Goal: Contribute content: Contribute content

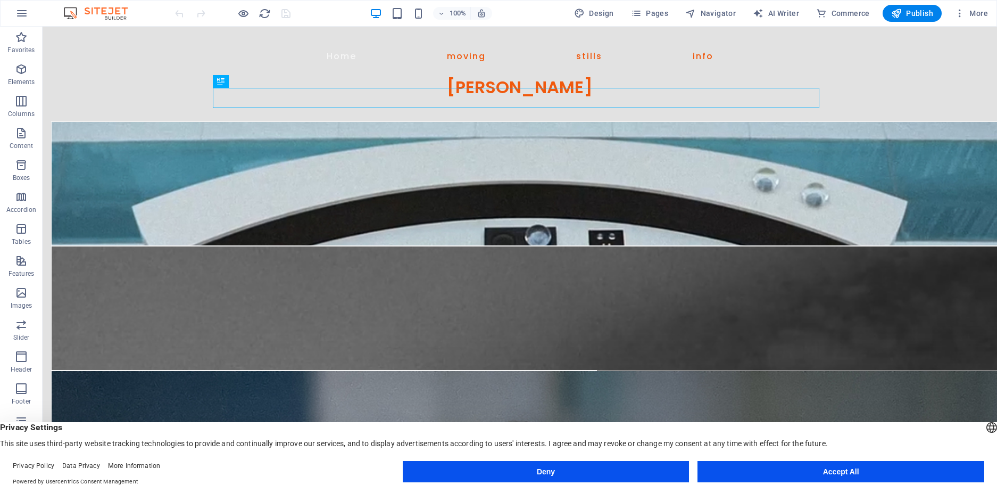
click at [822, 471] on button "Accept All" at bounding box center [840, 471] width 287 height 21
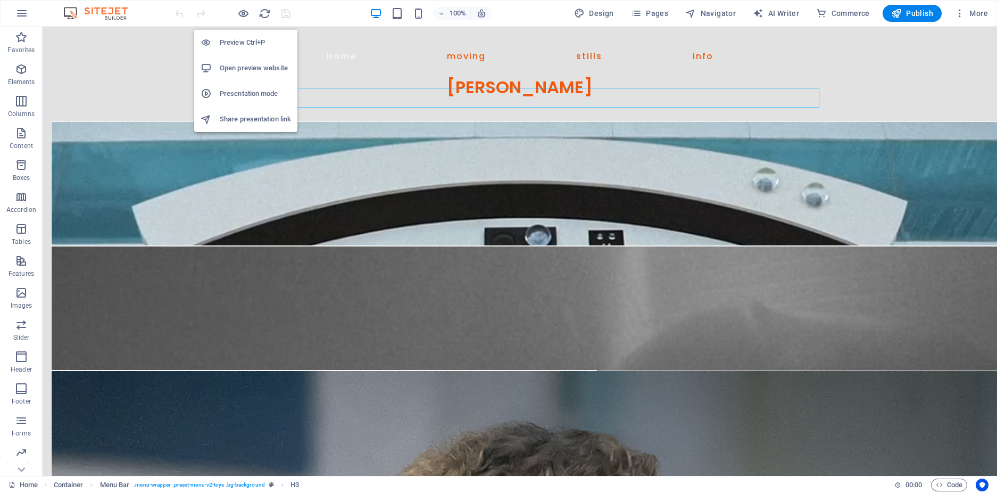
click at [242, 44] on h6 "Preview Ctrl+P" at bounding box center [255, 42] width 71 height 13
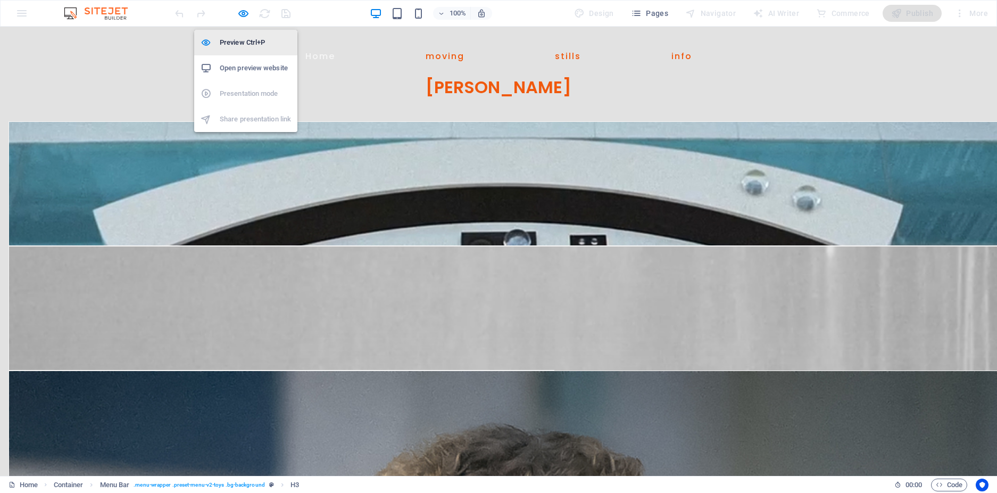
click at [245, 40] on h6 "Preview Ctrl+P" at bounding box center [255, 42] width 71 height 13
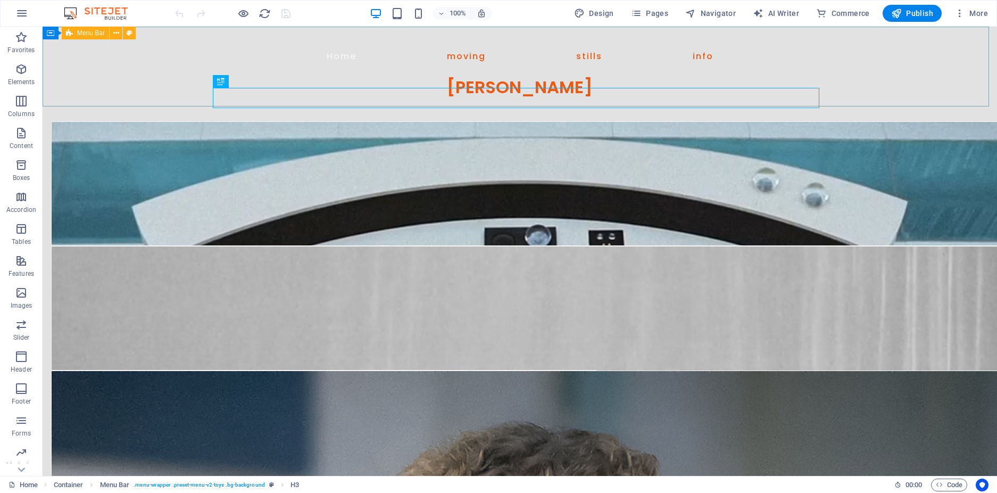
click at [88, 32] on span "Menu Bar" at bounding box center [91, 33] width 28 height 6
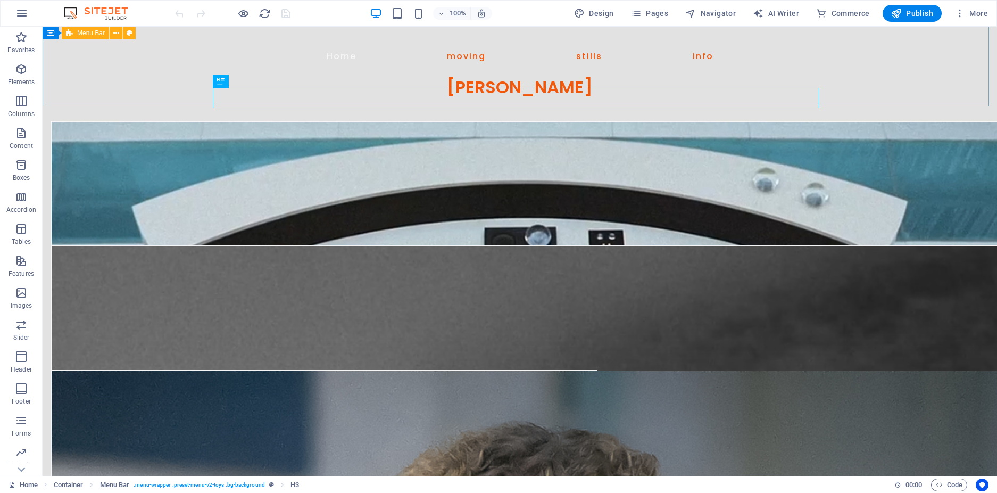
click at [88, 32] on span "Menu Bar" at bounding box center [91, 33] width 28 height 6
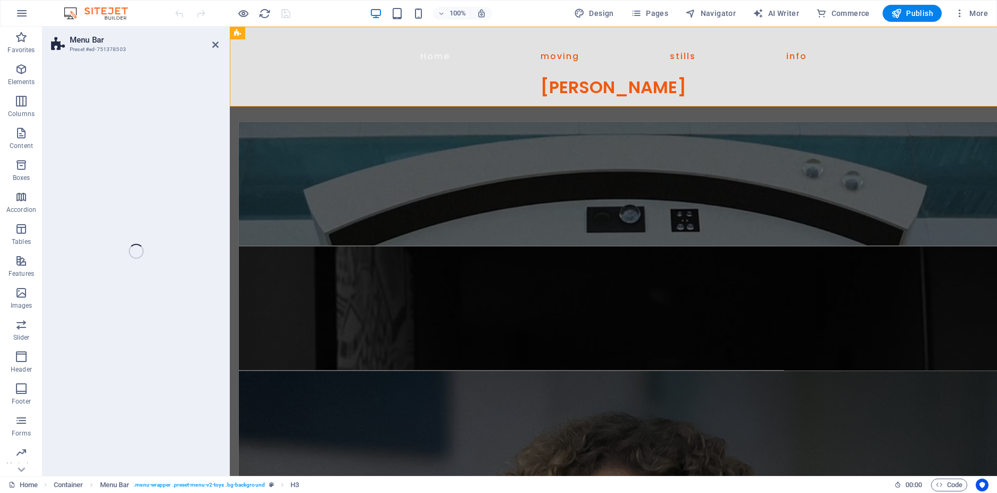
select select "px"
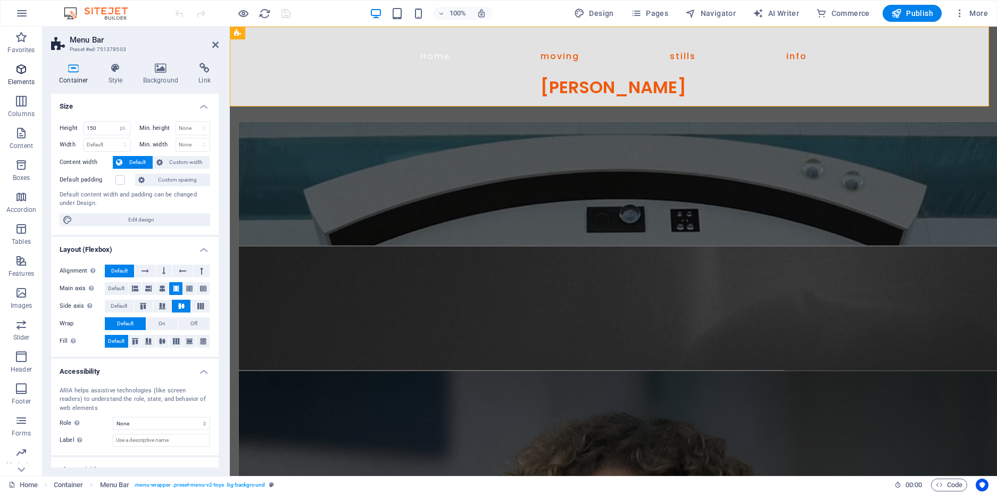
click at [24, 68] on icon "button" at bounding box center [21, 69] width 13 height 13
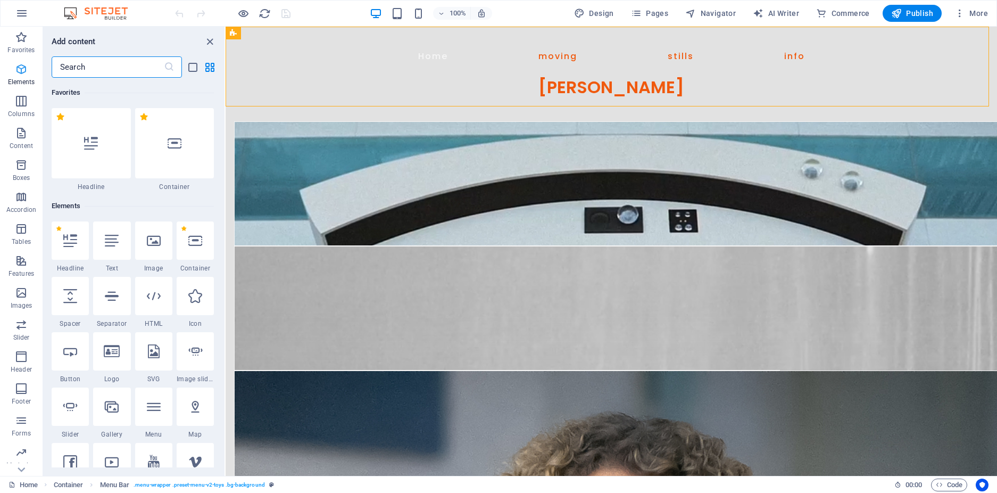
scroll to position [113, 0]
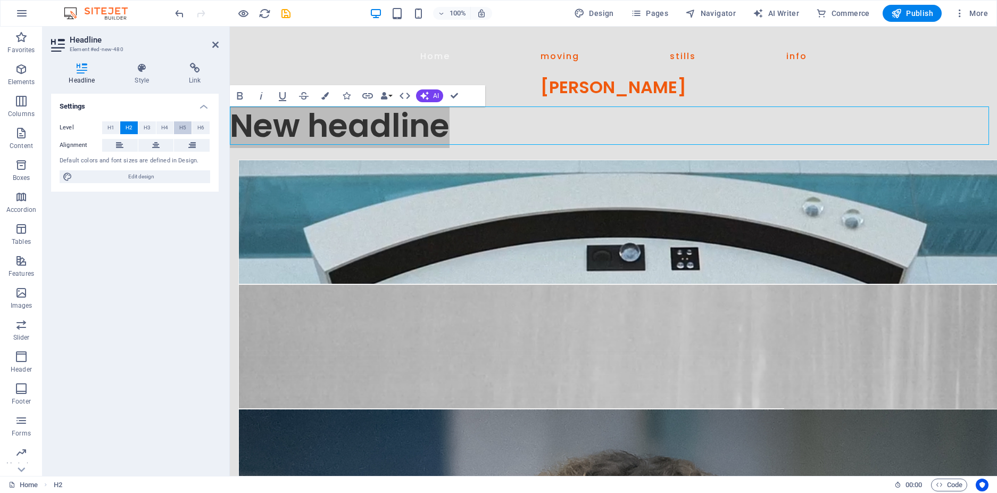
click at [185, 127] on span "H5" at bounding box center [182, 127] width 7 height 13
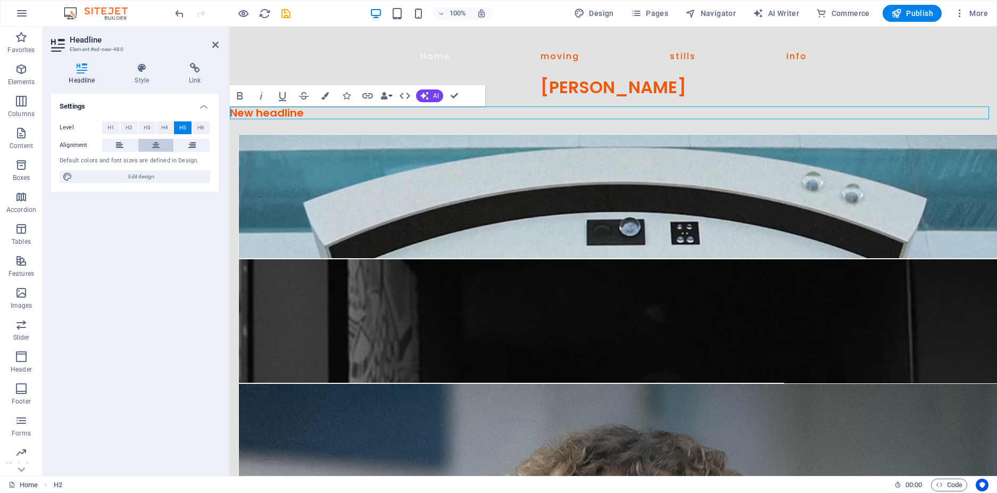
click at [155, 145] on icon at bounding box center [155, 145] width 7 height 13
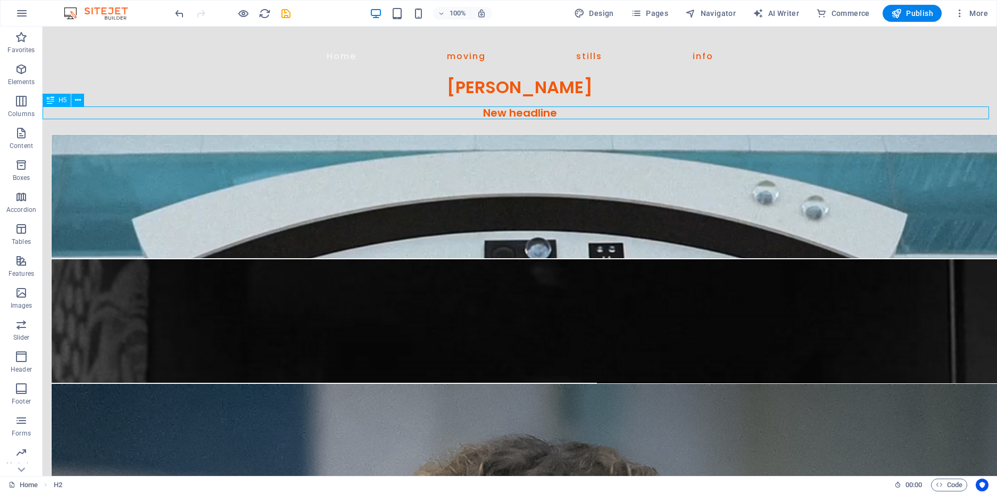
click at [544, 113] on div "New headline" at bounding box center [520, 112] width 954 height 13
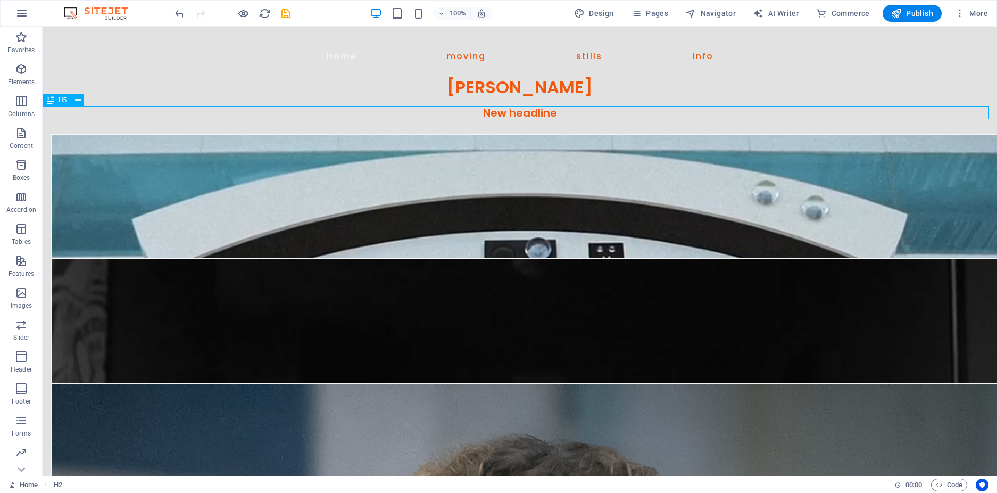
click at [544, 113] on div "New headline" at bounding box center [520, 112] width 954 height 13
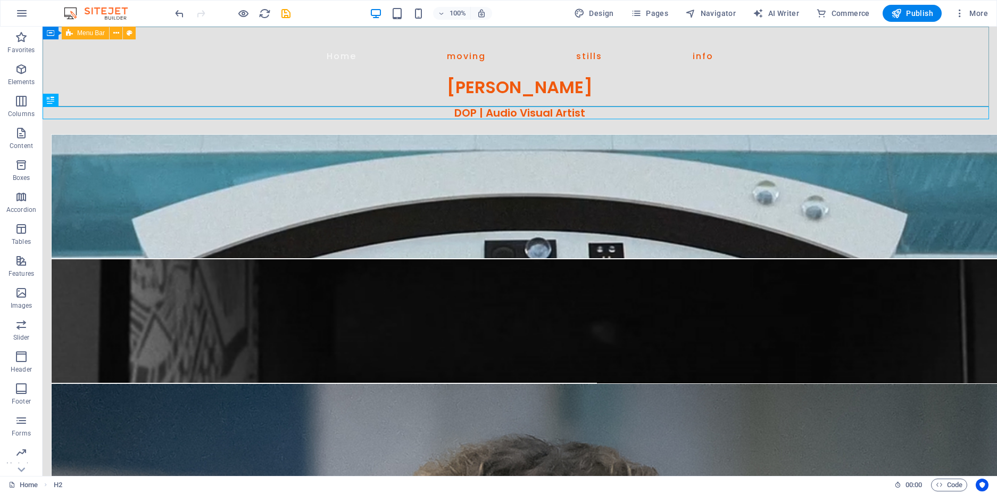
click at [86, 35] on span "Menu Bar" at bounding box center [91, 33] width 28 height 6
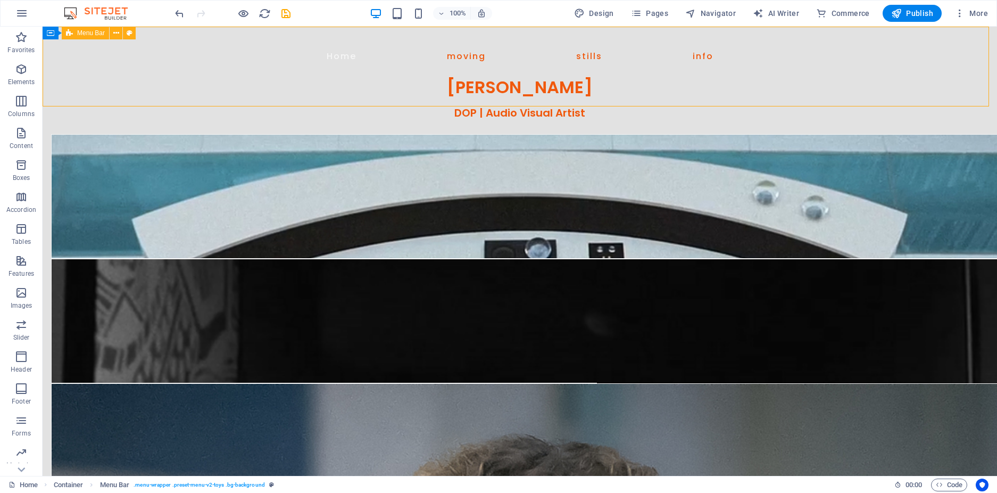
click at [86, 34] on span "Menu Bar" at bounding box center [91, 33] width 28 height 6
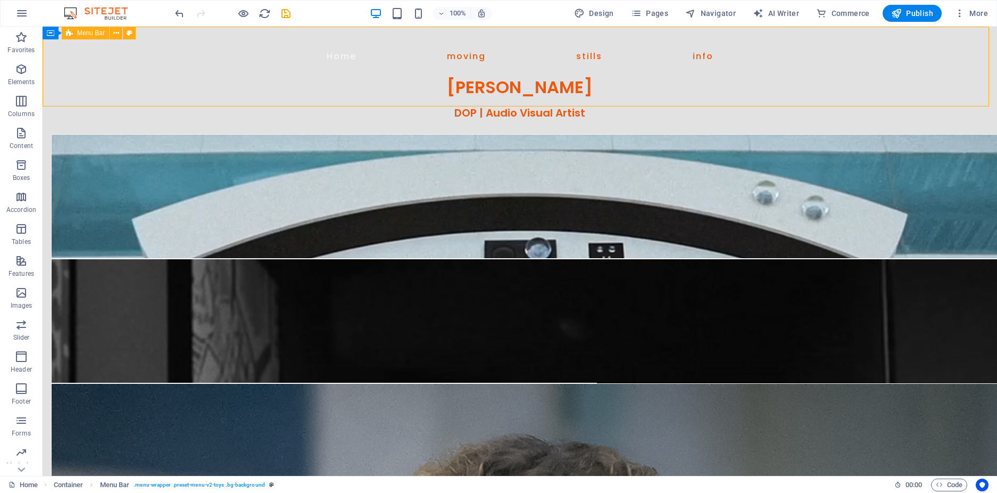
click at [86, 34] on span "Menu Bar" at bounding box center [91, 33] width 28 height 6
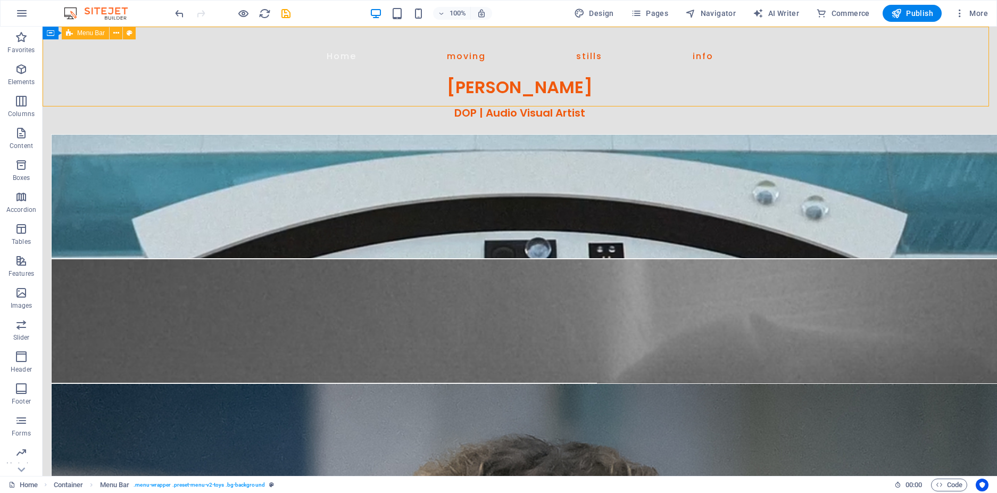
click at [86, 34] on span "Menu Bar" at bounding box center [91, 33] width 28 height 6
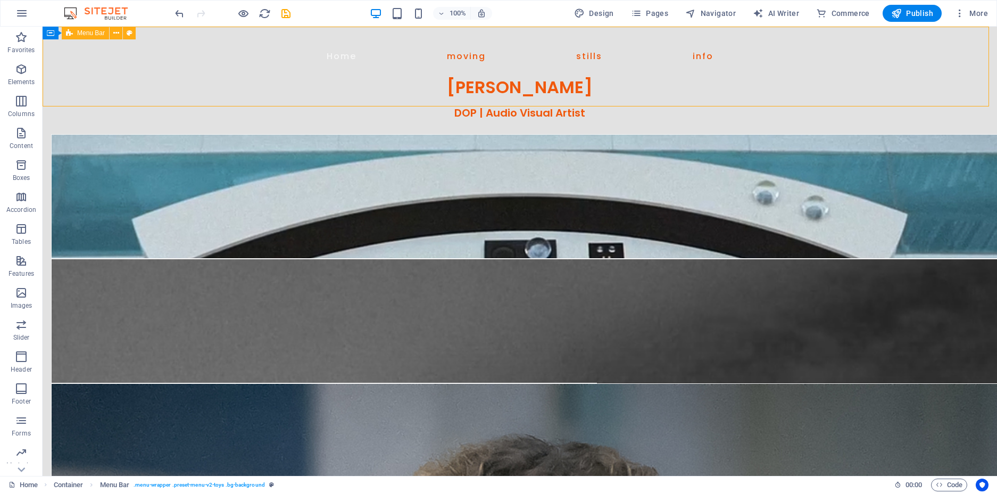
select select "px"
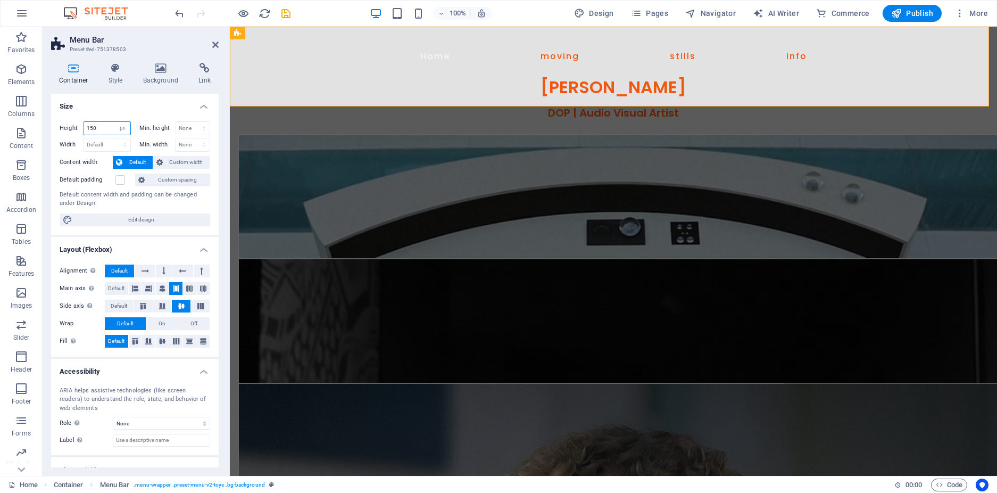
click at [102, 130] on input "150" at bounding box center [107, 128] width 46 height 13
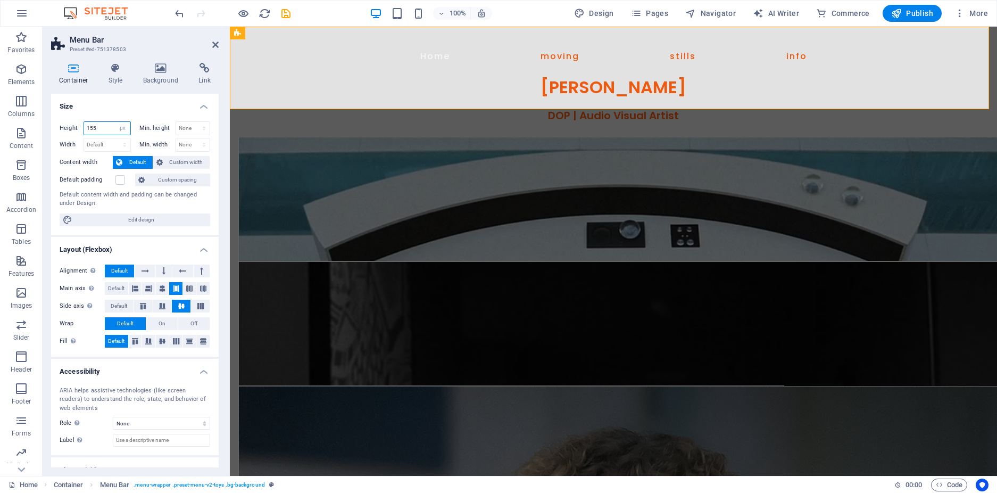
click at [102, 130] on input "155" at bounding box center [107, 128] width 46 height 13
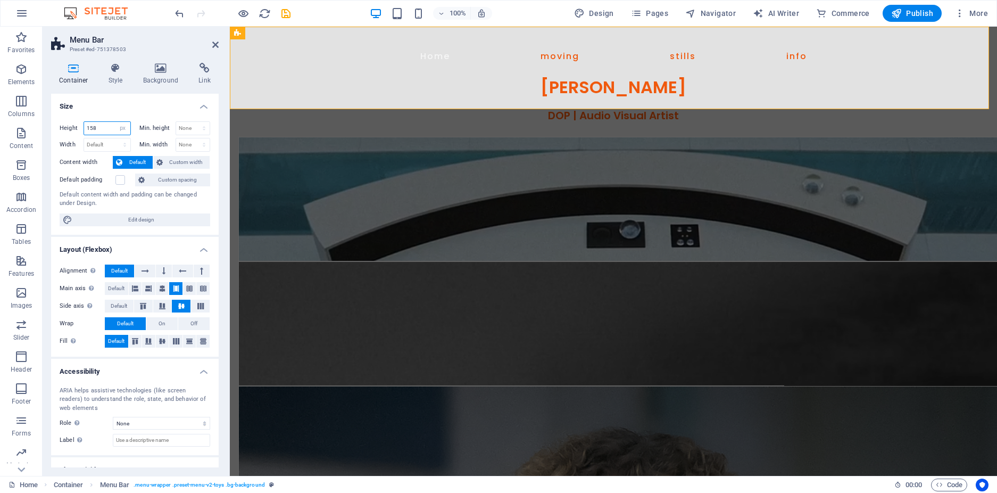
type input "158"
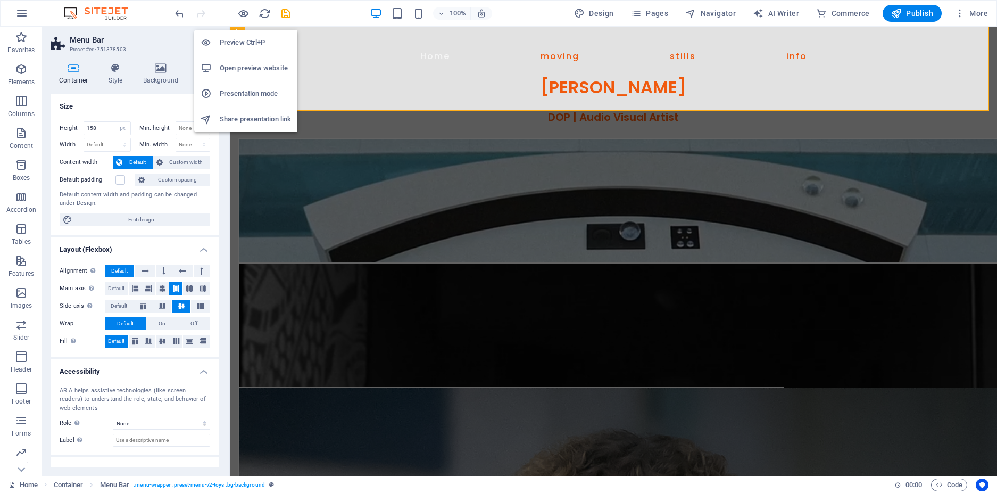
click at [243, 33] on li "Preview Ctrl+P" at bounding box center [245, 43] width 103 height 26
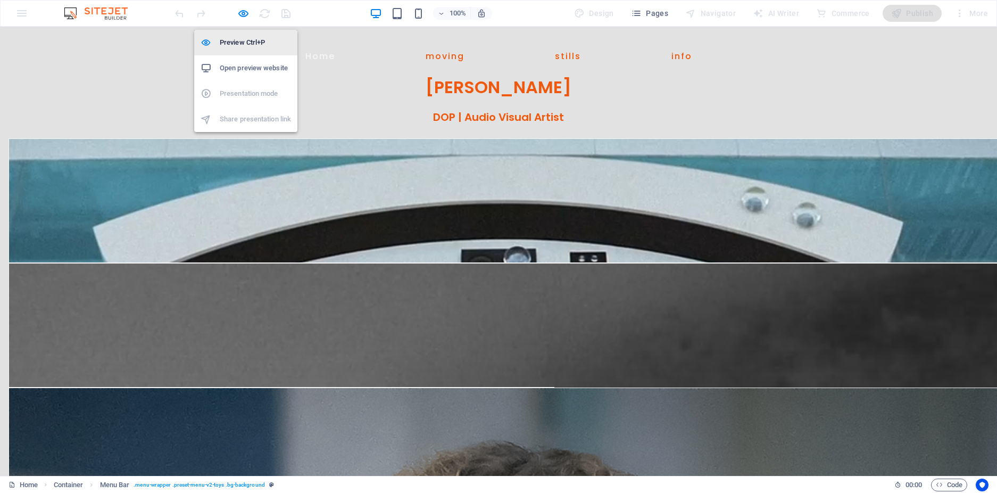
click at [243, 38] on h6 "Preview Ctrl+P" at bounding box center [255, 42] width 71 height 13
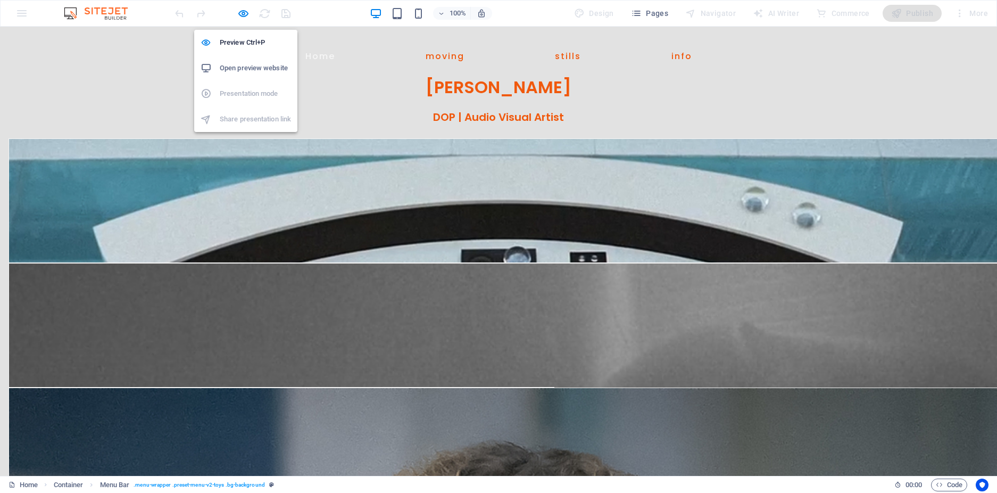
select select "px"
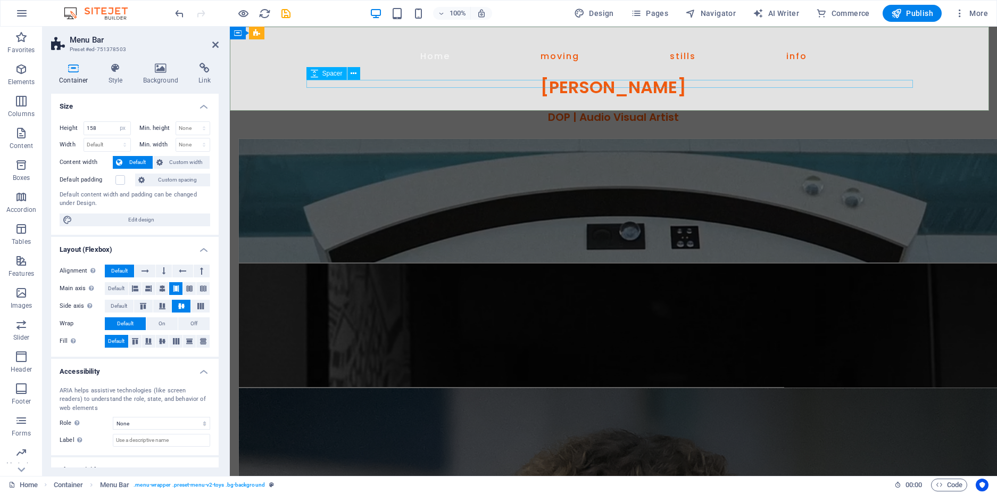
click at [335, 72] on span "Spacer" at bounding box center [332, 73] width 20 height 6
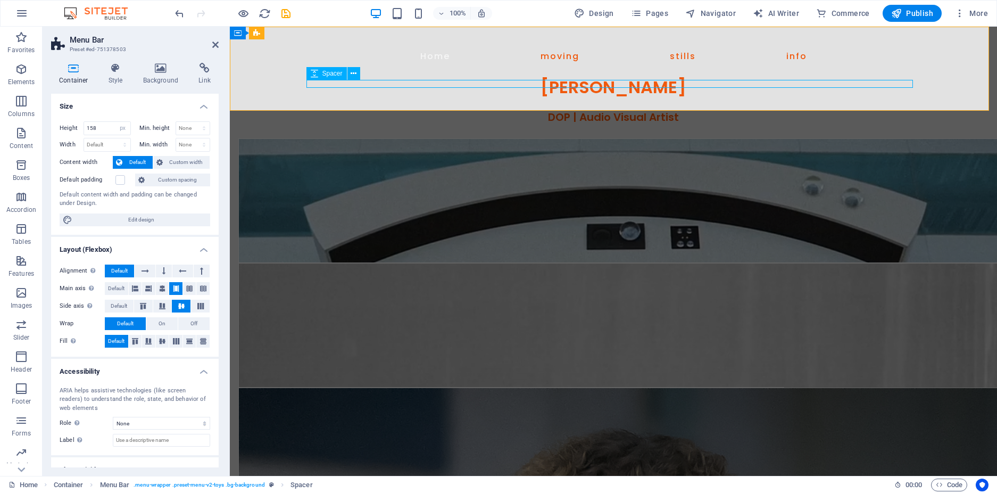
click at [335, 72] on span "Spacer" at bounding box center [332, 73] width 20 height 6
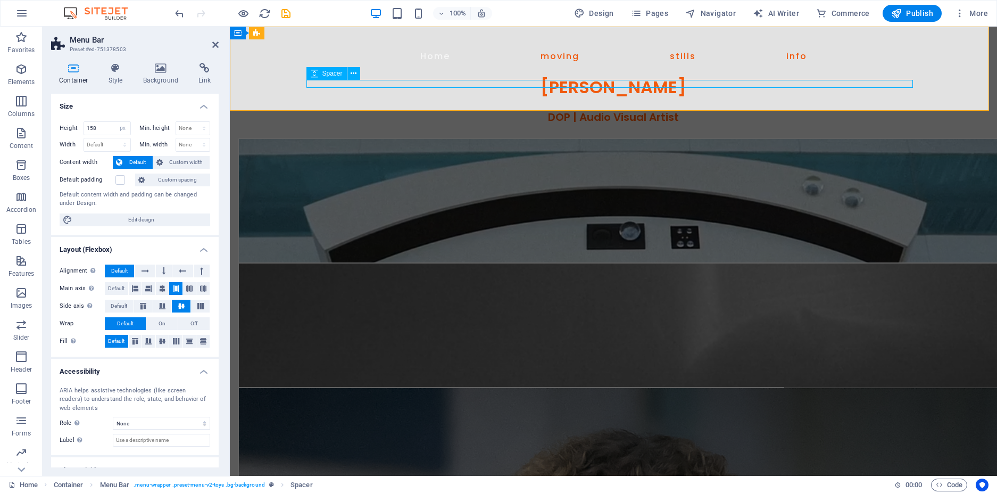
select select "px"
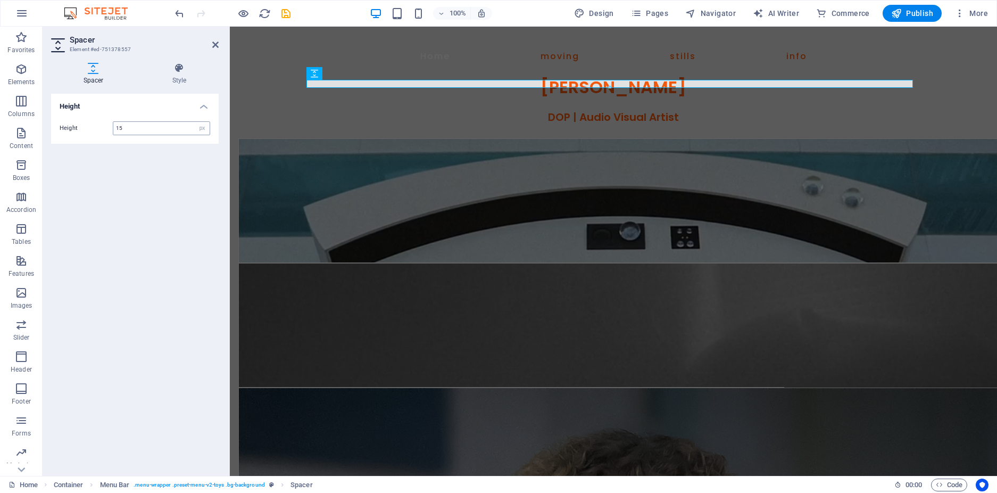
click at [140, 128] on input "15" at bounding box center [161, 128] width 96 height 13
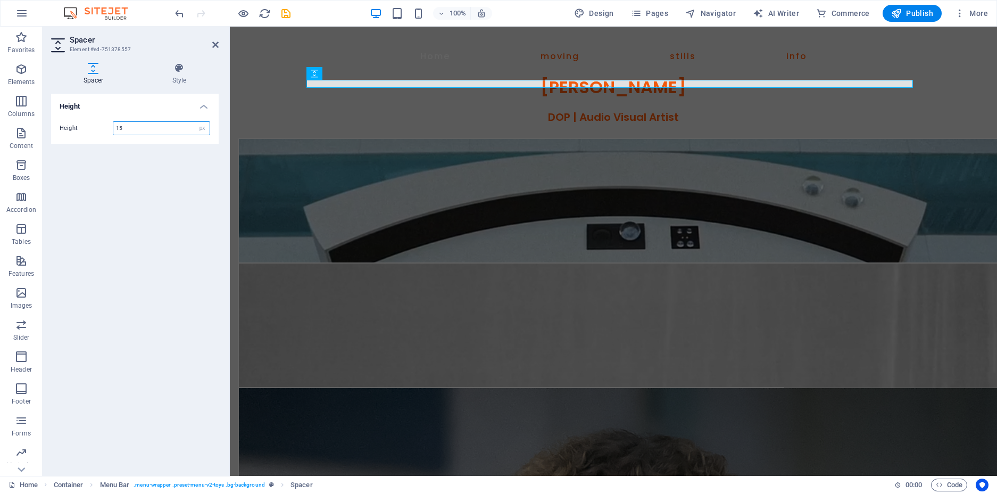
click at [140, 128] on input "15" at bounding box center [161, 128] width 96 height 13
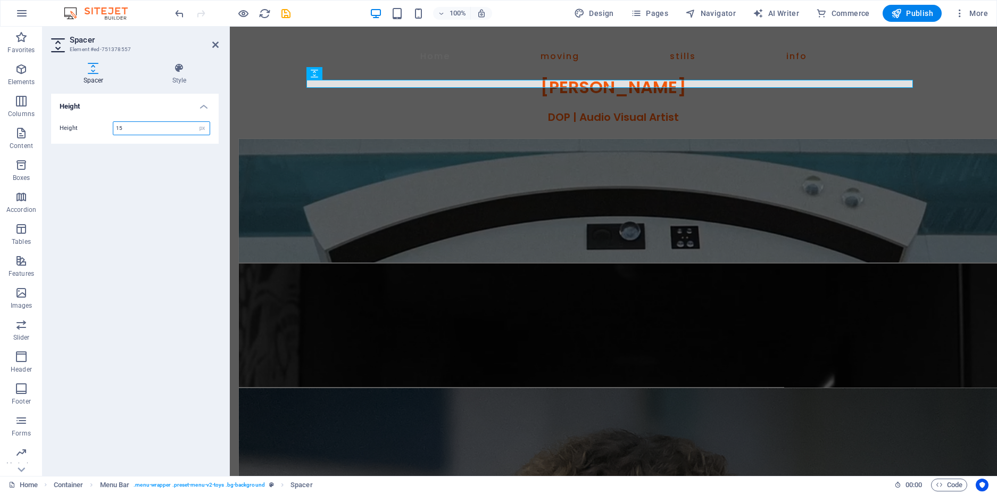
type input "1"
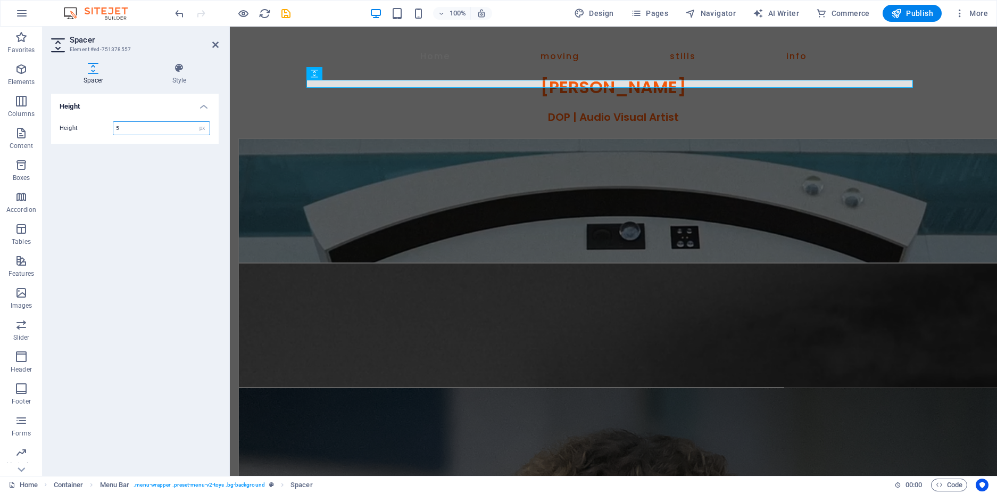
type input "5"
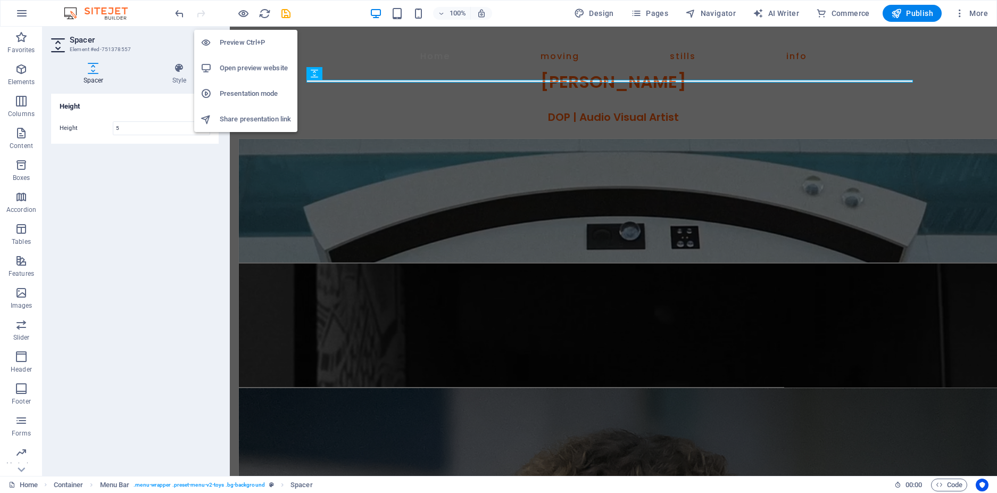
click at [235, 44] on h6 "Preview Ctrl+P" at bounding box center [255, 42] width 71 height 13
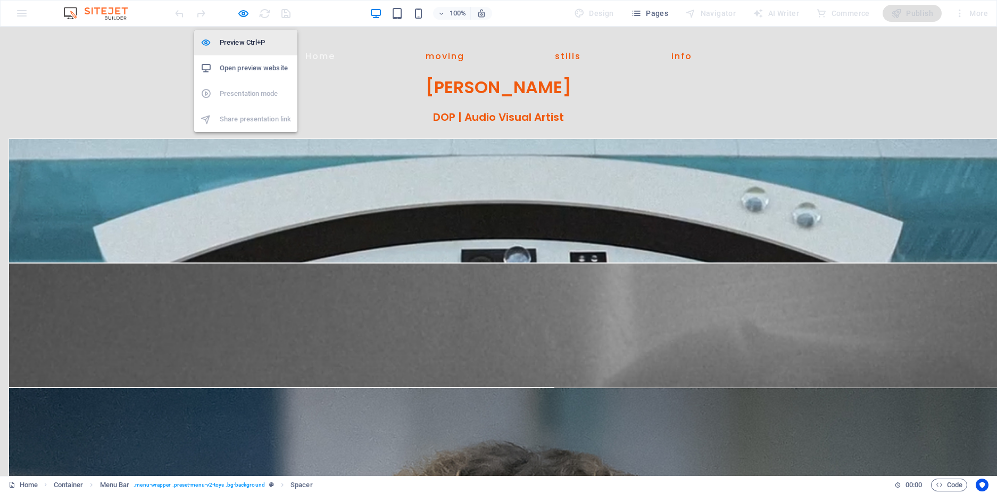
click at [243, 38] on h6 "Preview Ctrl+P" at bounding box center [255, 42] width 71 height 13
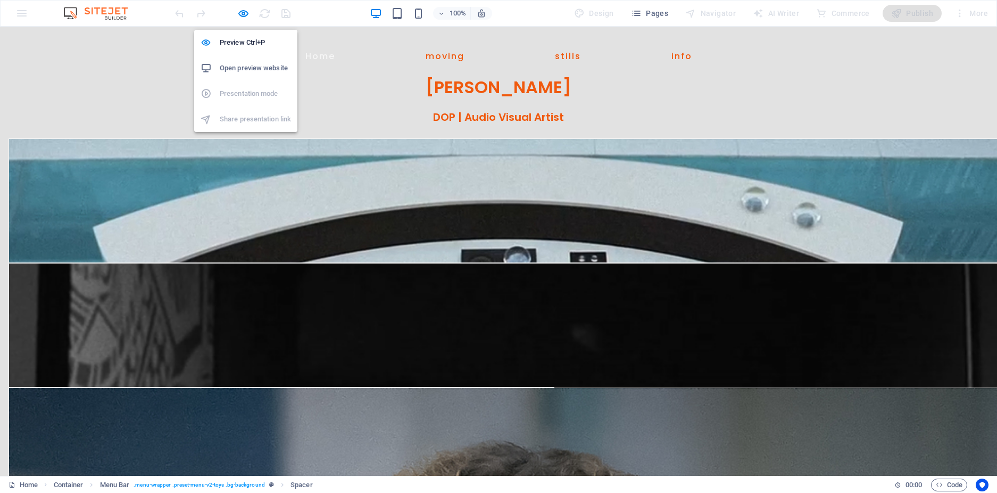
select select "px"
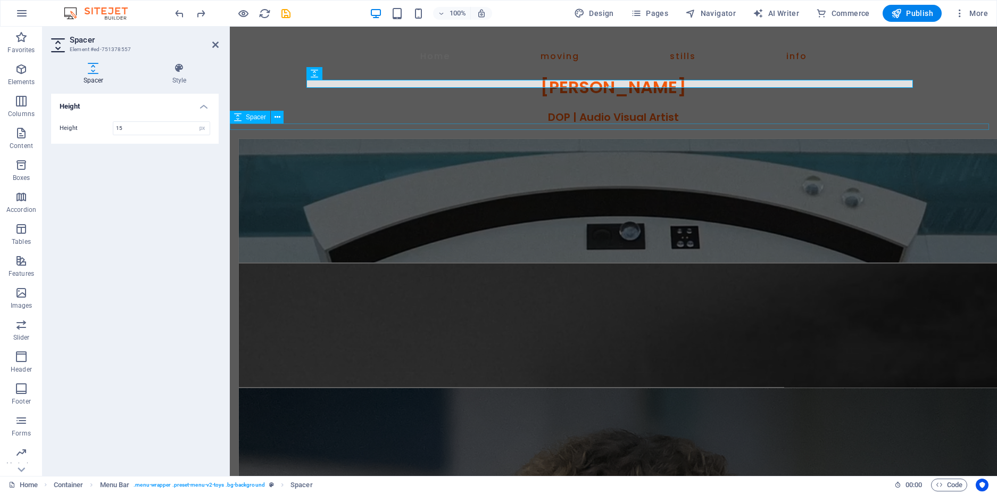
click at [256, 117] on span "Spacer" at bounding box center [256, 117] width 20 height 6
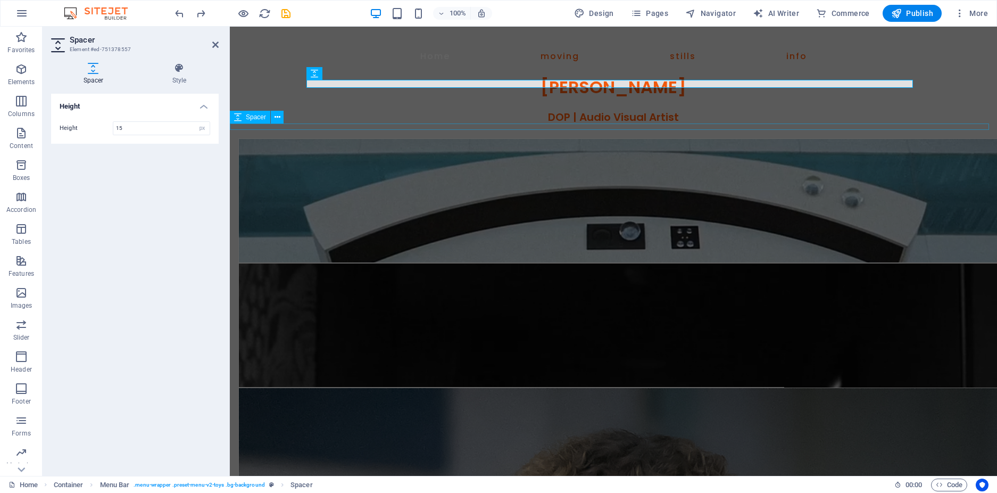
click at [256, 117] on span "Spacer" at bounding box center [256, 117] width 20 height 6
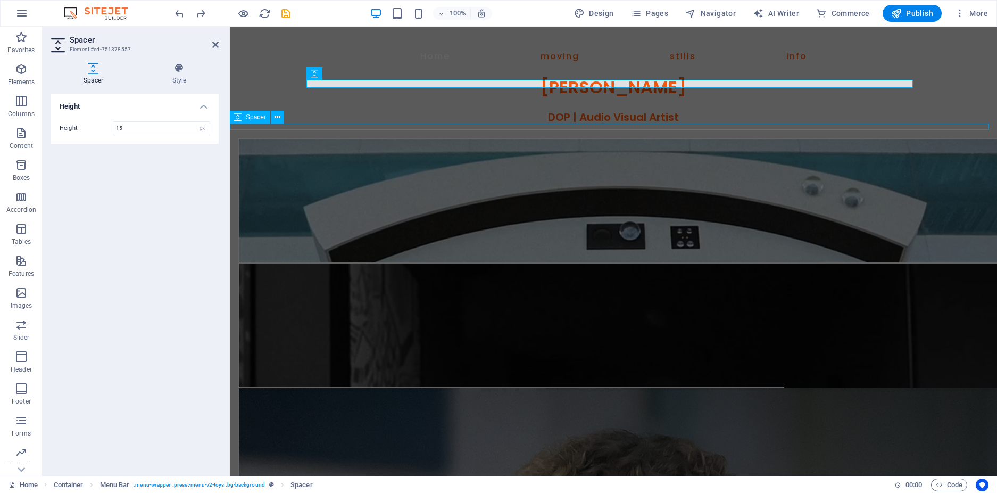
select select "px"
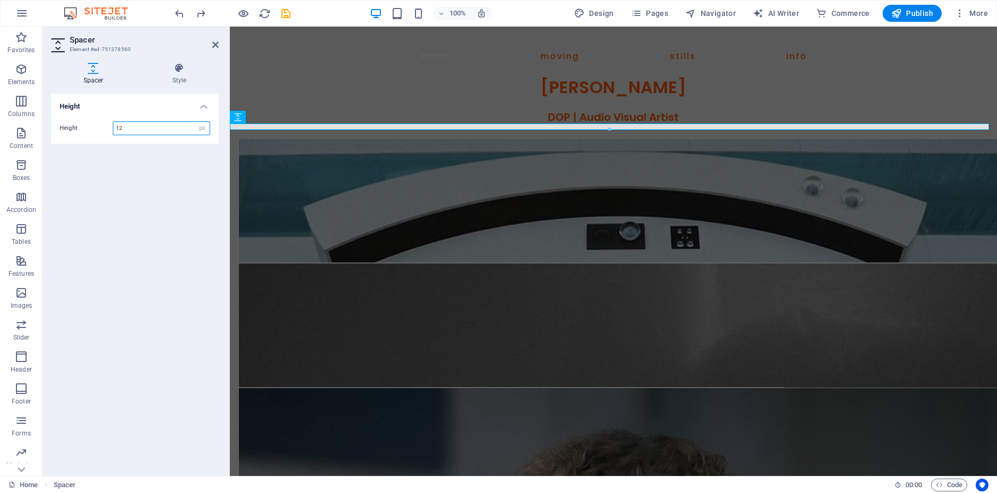
click at [130, 131] on input "12" at bounding box center [161, 128] width 96 height 13
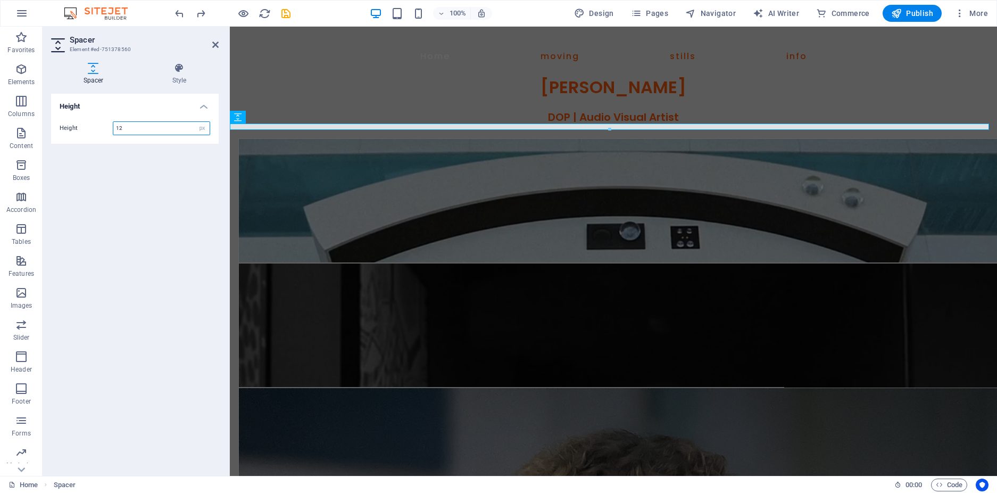
type input "1"
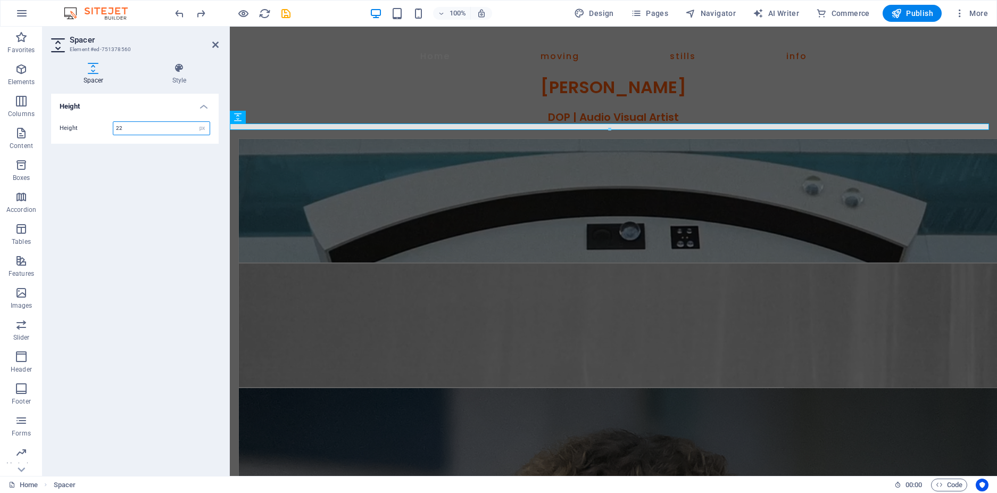
type input "22"
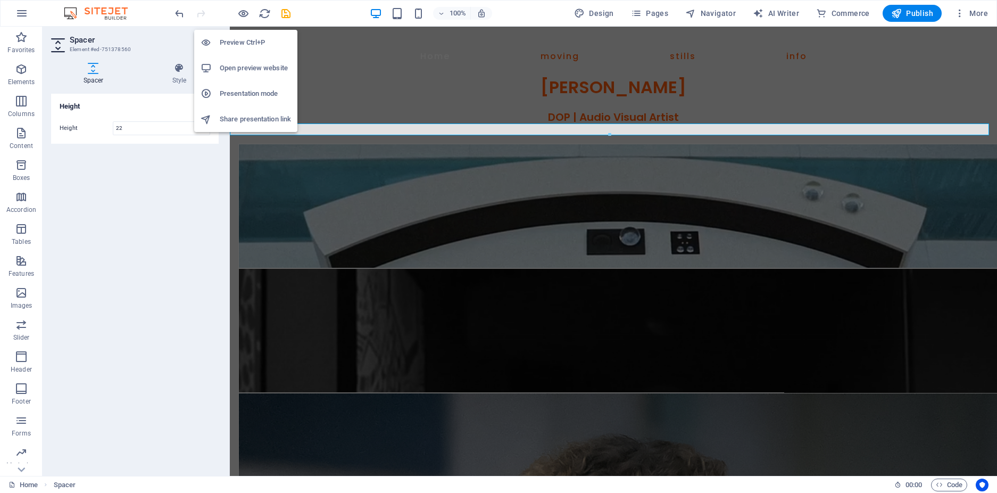
click at [236, 41] on h6 "Preview Ctrl+P" at bounding box center [255, 42] width 71 height 13
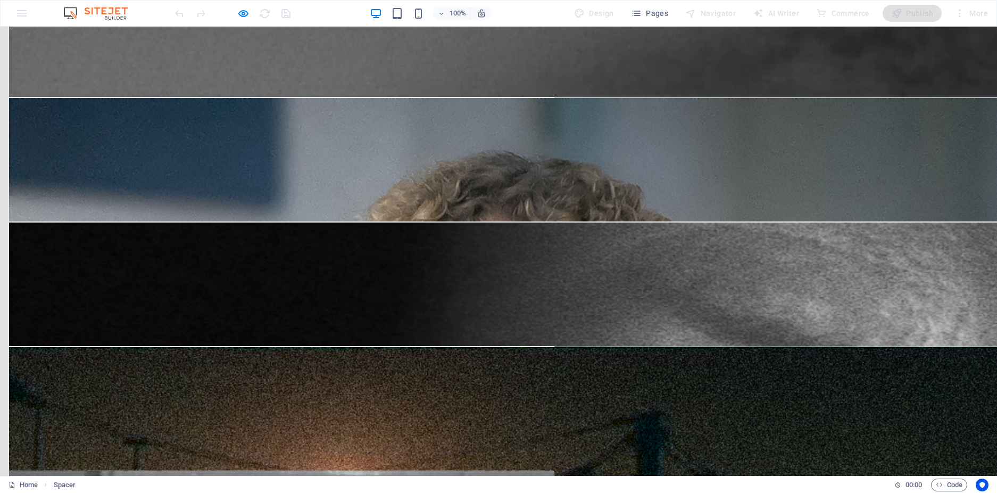
scroll to position [0, 0]
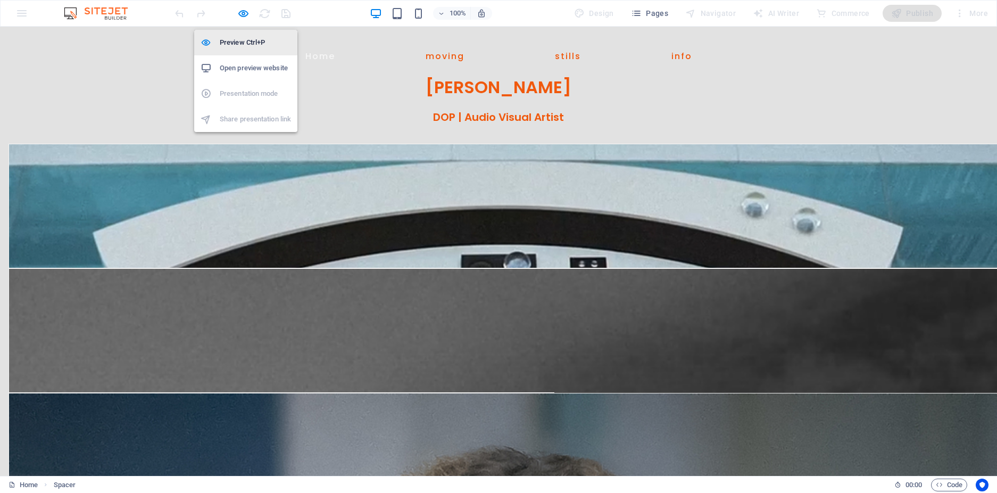
click at [234, 39] on h6 "Preview Ctrl+P" at bounding box center [255, 42] width 71 height 13
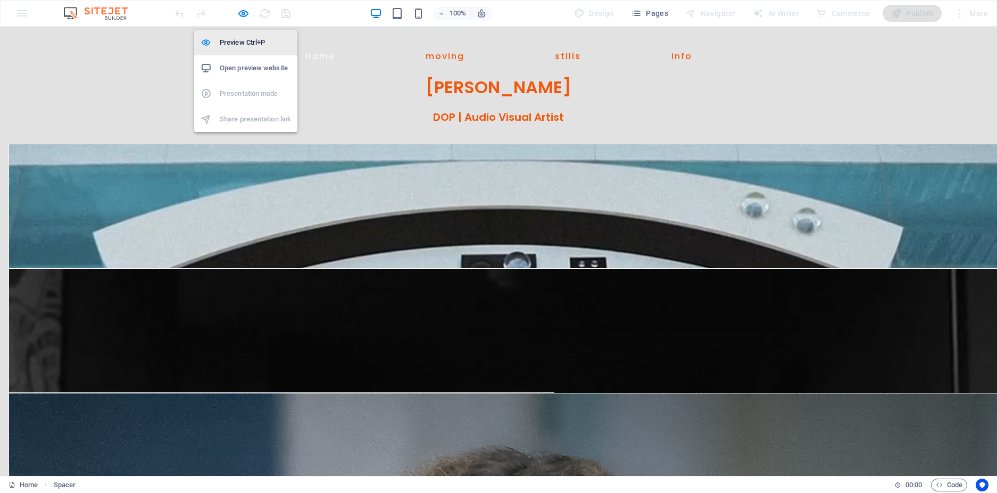
select select "px"
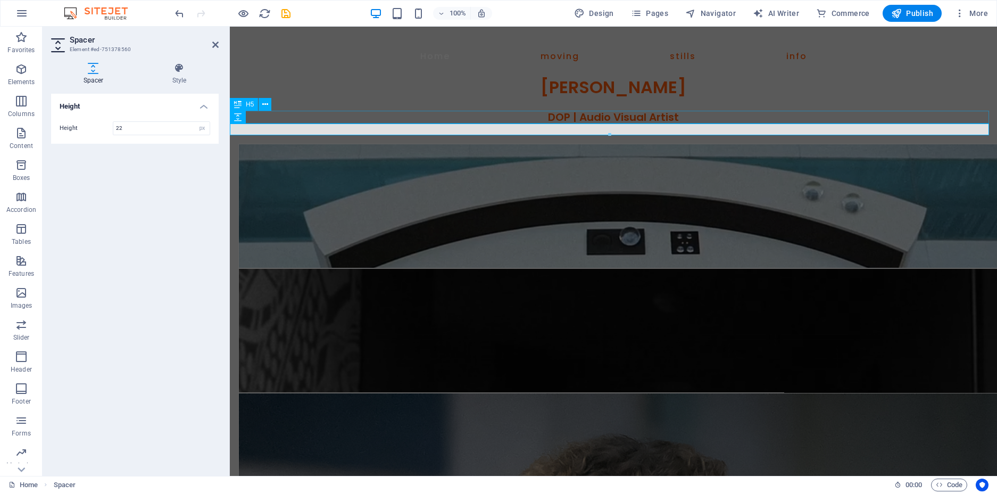
click at [565, 118] on div "DOP | Audio Visual Artist" at bounding box center [613, 117] width 767 height 13
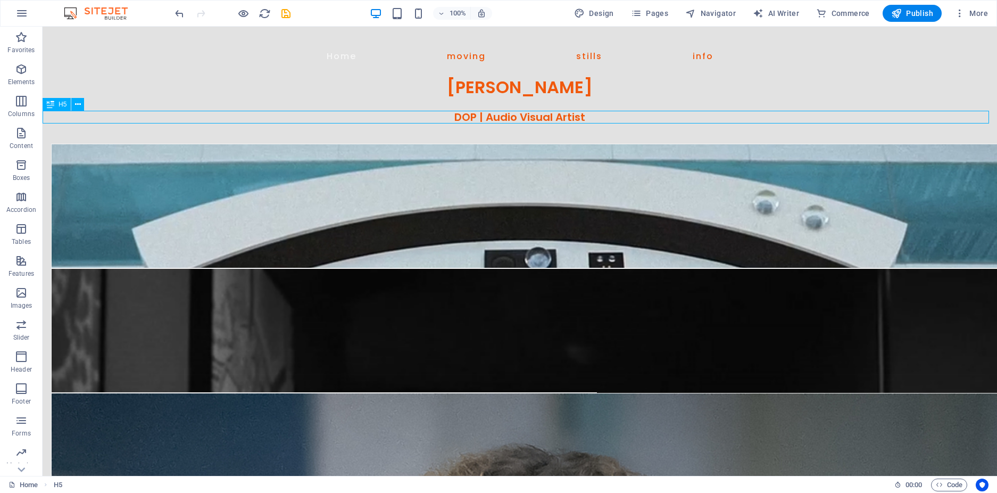
click at [56, 101] on div "H5" at bounding box center [57, 104] width 28 height 13
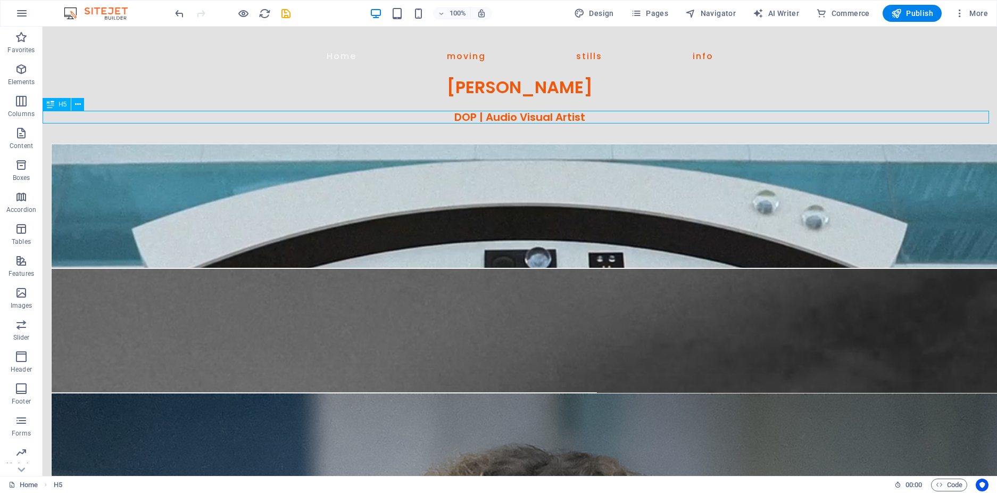
click at [56, 101] on div "H5" at bounding box center [57, 104] width 28 height 13
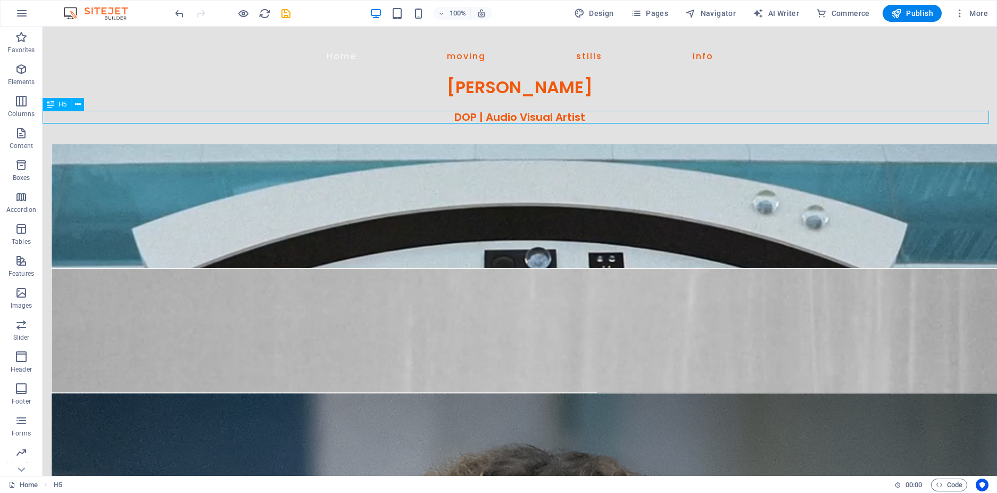
click at [56, 101] on div "H5" at bounding box center [57, 104] width 28 height 13
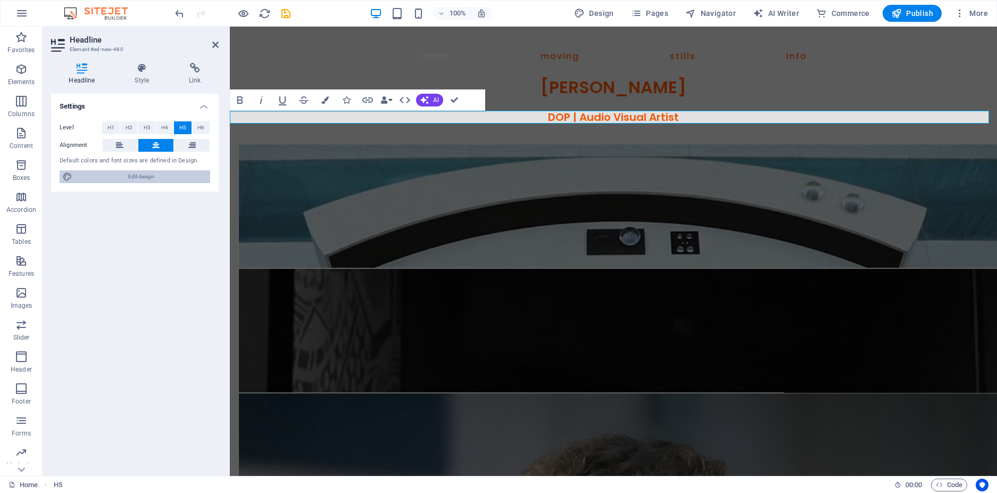
click at [145, 178] on span "Edit design" at bounding box center [141, 176] width 131 height 13
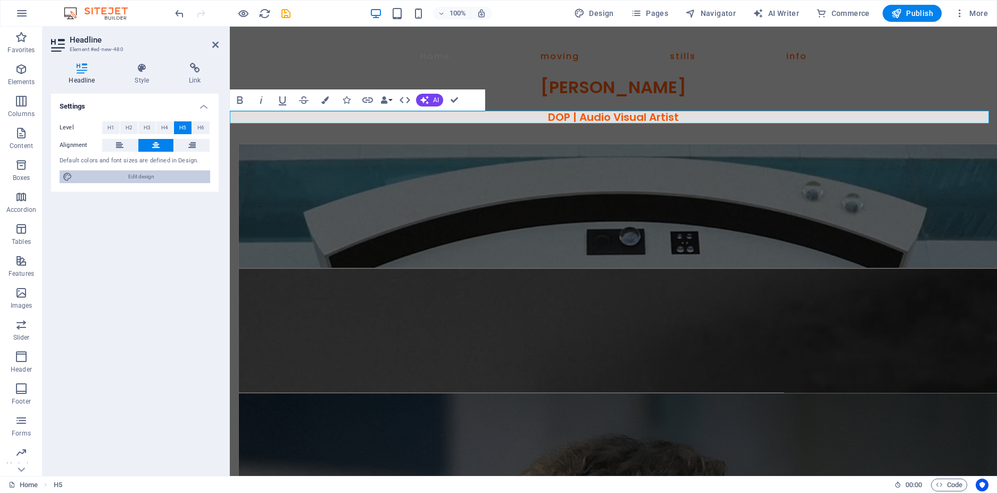
select select "px"
select select "400"
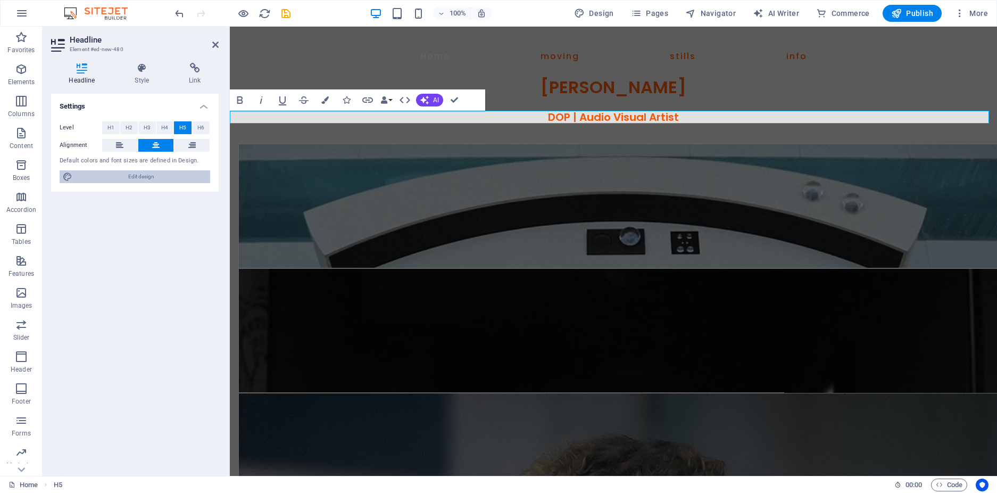
select select "px"
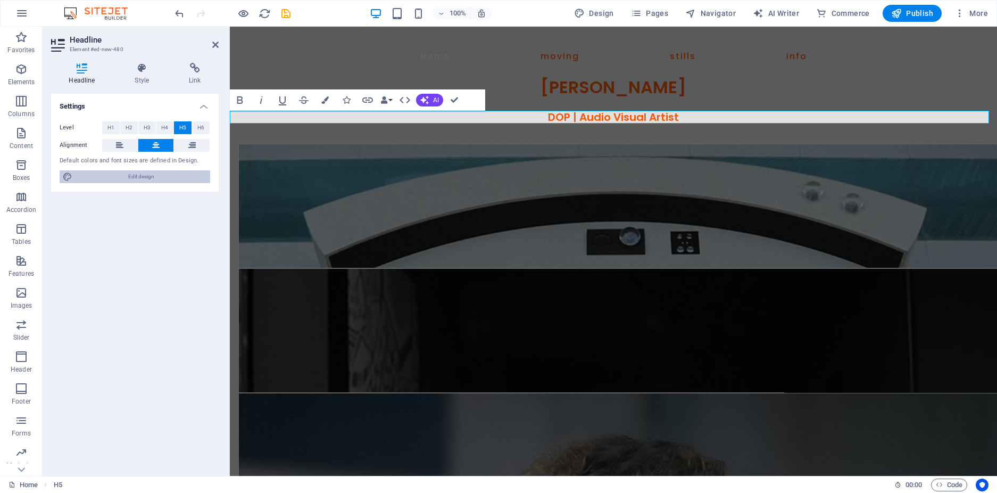
select select "px"
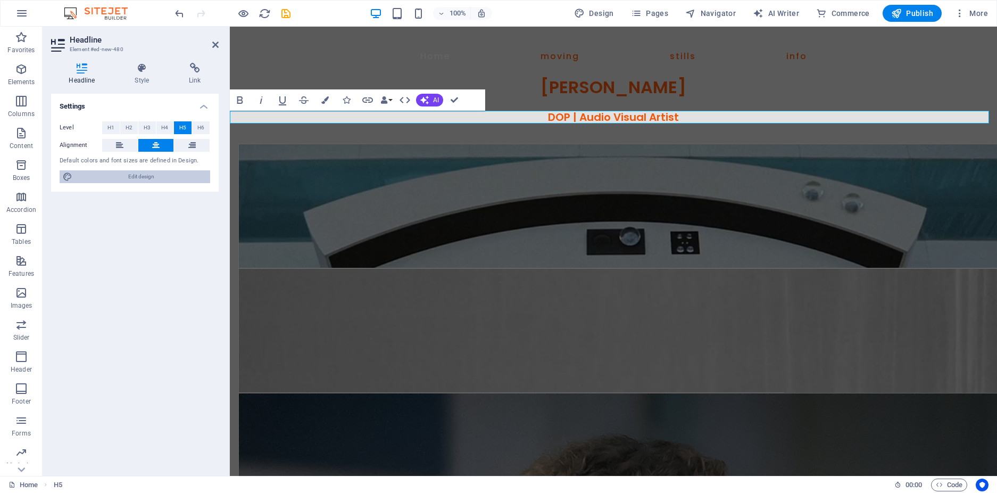
select select "600"
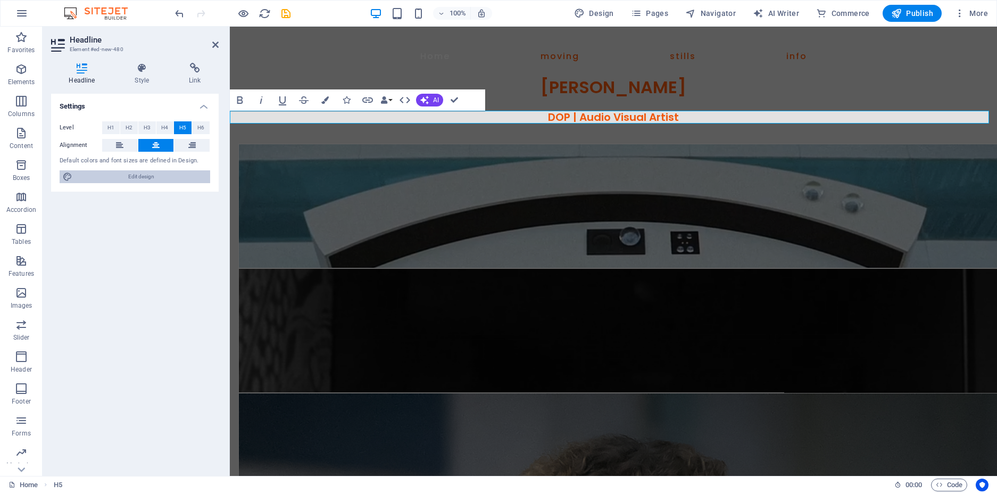
select select "px"
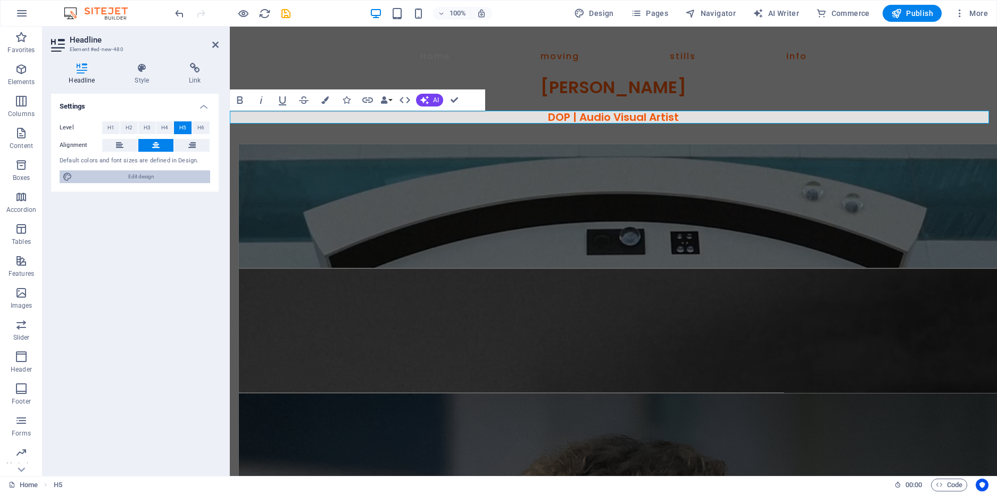
select select "rem"
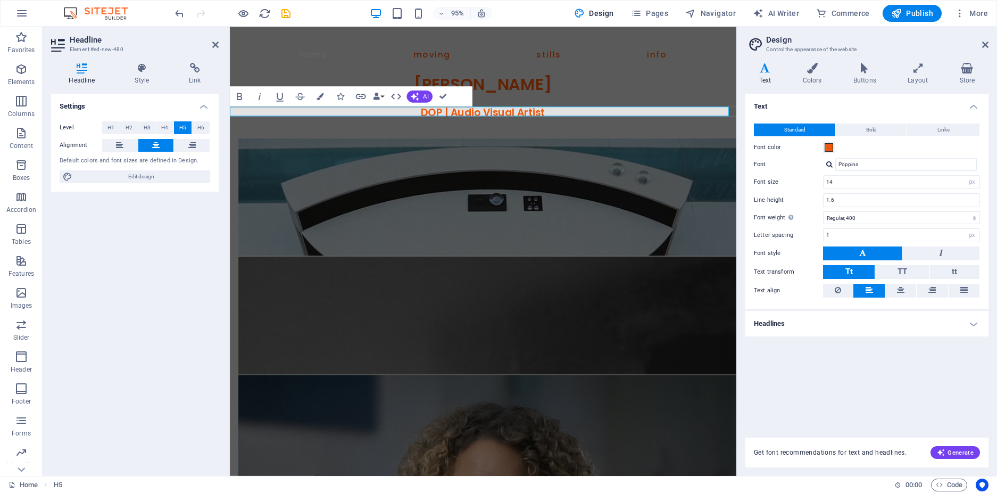
click at [802, 321] on h4 "Headlines" at bounding box center [866, 324] width 243 height 26
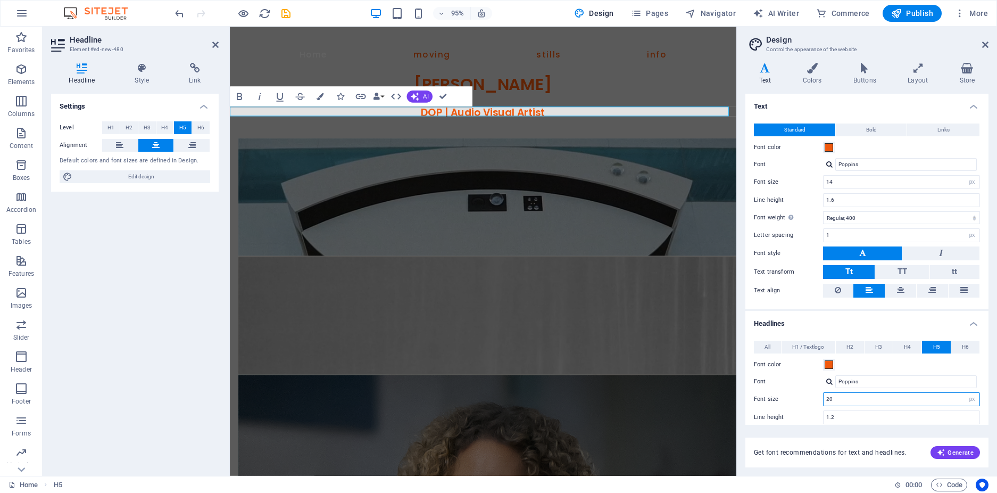
click at [848, 399] on input "20" at bounding box center [901, 399] width 156 height 13
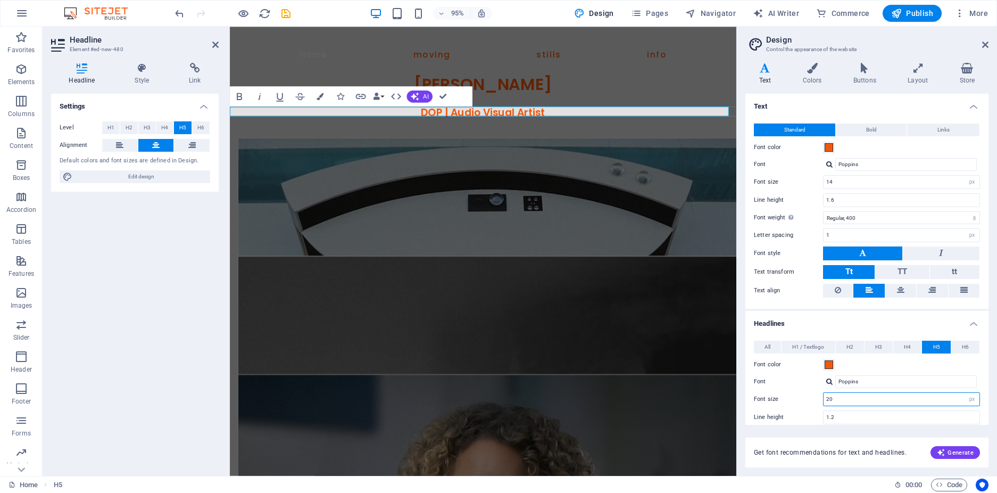
type input "2"
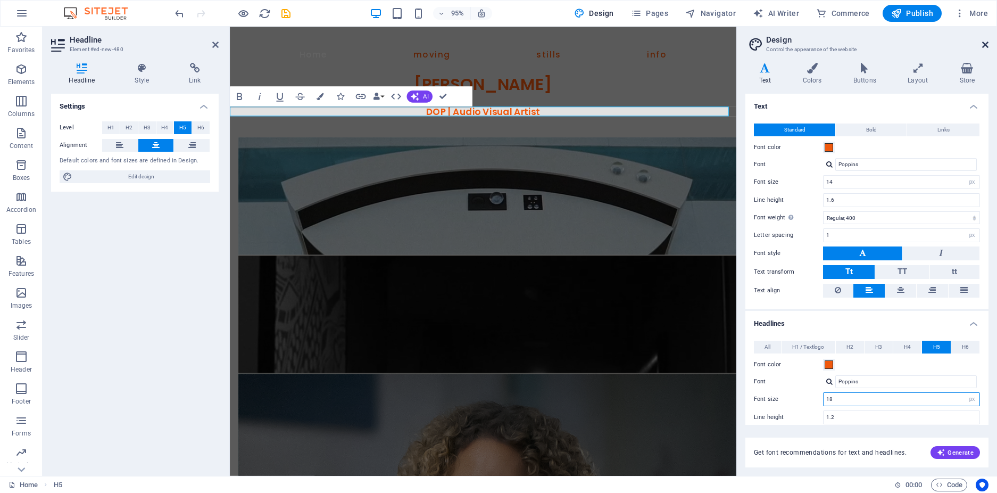
type input "18"
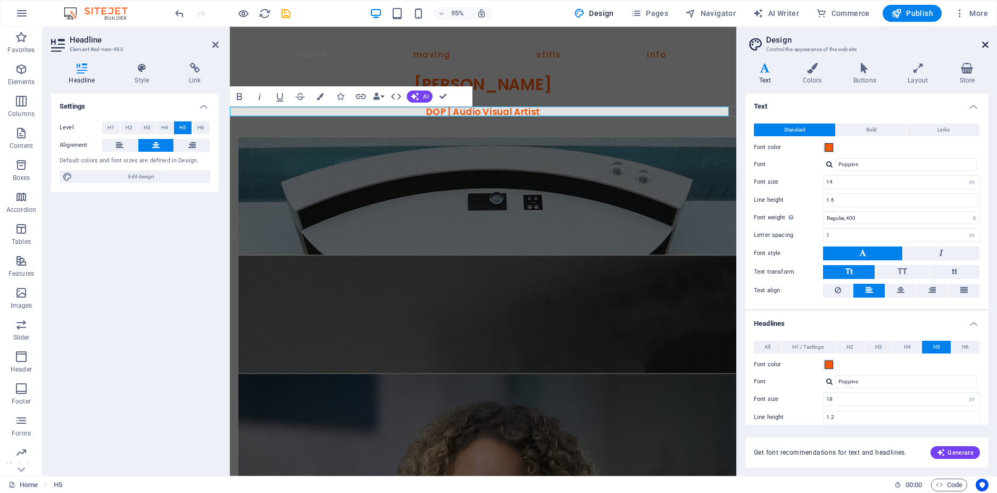
drag, startPoint x: 985, startPoint y: 44, endPoint x: 625, endPoint y: 54, distance: 359.2
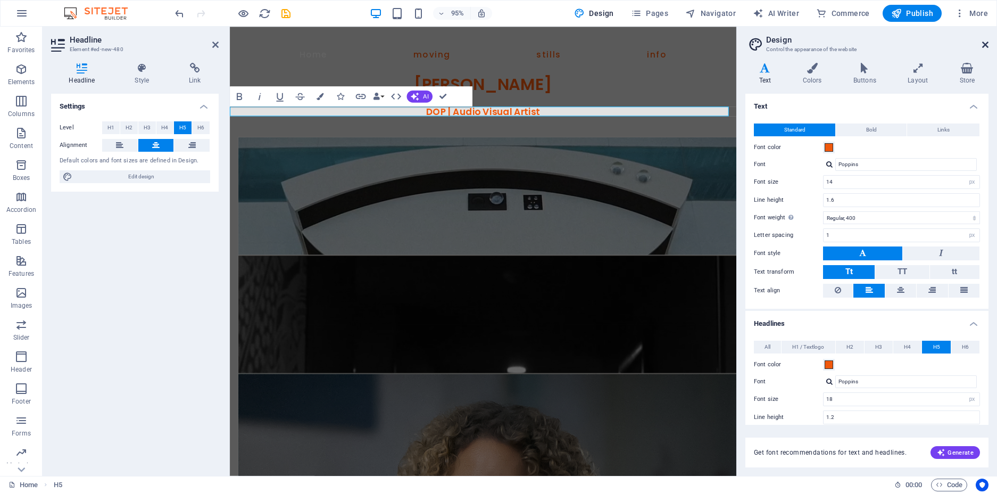
click at [985, 44] on icon at bounding box center [985, 44] width 6 height 9
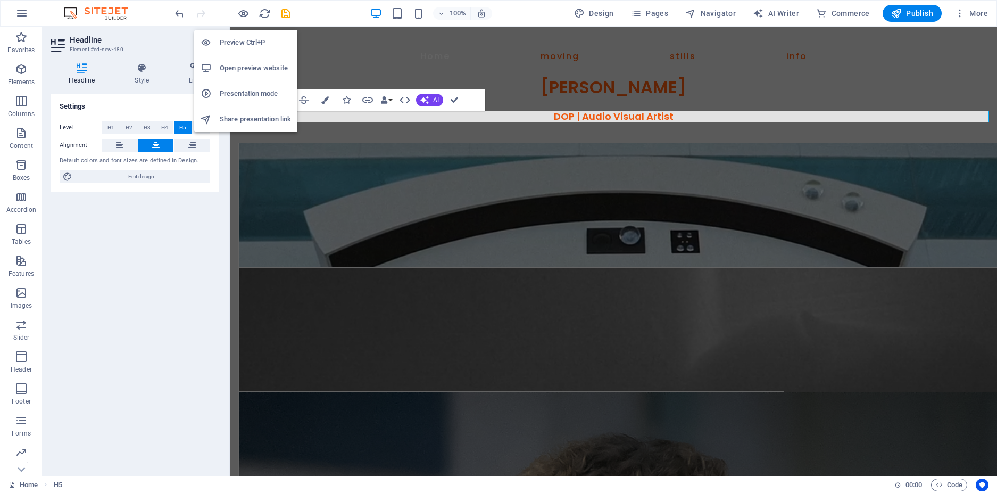
click at [247, 41] on h6 "Preview Ctrl+P" at bounding box center [255, 42] width 71 height 13
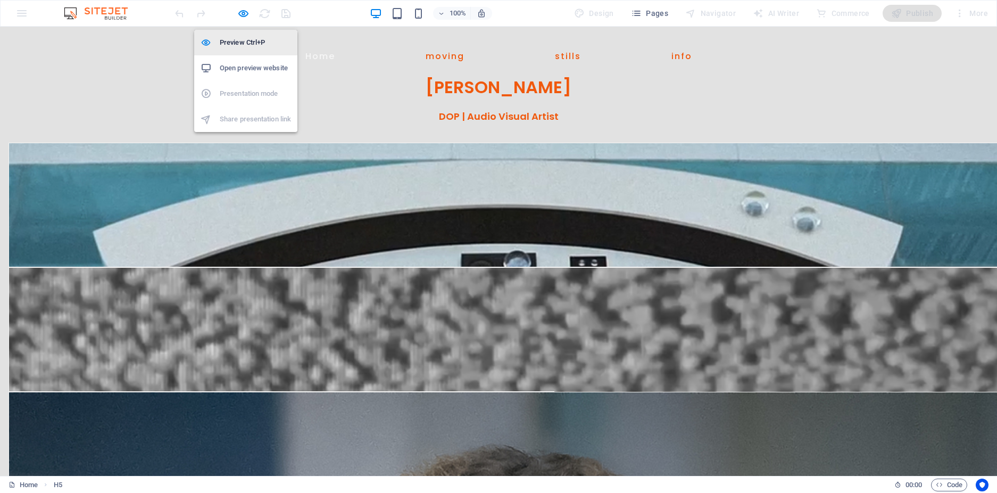
click at [239, 40] on h6 "Preview Ctrl+P" at bounding box center [255, 42] width 71 height 13
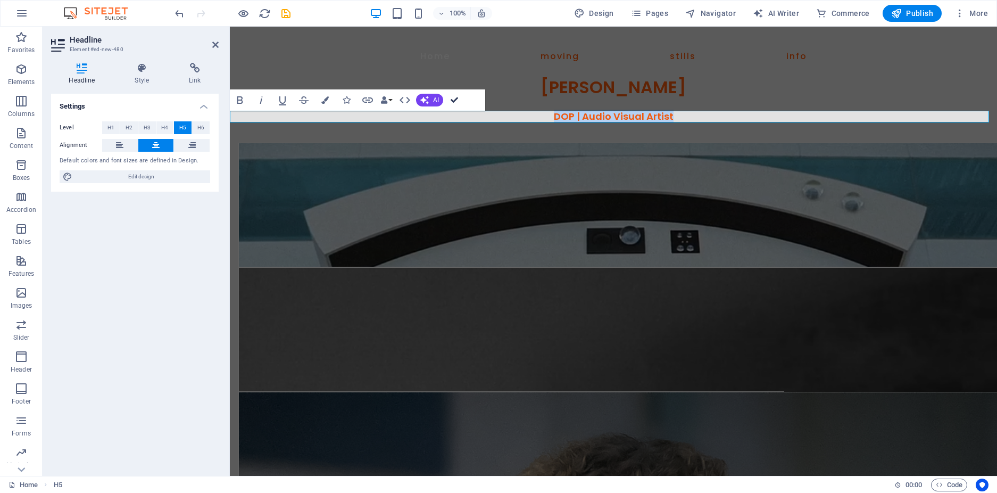
drag, startPoint x: 454, startPoint y: 98, endPoint x: 411, endPoint y: 71, distance: 50.2
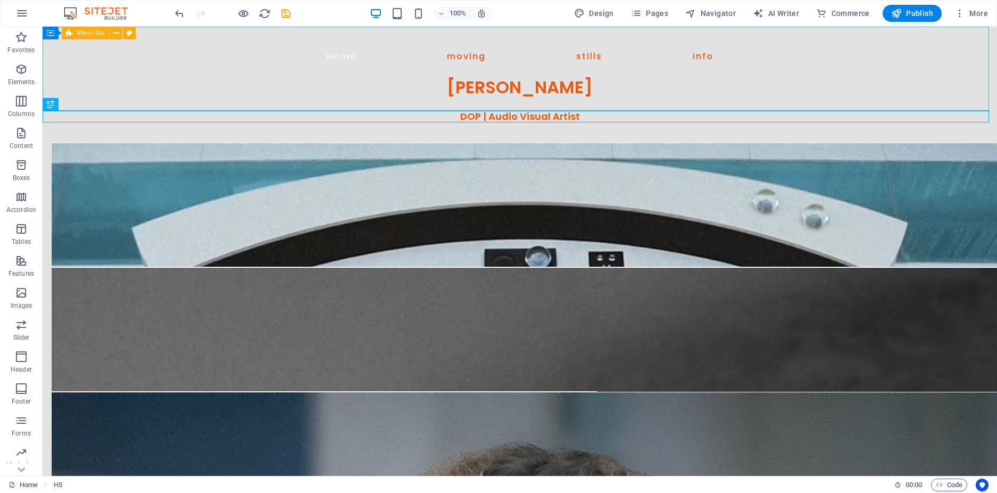
click at [90, 33] on span "Menu Bar" at bounding box center [91, 33] width 28 height 6
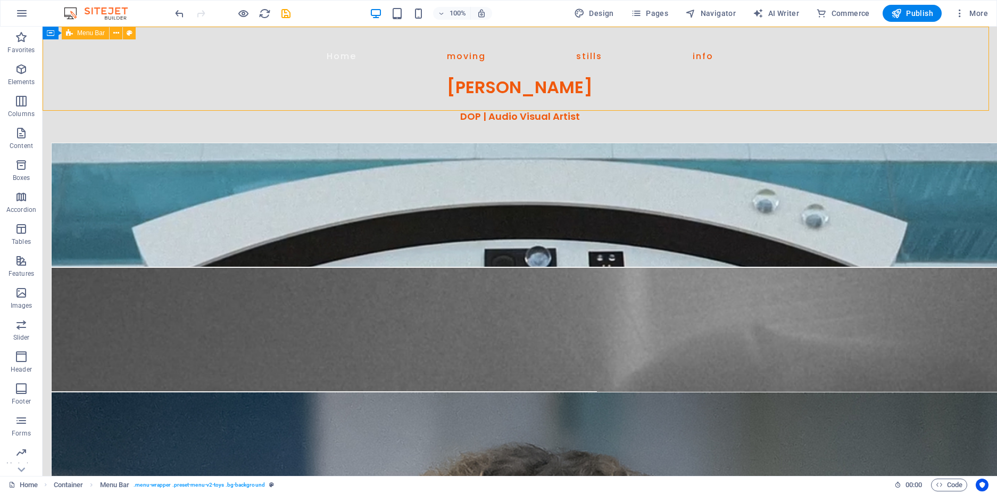
click at [90, 33] on span "Menu Bar" at bounding box center [91, 33] width 28 height 6
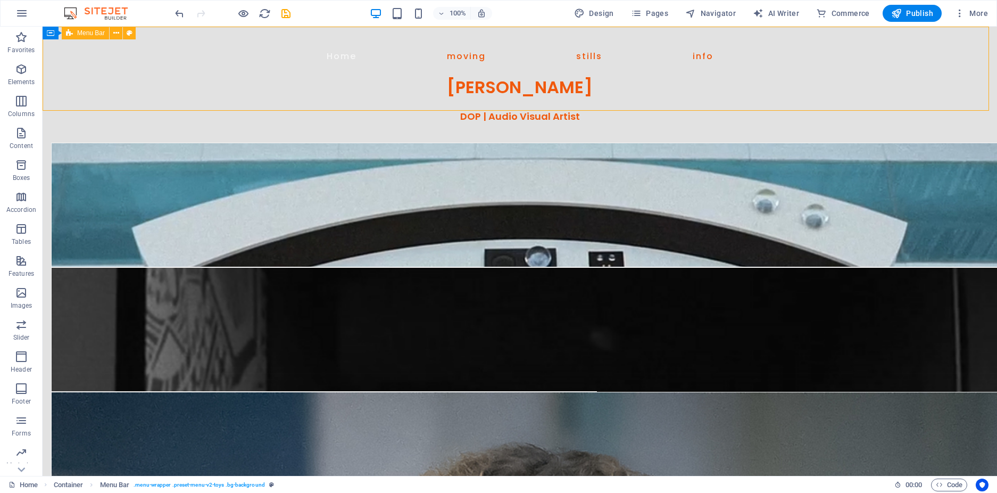
select select "px"
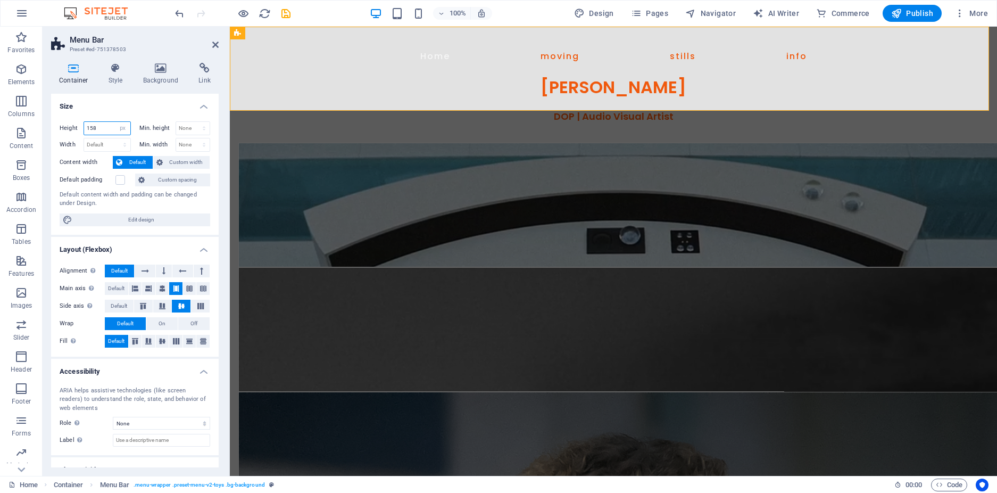
click at [107, 131] on input "158" at bounding box center [107, 128] width 46 height 13
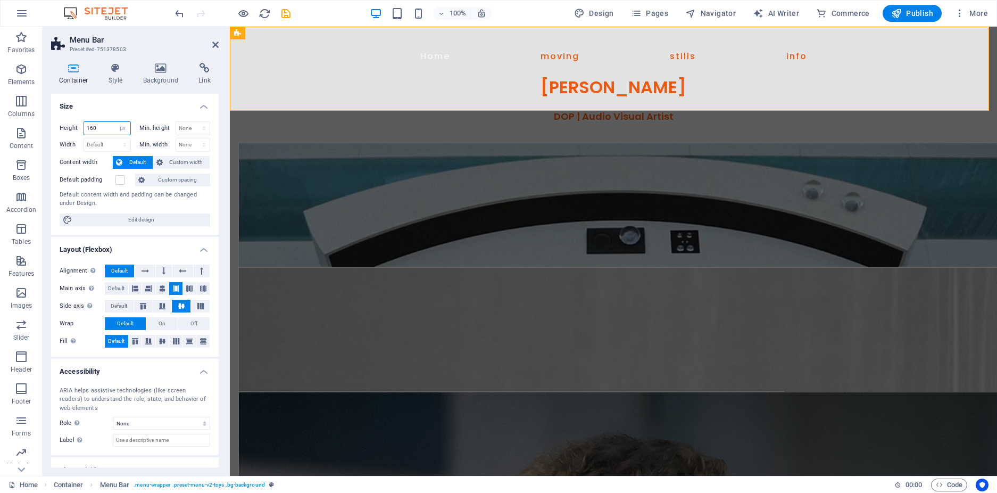
type input "160"
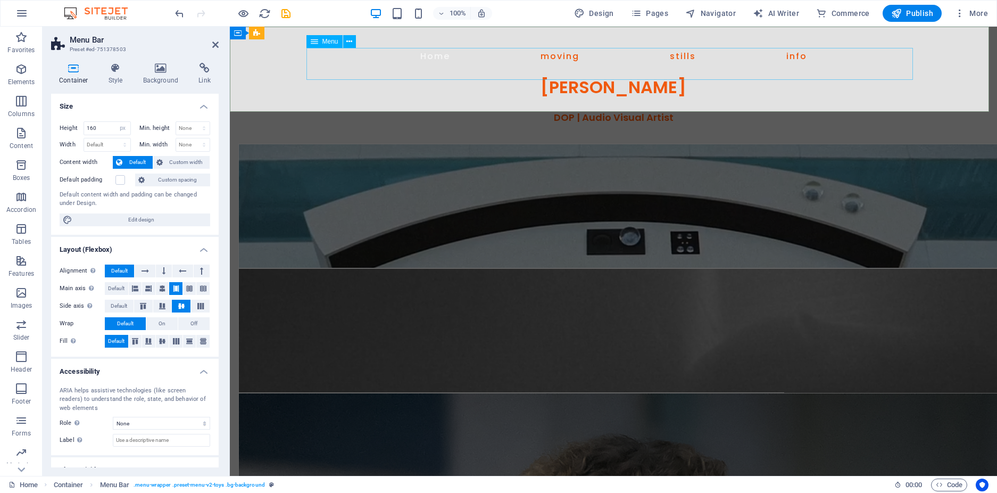
click at [329, 41] on span "Menu" at bounding box center [330, 41] width 16 height 6
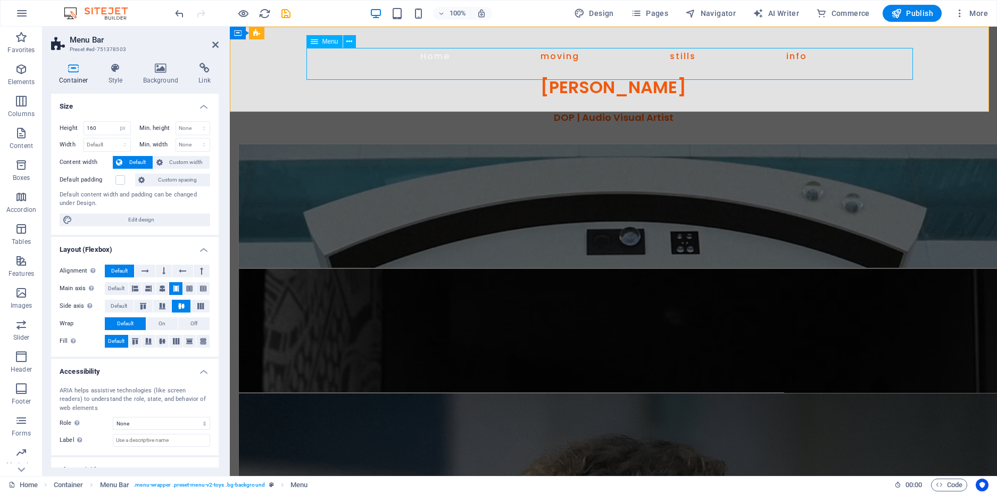
click at [329, 41] on span "Menu" at bounding box center [330, 41] width 16 height 6
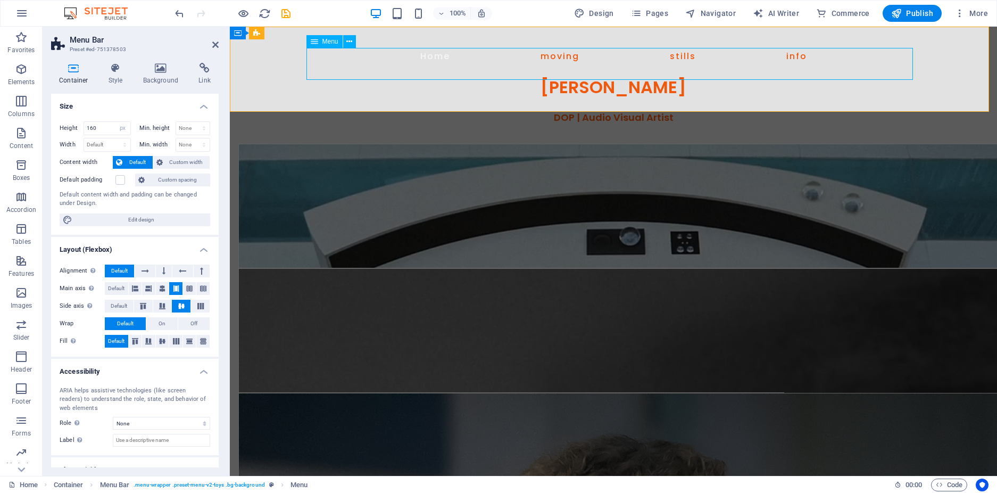
select select
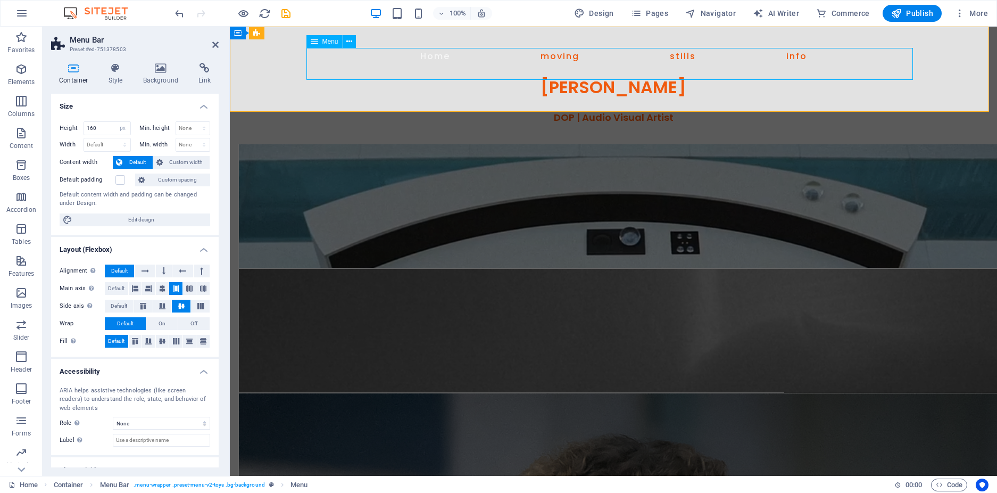
select select "25"
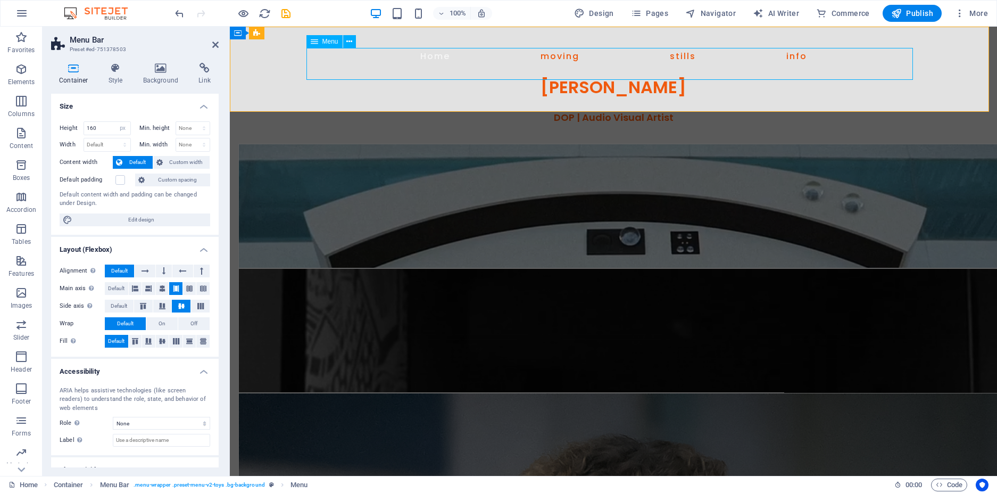
select select
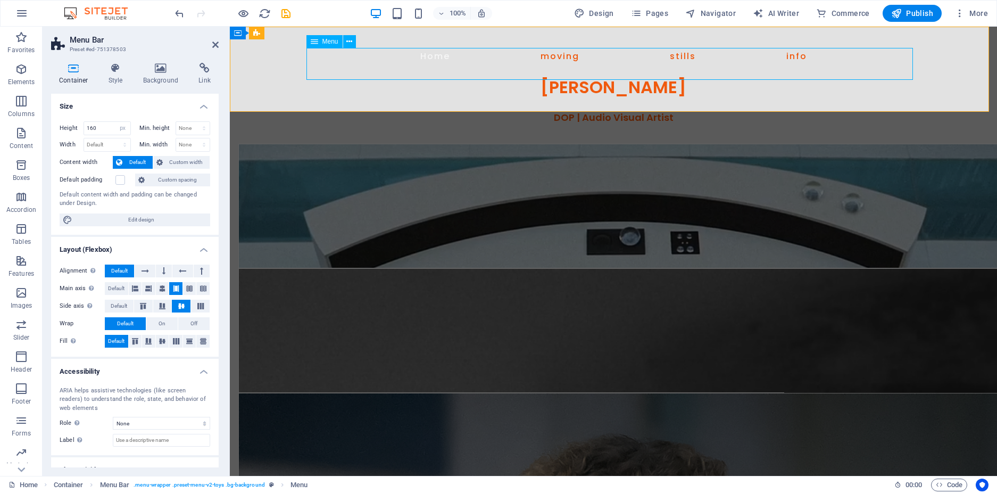
select select "26"
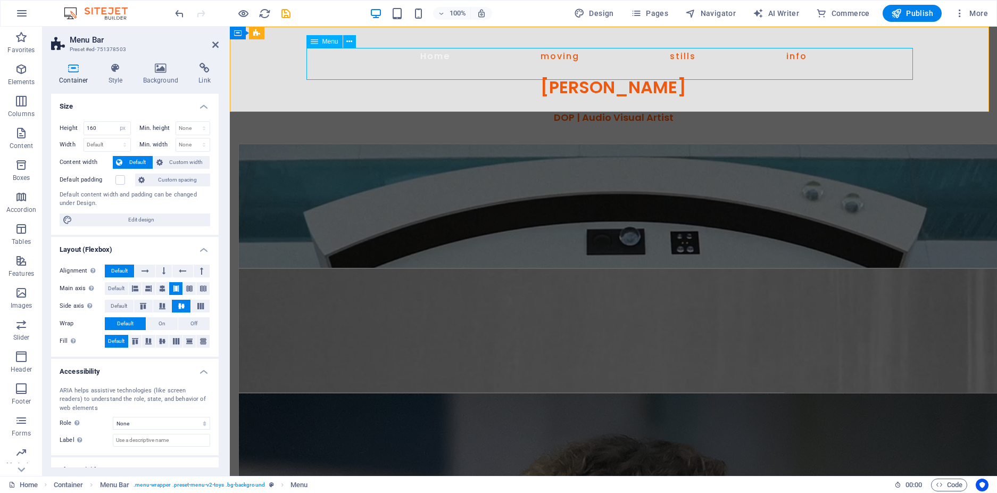
select select
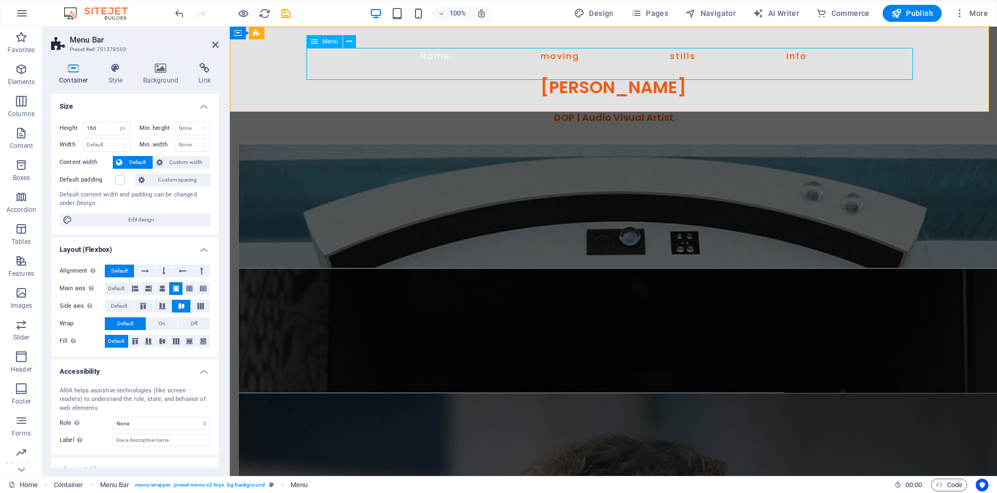
select select "27"
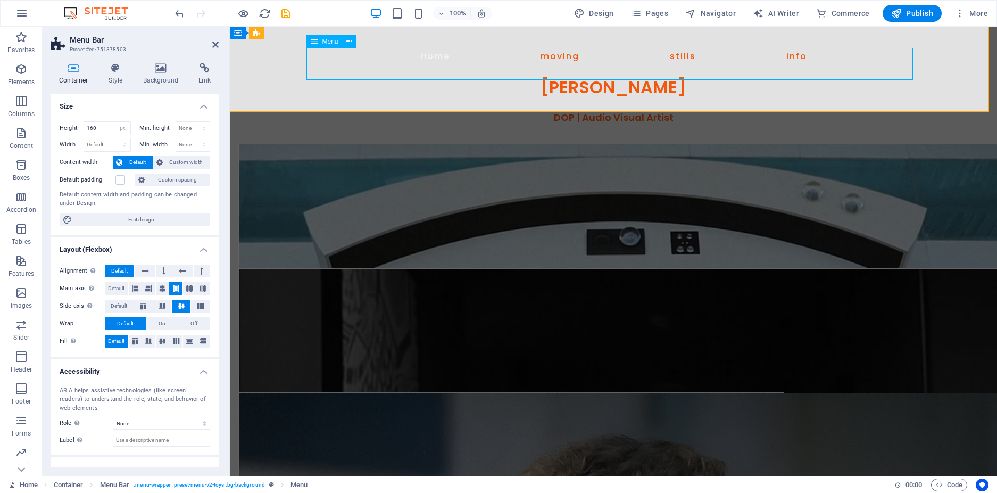
select select
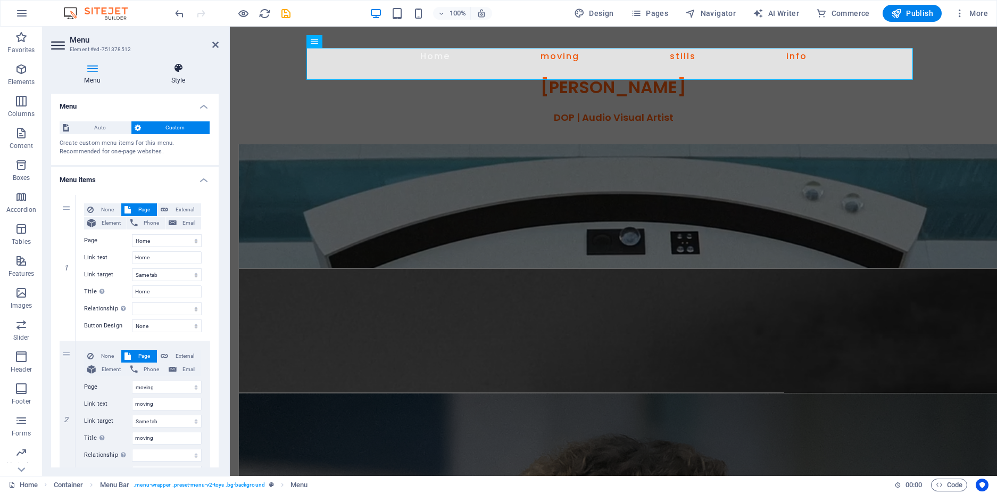
click at [179, 77] on h4 "Style" at bounding box center [178, 74] width 81 height 22
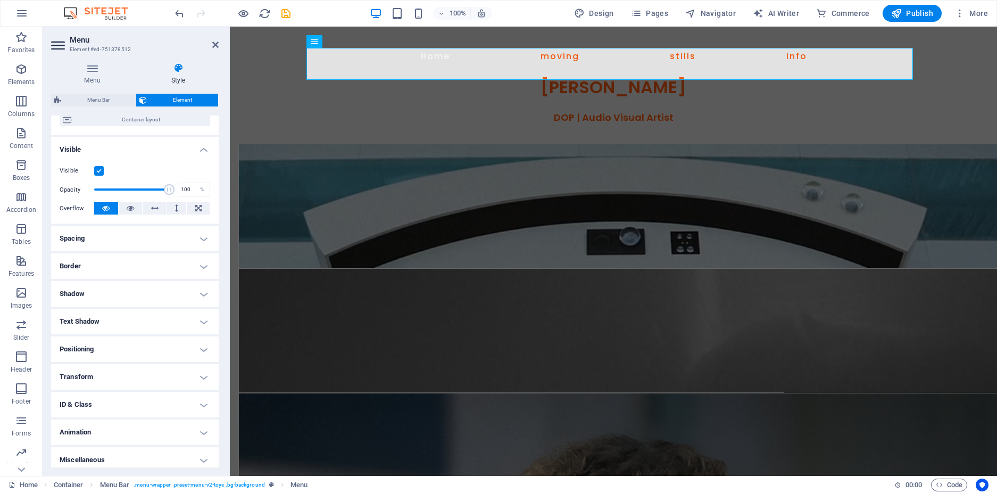
scroll to position [98, 0]
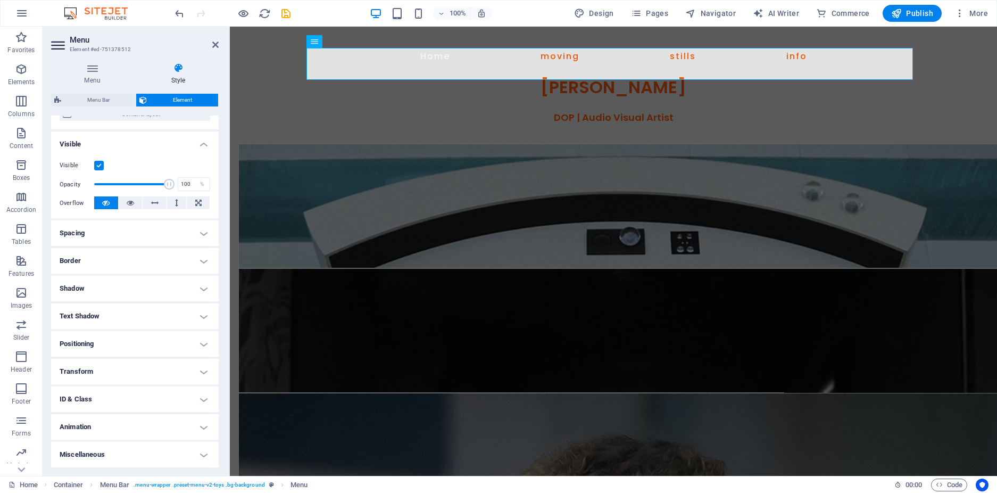
click at [197, 232] on h4 "Spacing" at bounding box center [135, 233] width 168 height 26
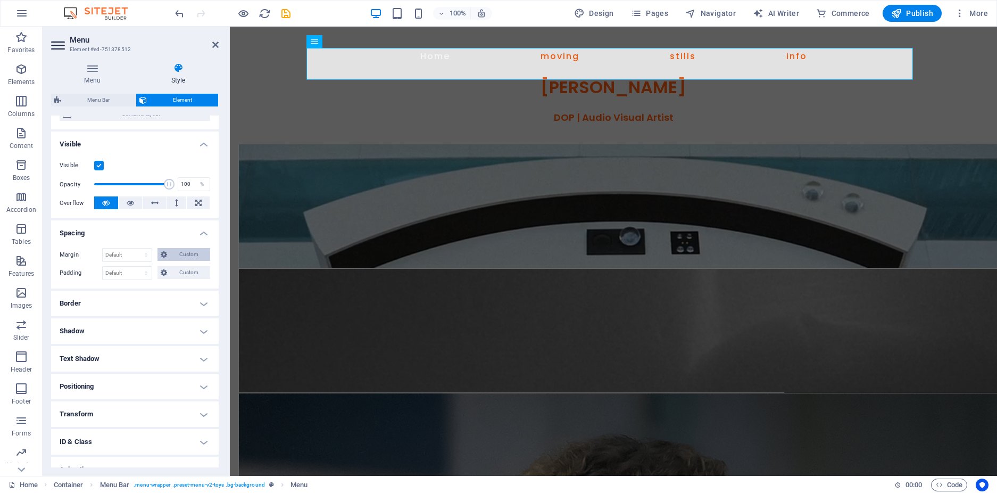
click at [185, 250] on span "Custom" at bounding box center [188, 254] width 37 height 13
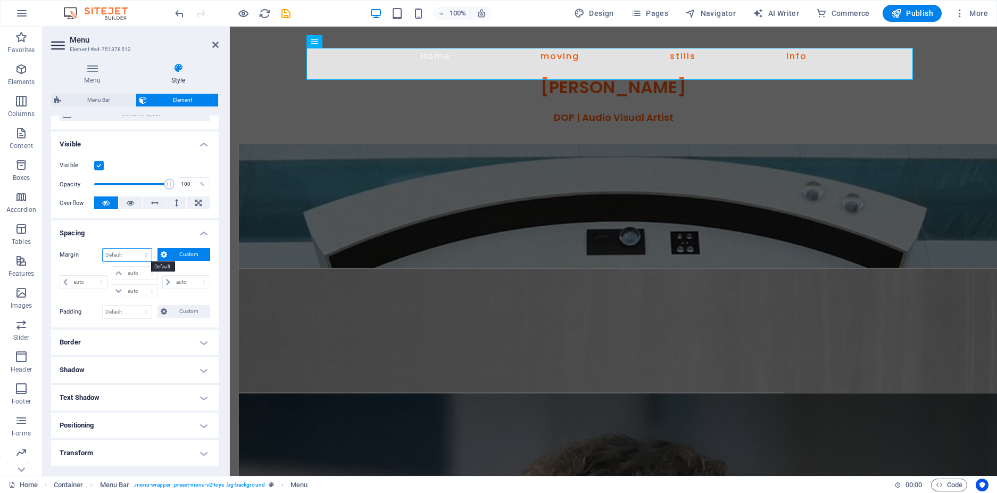
click at [123, 254] on select "Default auto px % rem vw vh Custom" at bounding box center [127, 254] width 49 height 13
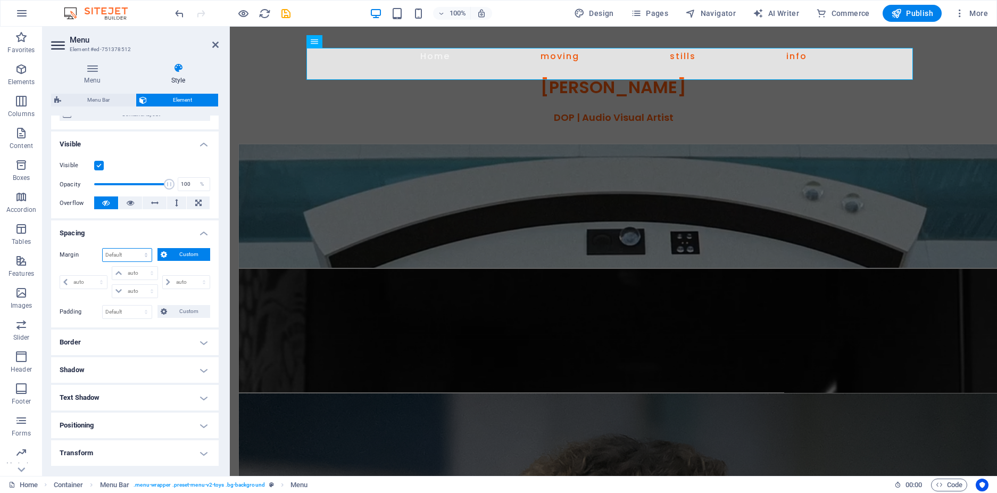
select select "px"
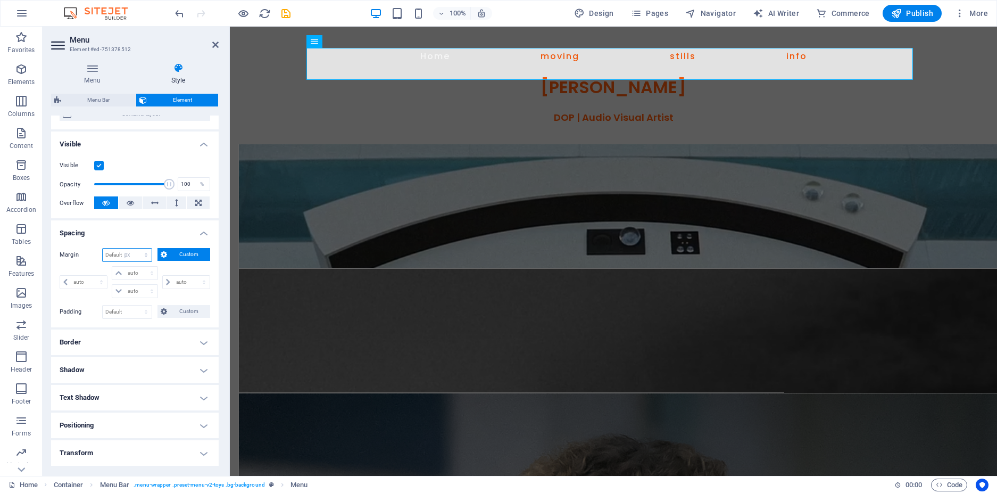
click at [136, 248] on select "Default auto px % rem vw vh Custom" at bounding box center [127, 254] width 49 height 13
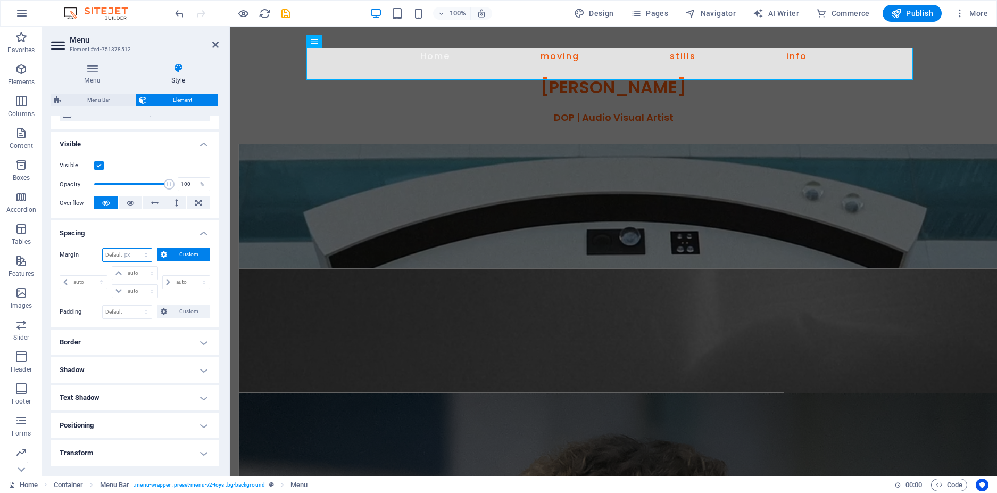
type input "0"
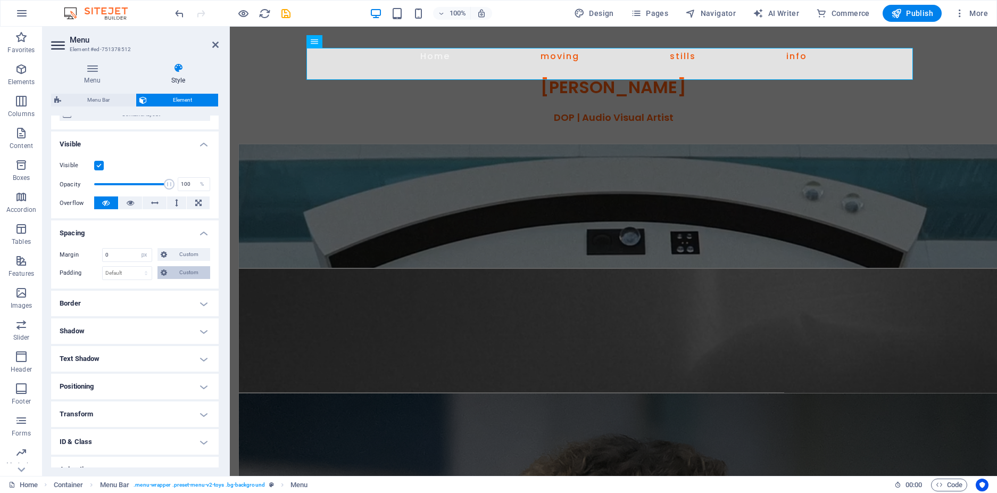
click at [183, 267] on span "Custom" at bounding box center [188, 272] width 37 height 13
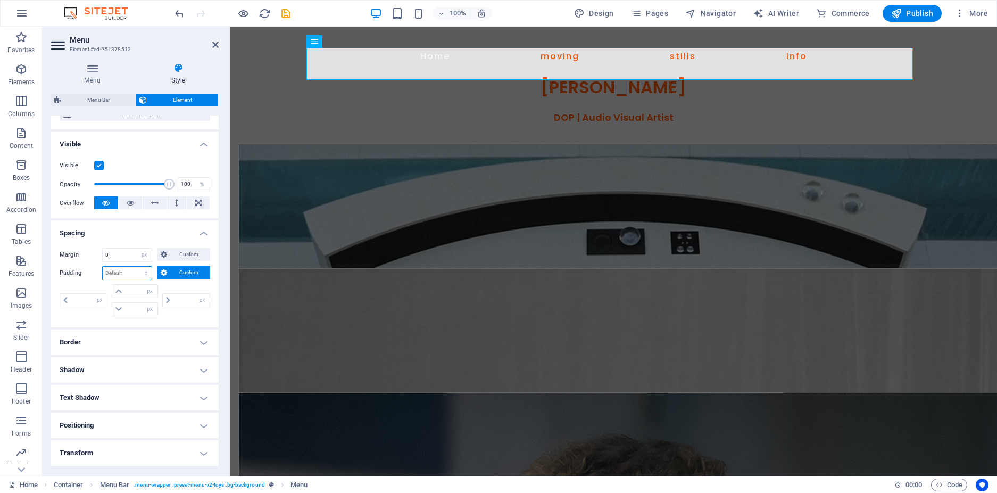
click at [122, 269] on select "Default px rem % vh vw Custom" at bounding box center [127, 272] width 49 height 13
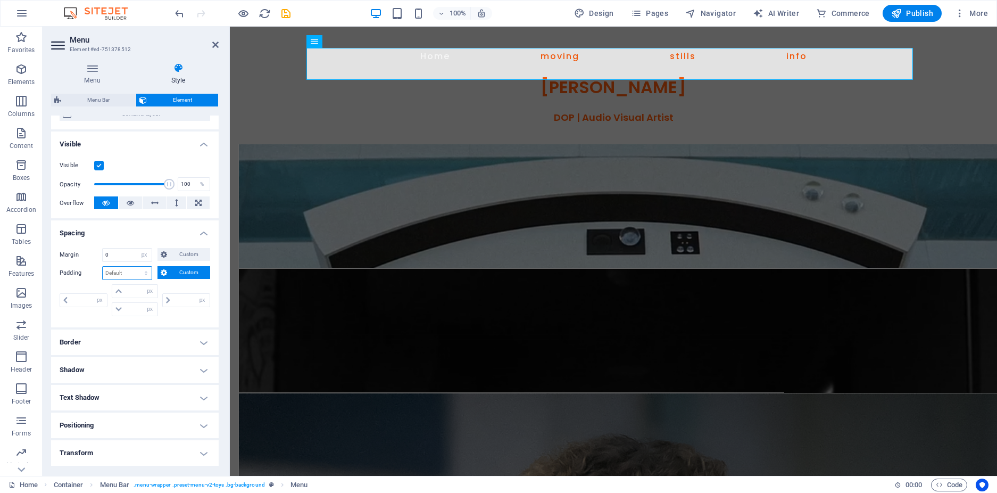
select select "px"
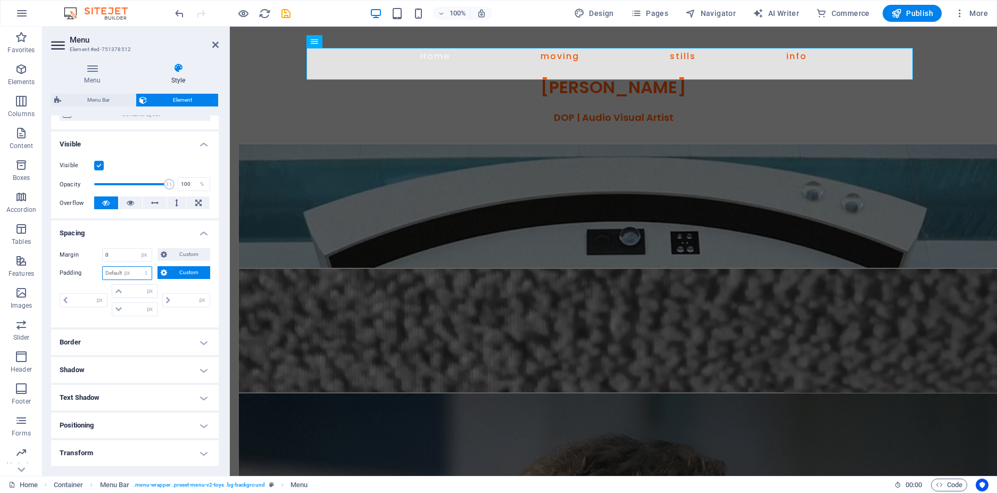
click at [136, 266] on select "Default px rem % vh vw Custom" at bounding box center [127, 272] width 49 height 13
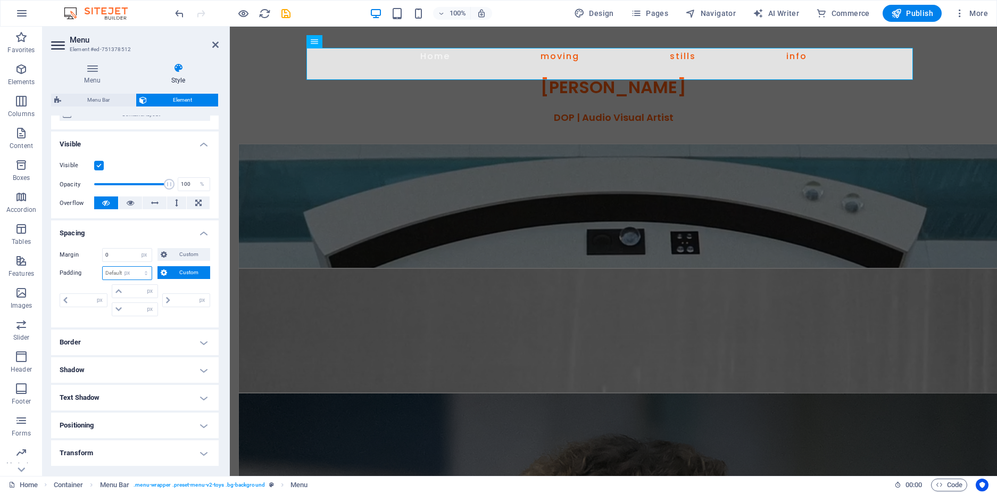
type input "0"
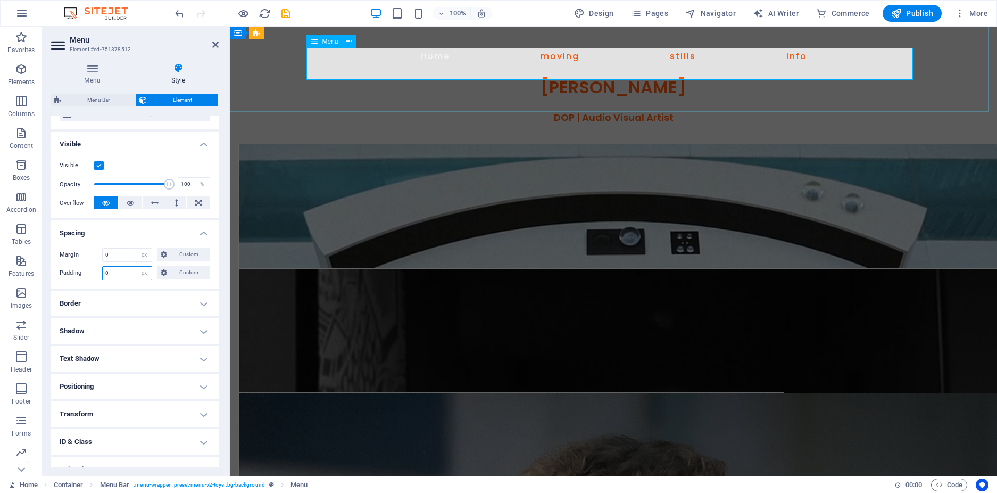
click at [328, 42] on span "Menu" at bounding box center [330, 41] width 16 height 6
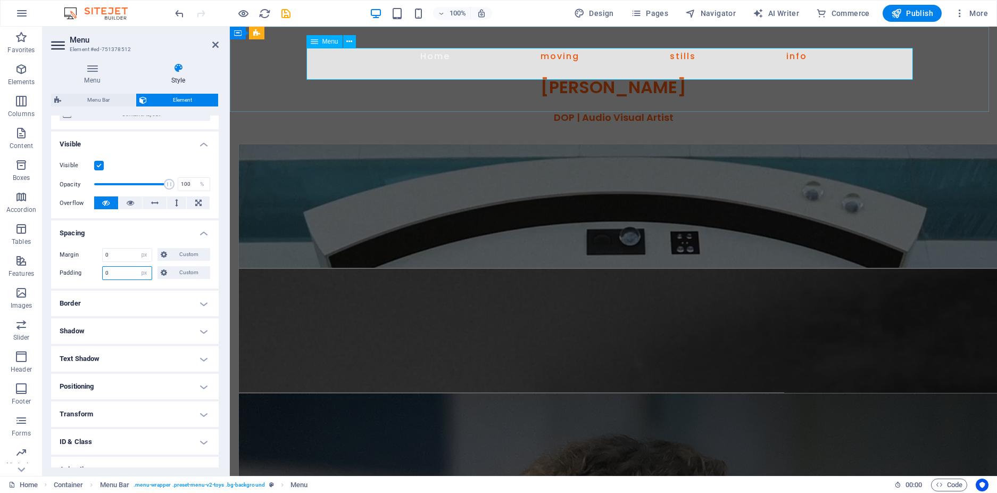
click at [328, 42] on span "Menu" at bounding box center [330, 41] width 16 height 6
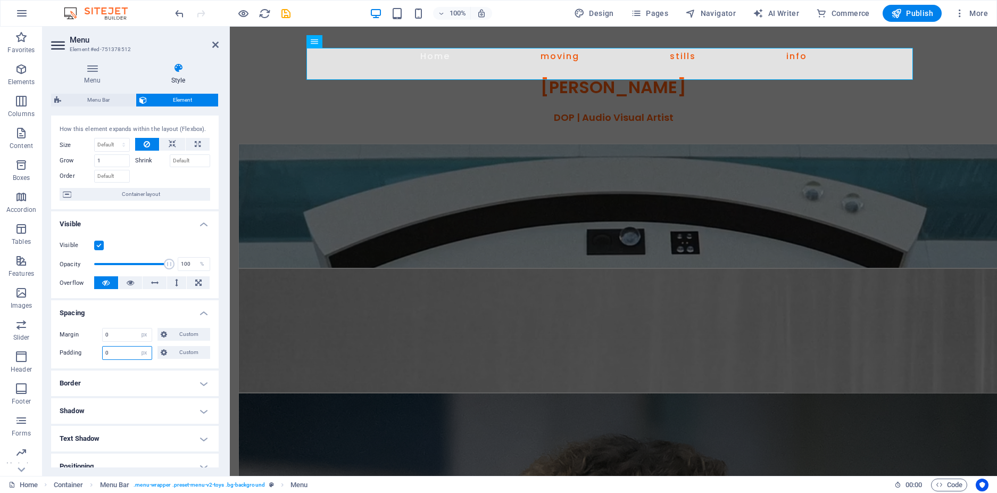
scroll to position [0, 0]
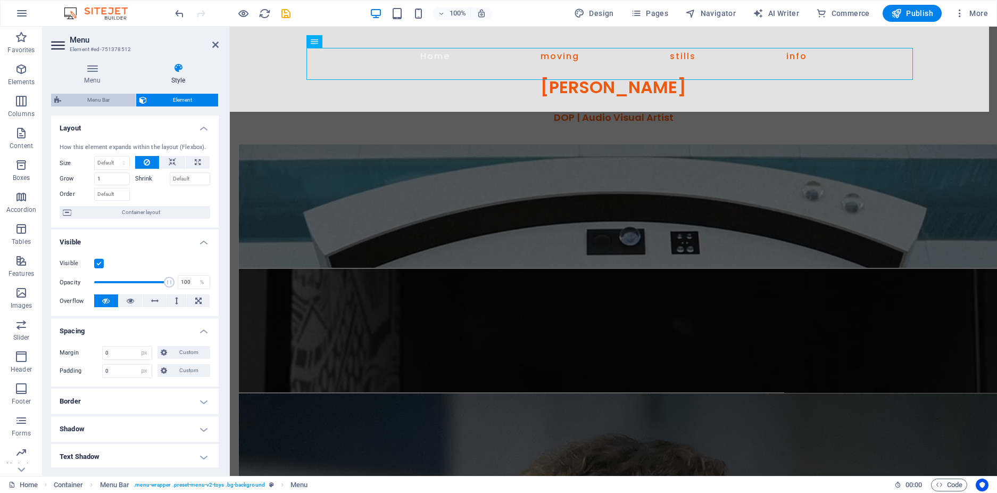
click at [103, 95] on span "Menu Bar" at bounding box center [98, 100] width 68 height 13
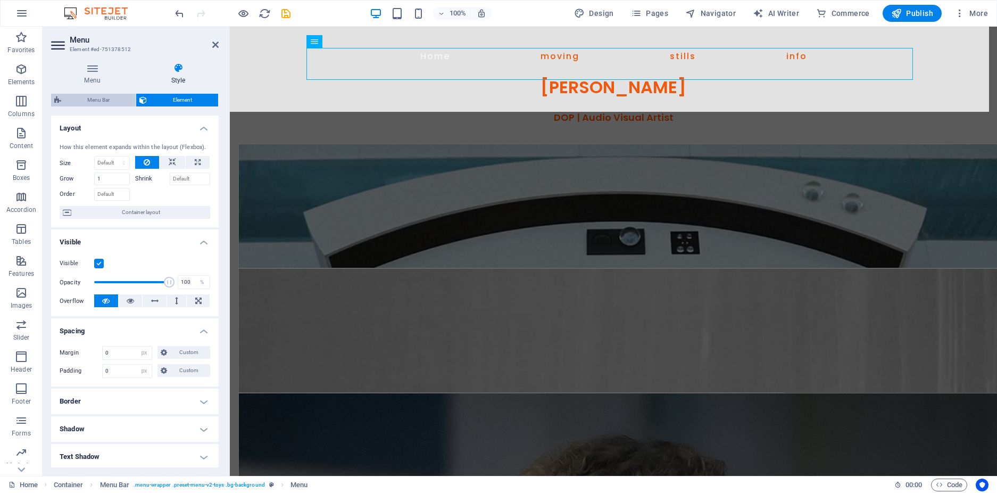
select select "rem"
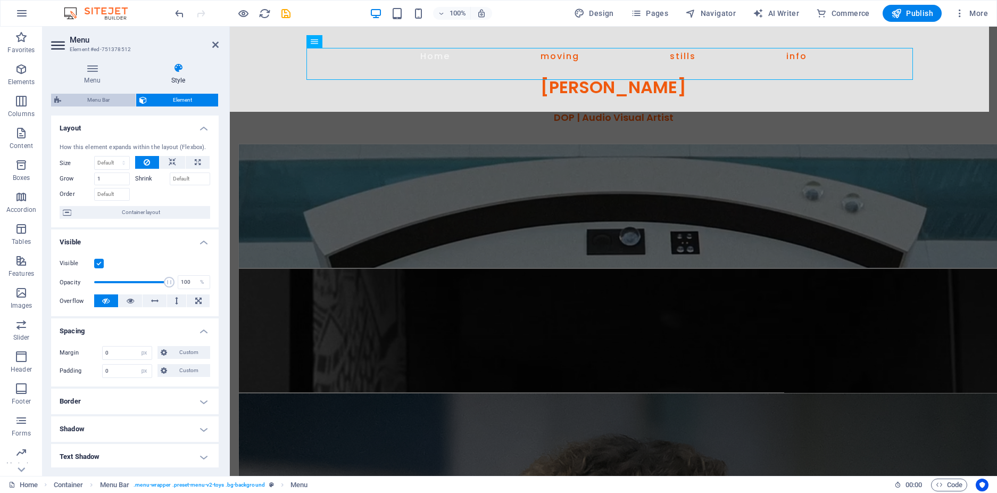
select select "rem"
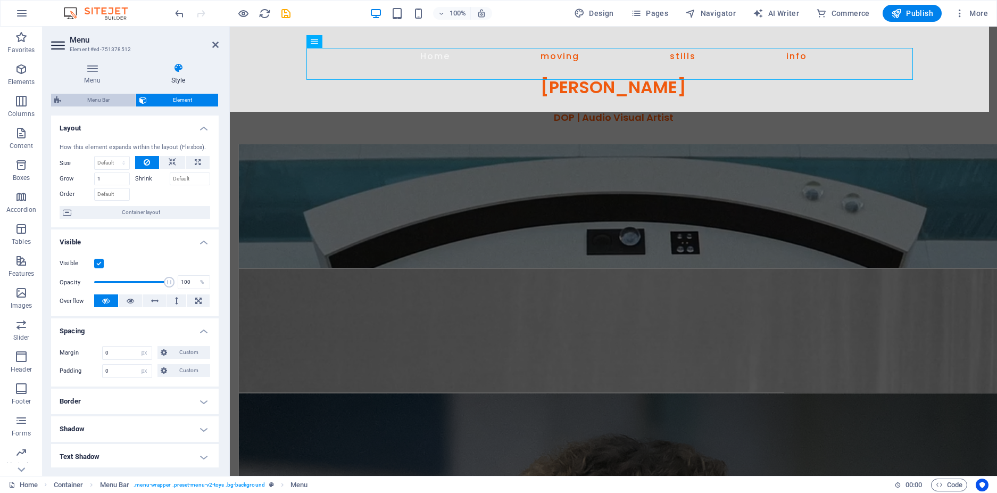
select select "rem"
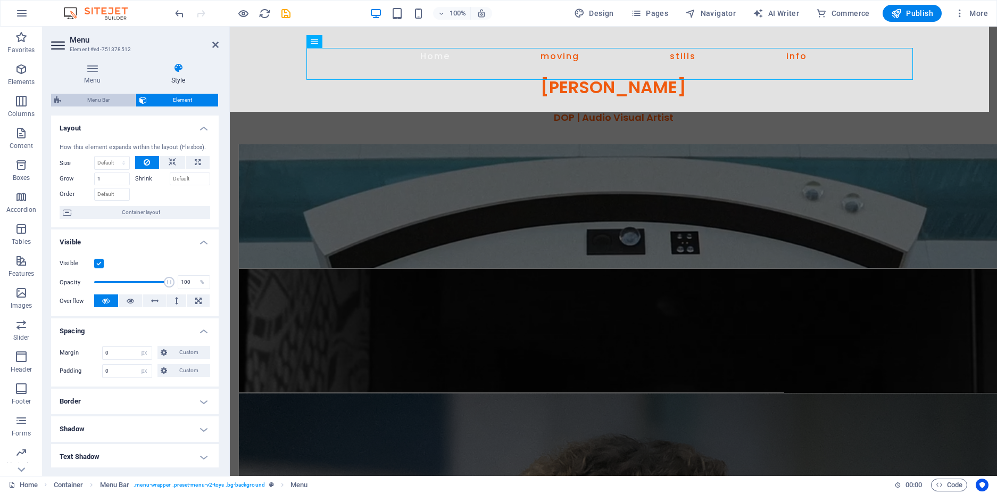
select select "rem"
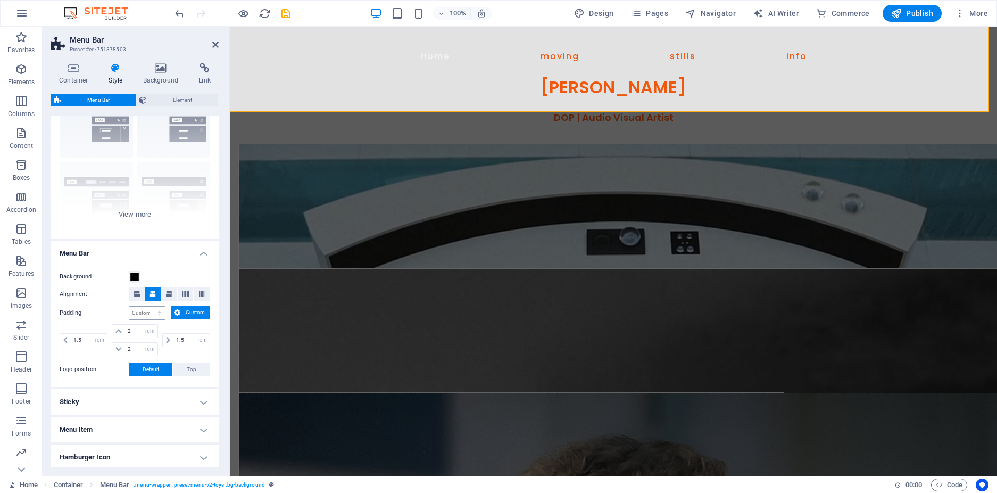
scroll to position [57, 0]
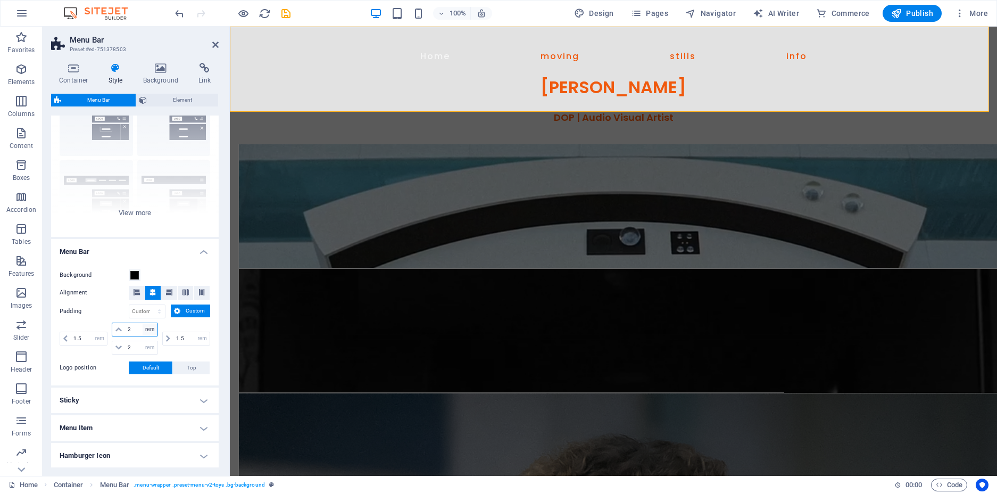
click at [152, 329] on select "px rem % vh vw" at bounding box center [150, 329] width 15 height 13
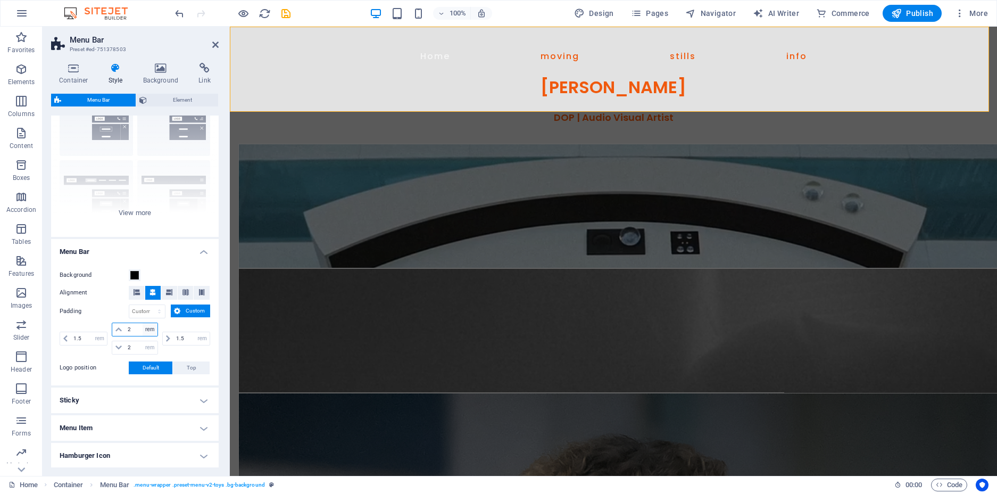
select select "px"
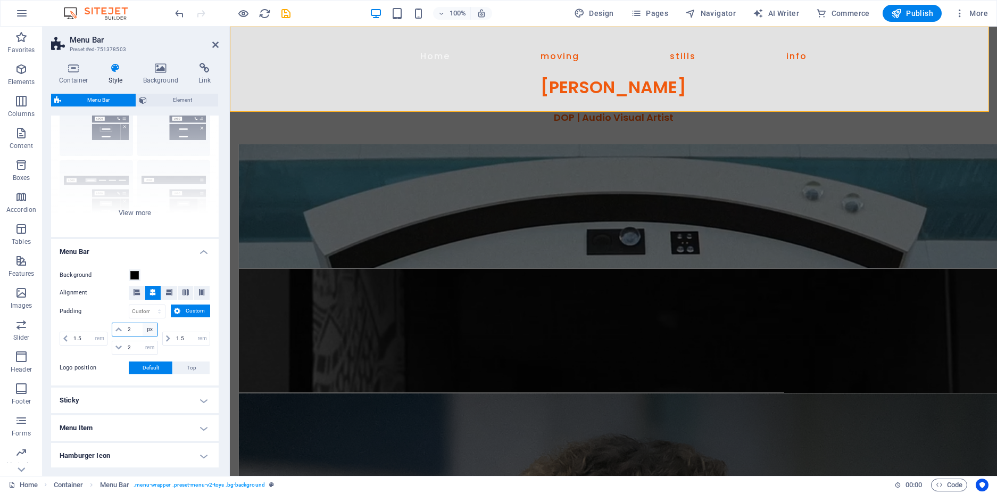
click at [143, 323] on select "px rem % vh vw" at bounding box center [150, 329] width 15 height 13
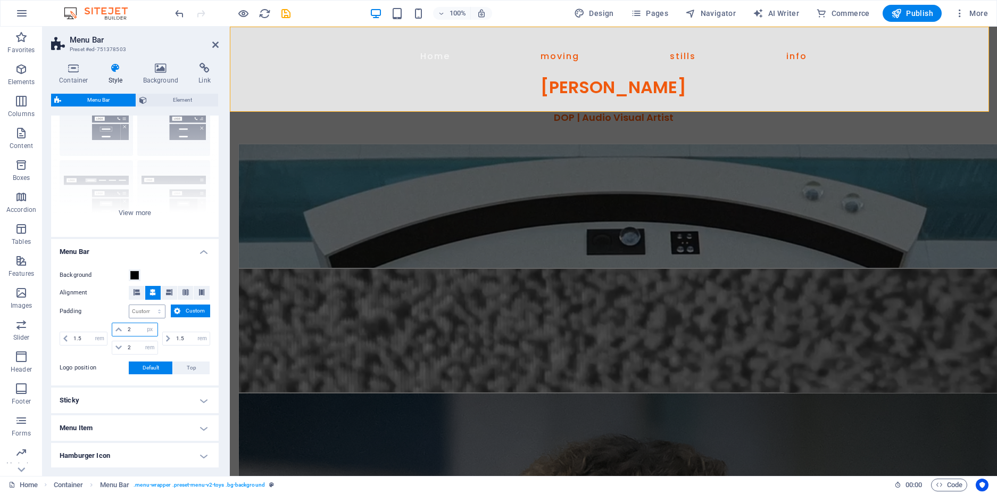
type input "32"
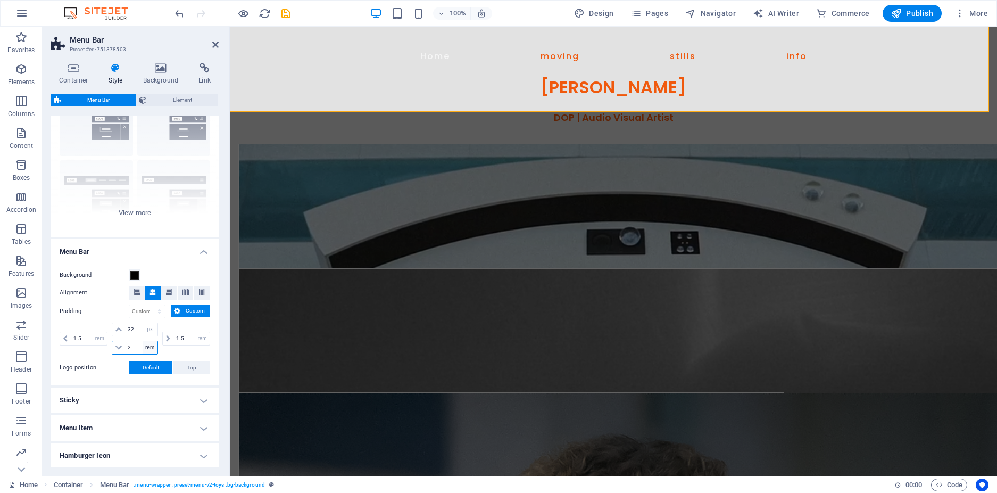
click at [146, 346] on select "px rem % vh vw" at bounding box center [150, 347] width 15 height 13
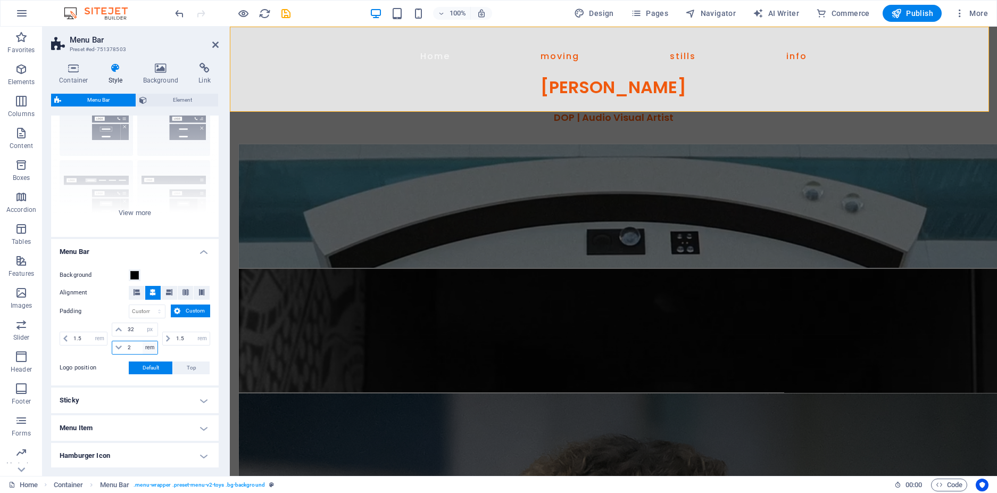
select select "px"
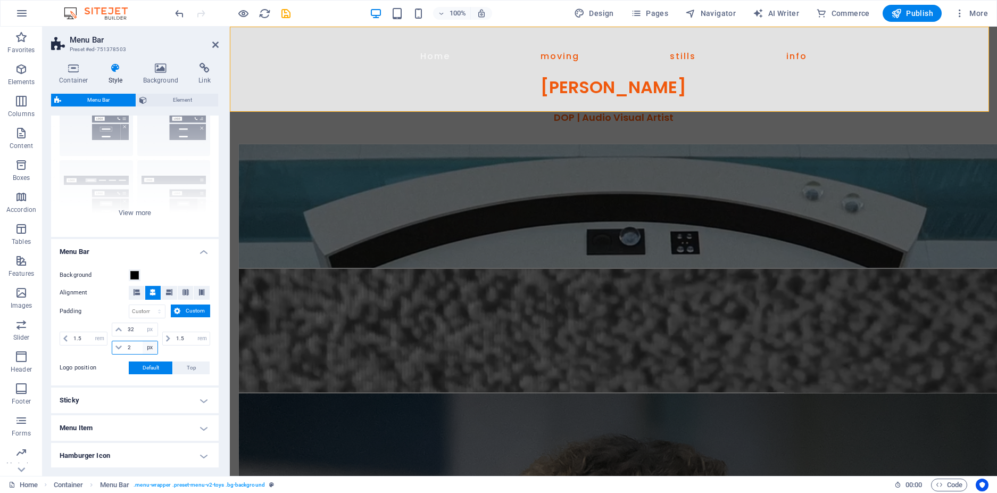
click at [143, 341] on select "px rem % vh vw" at bounding box center [150, 347] width 15 height 13
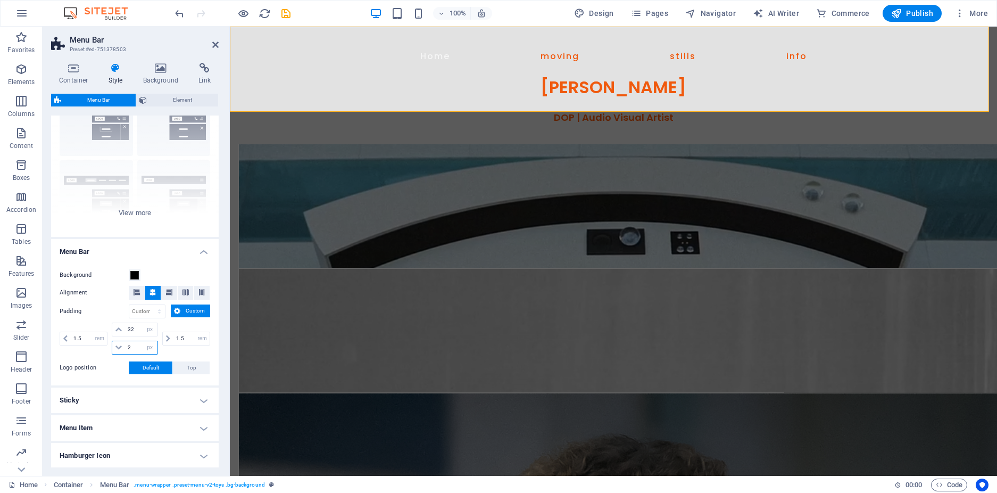
type input "32"
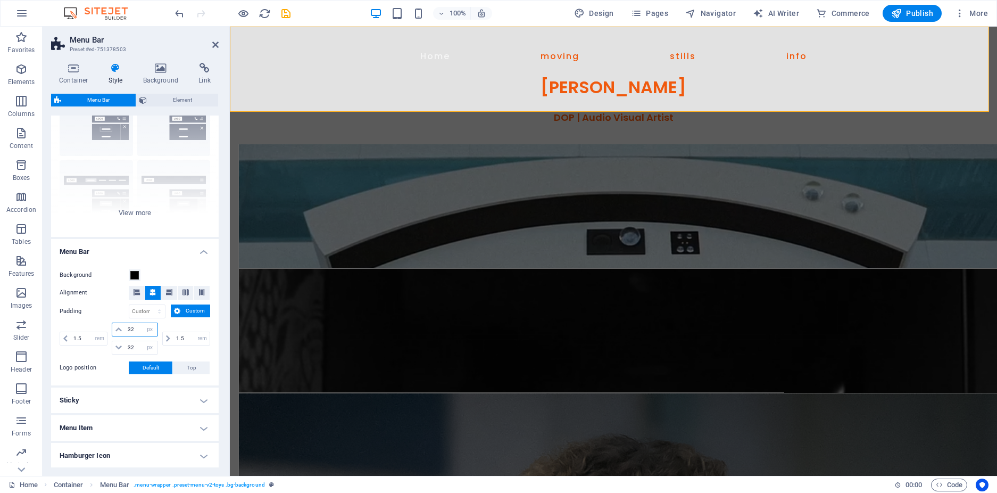
click at [140, 330] on input "32" at bounding box center [141, 329] width 32 height 13
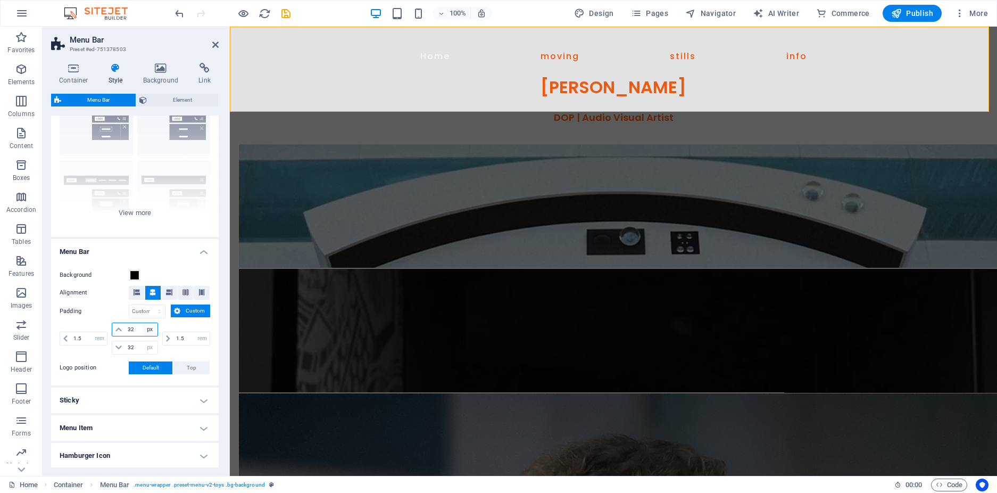
type input "3"
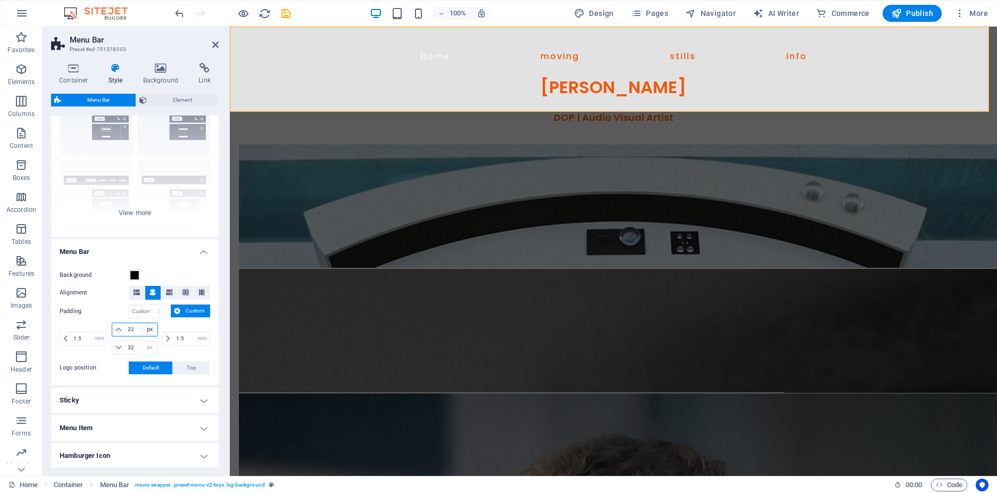
type input "22"
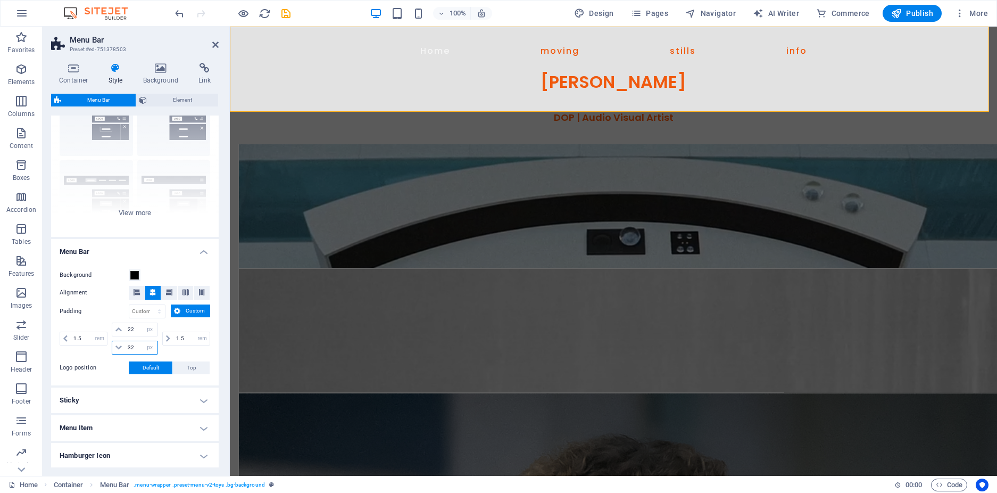
click at [138, 349] on input "32" at bounding box center [141, 347] width 32 height 13
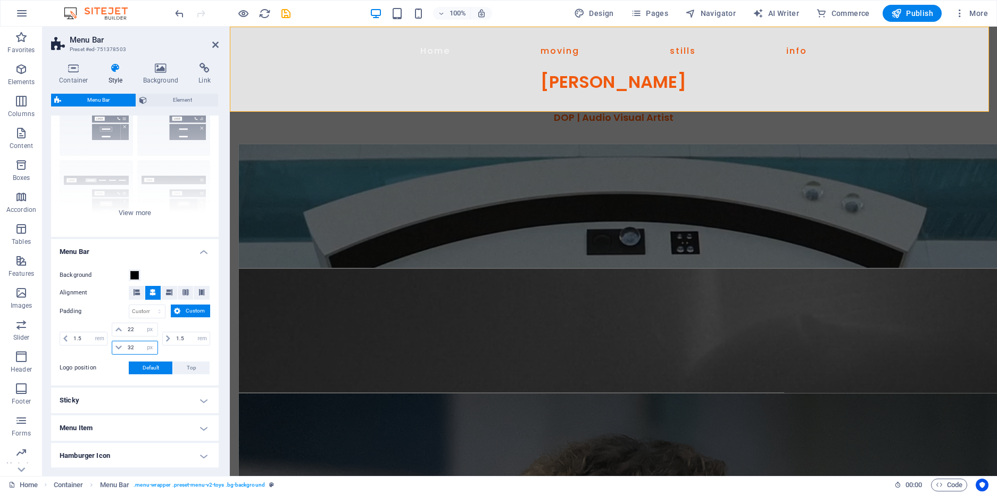
type input "3"
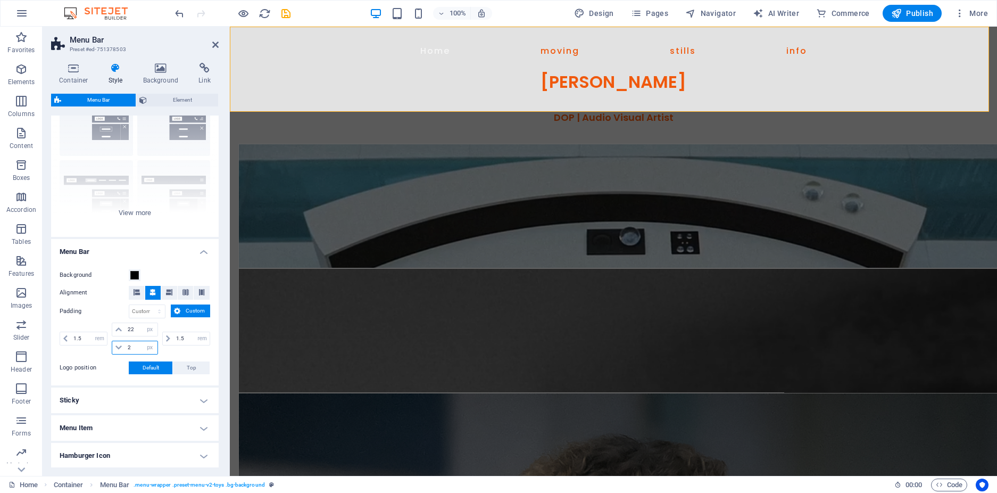
click at [136, 345] on input "2" at bounding box center [141, 347] width 32 height 13
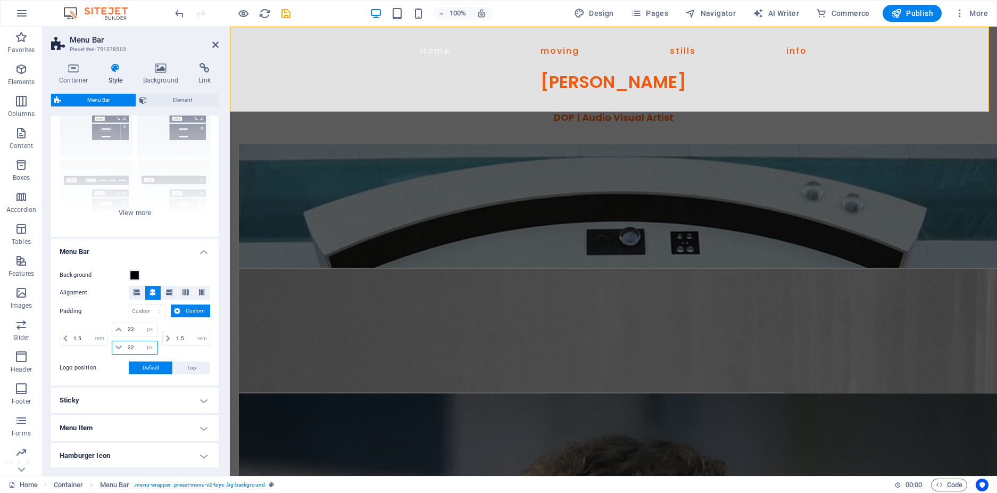
type input "22"
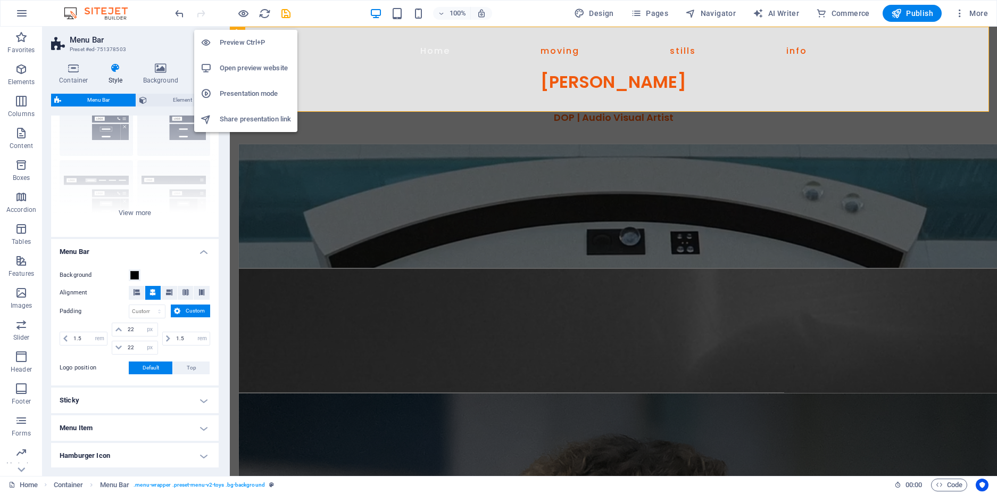
click at [235, 39] on h6 "Preview Ctrl+P" at bounding box center [255, 42] width 71 height 13
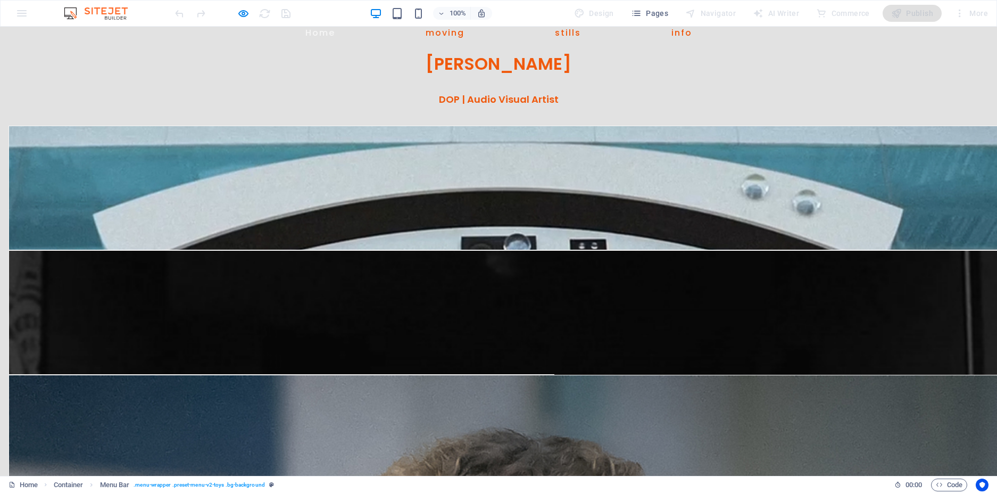
scroll to position [0, 0]
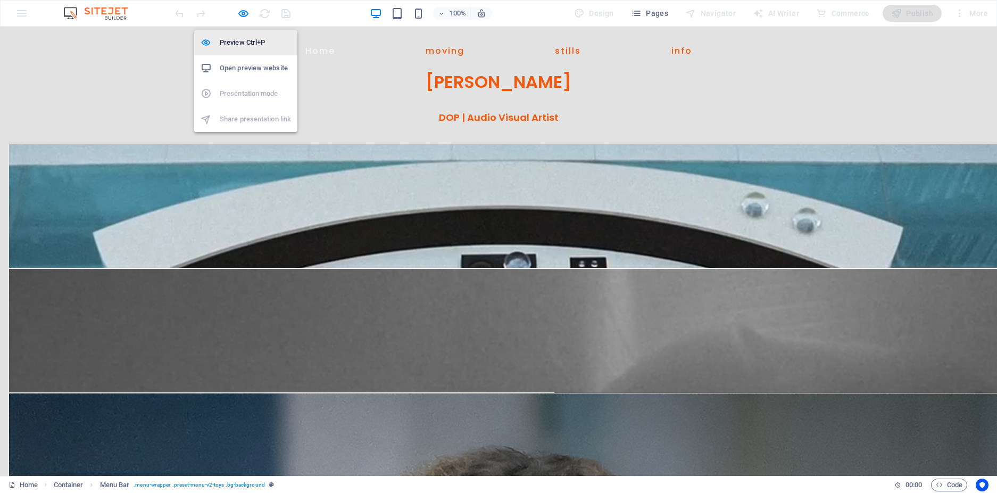
click at [244, 41] on h6 "Preview Ctrl+P" at bounding box center [255, 42] width 71 height 13
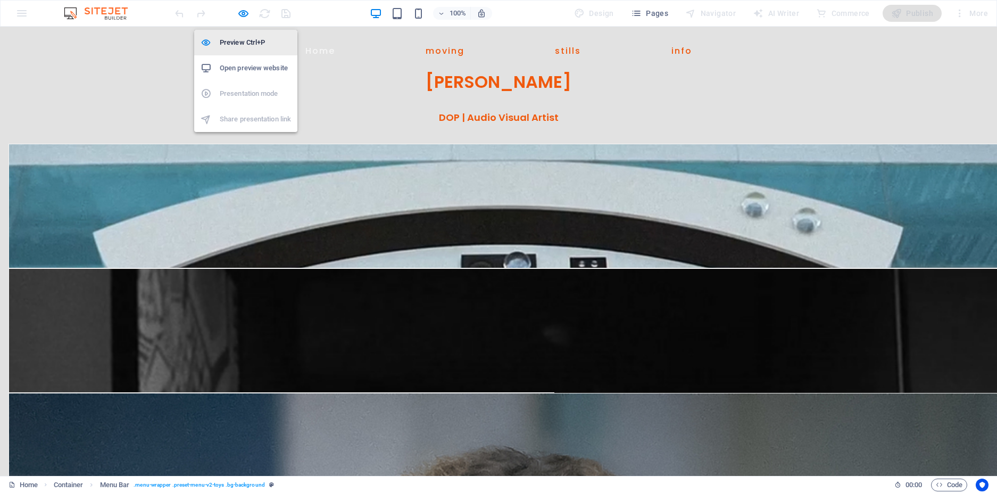
select select "rem"
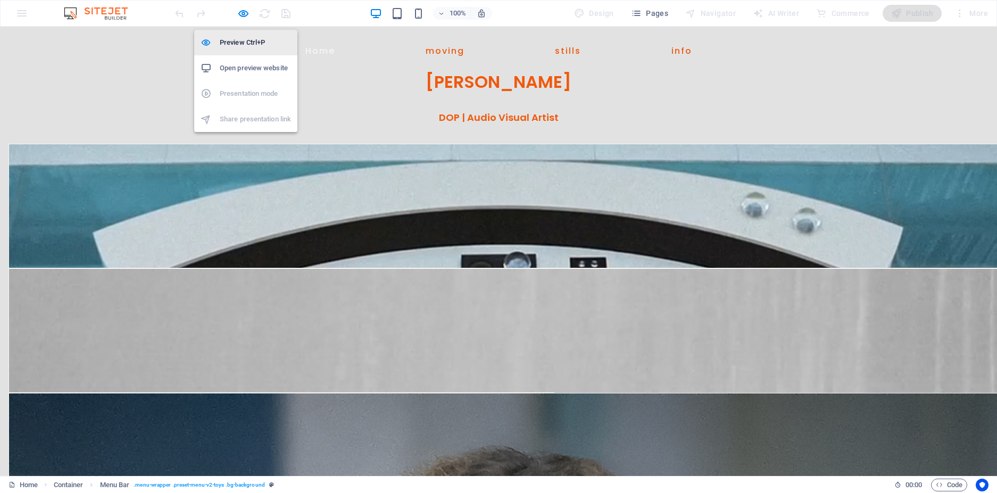
select select "px"
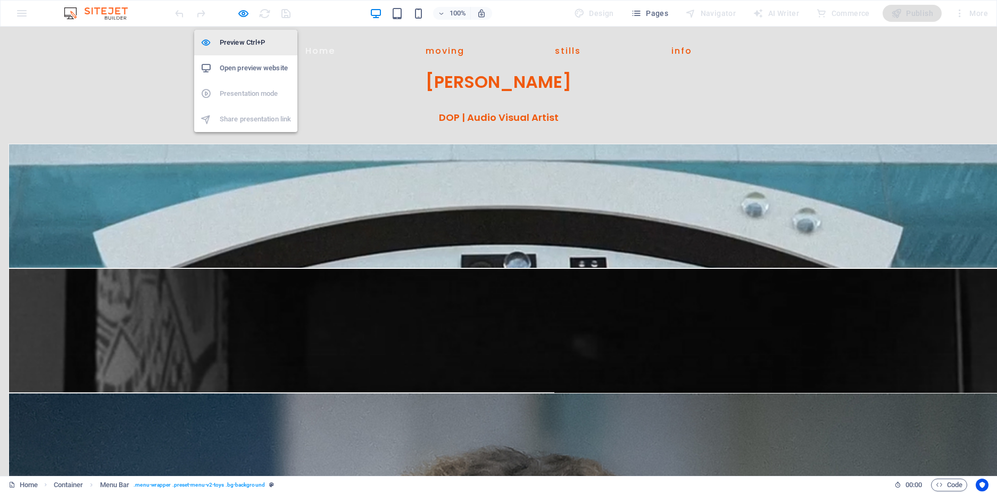
select select "px"
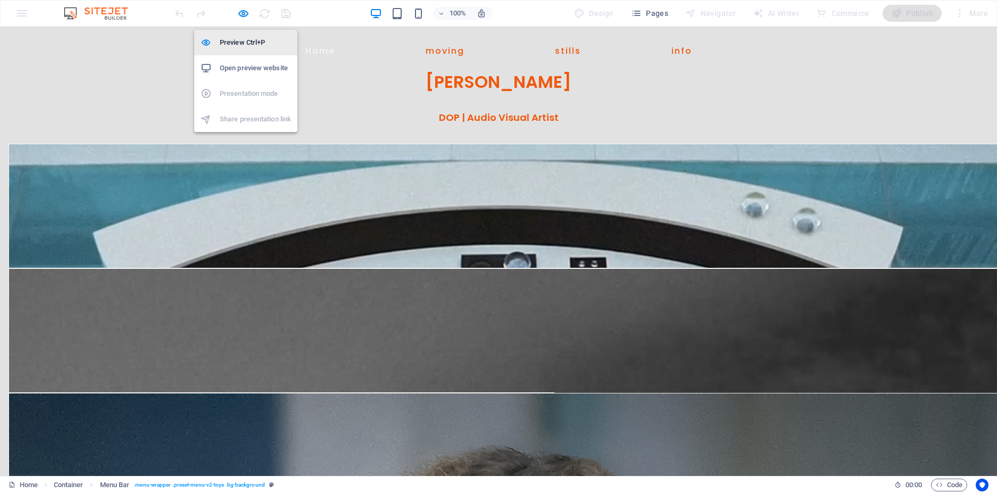
select select "rem"
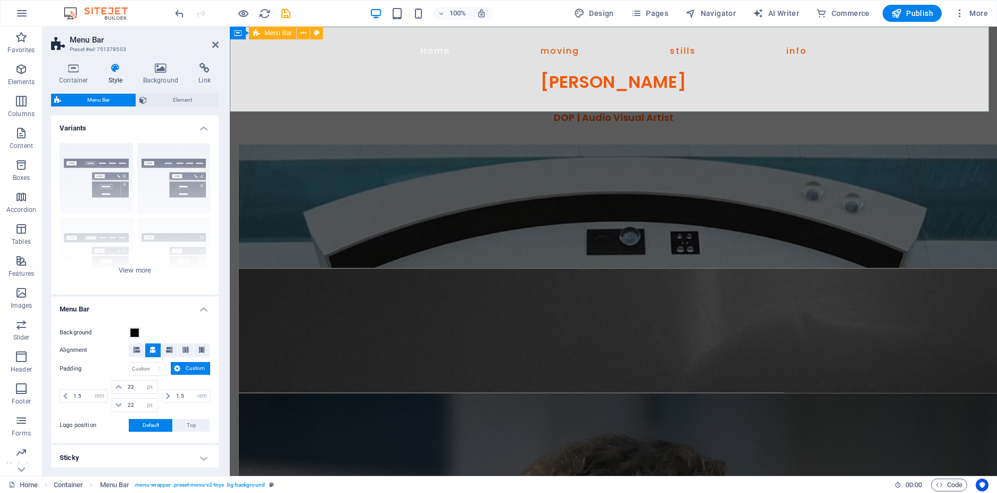
click at [269, 34] on span "Menu Bar" at bounding box center [278, 33] width 28 height 6
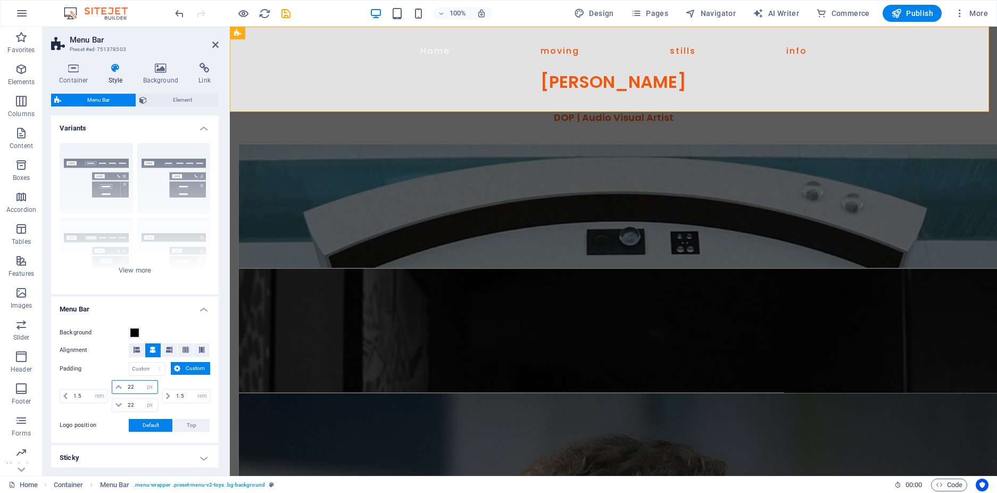
click at [135, 385] on input "22" at bounding box center [141, 386] width 32 height 13
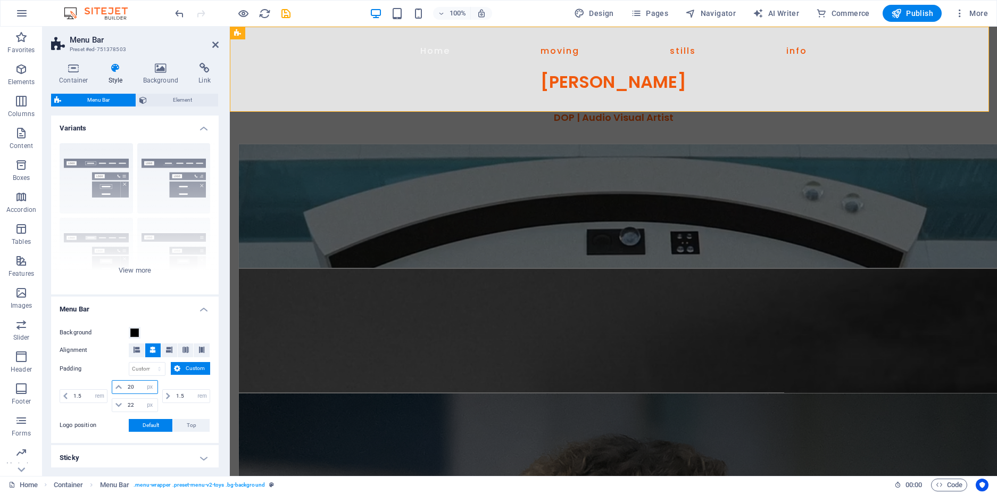
type input "20"
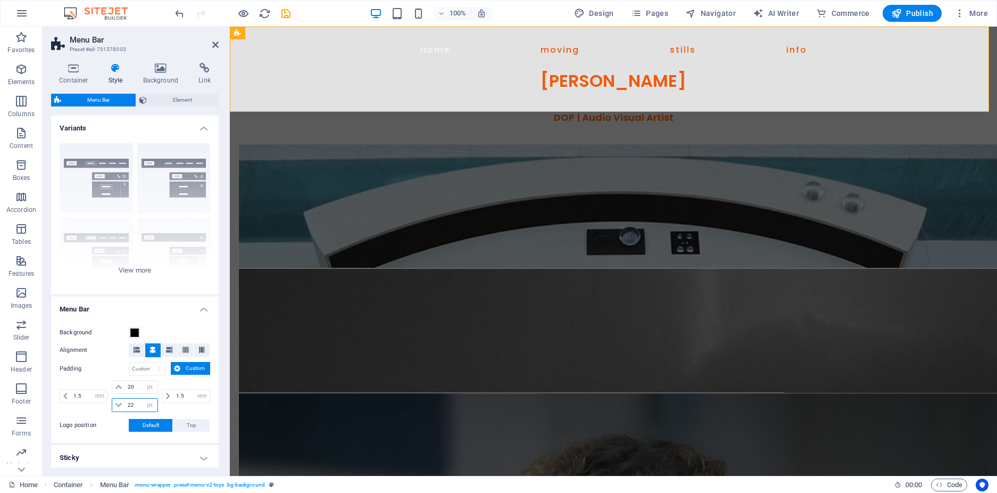
click at [137, 400] on input "22" at bounding box center [141, 404] width 32 height 13
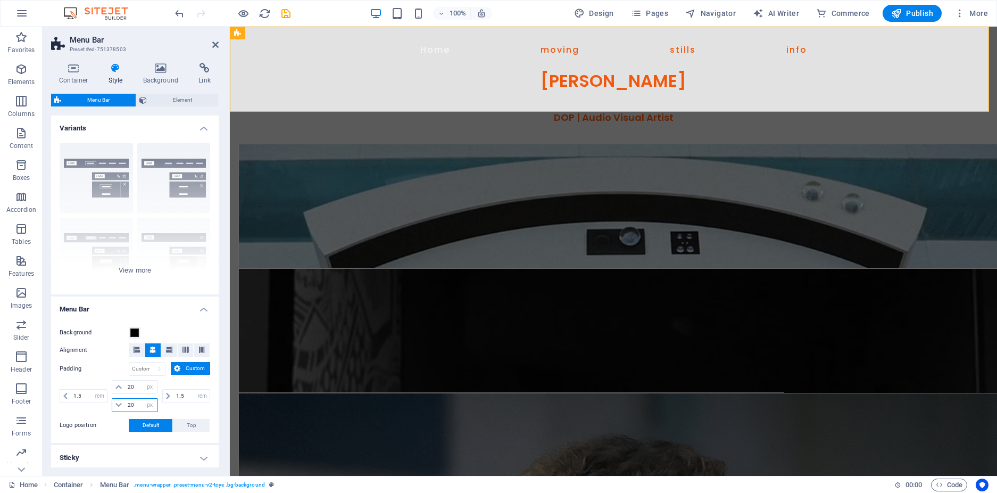
type input "20"
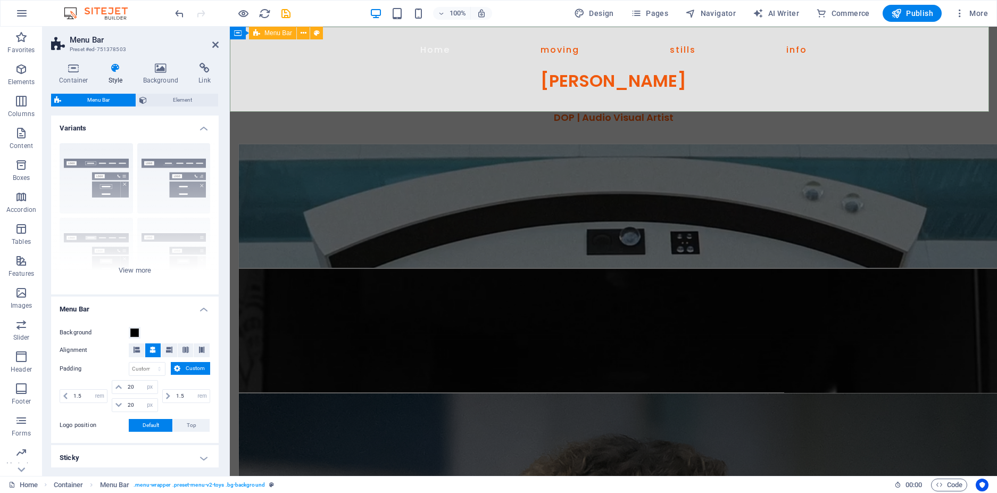
click at [276, 32] on span "Menu Bar" at bounding box center [278, 33] width 28 height 6
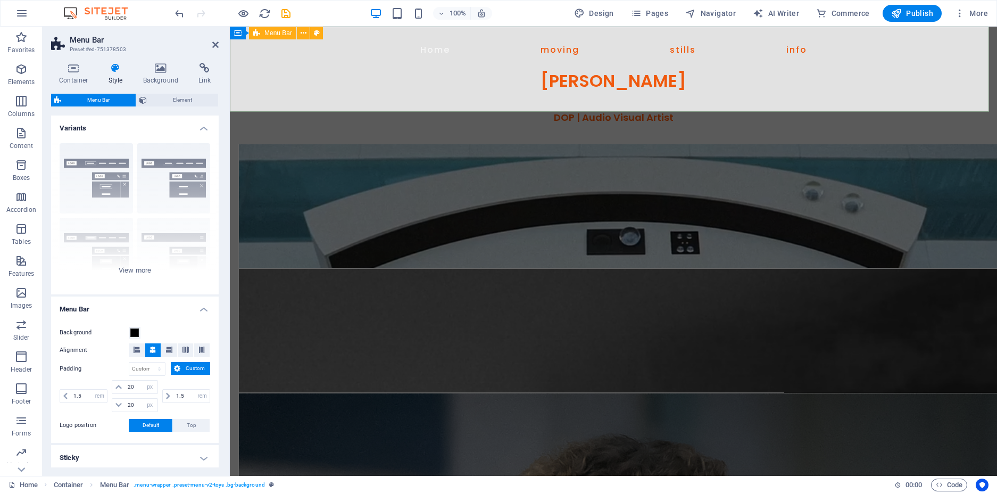
click at [276, 32] on span "Menu Bar" at bounding box center [278, 33] width 28 height 6
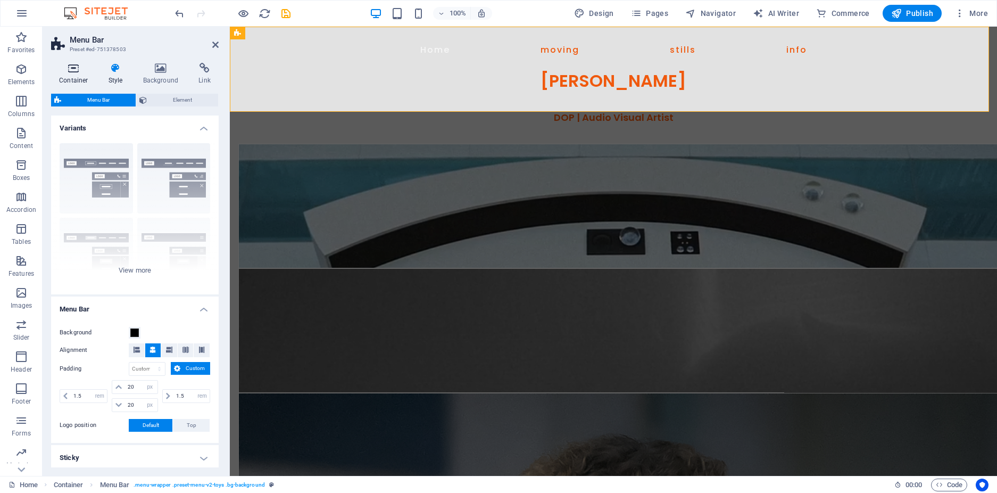
click at [79, 69] on icon at bounding box center [73, 68] width 45 height 11
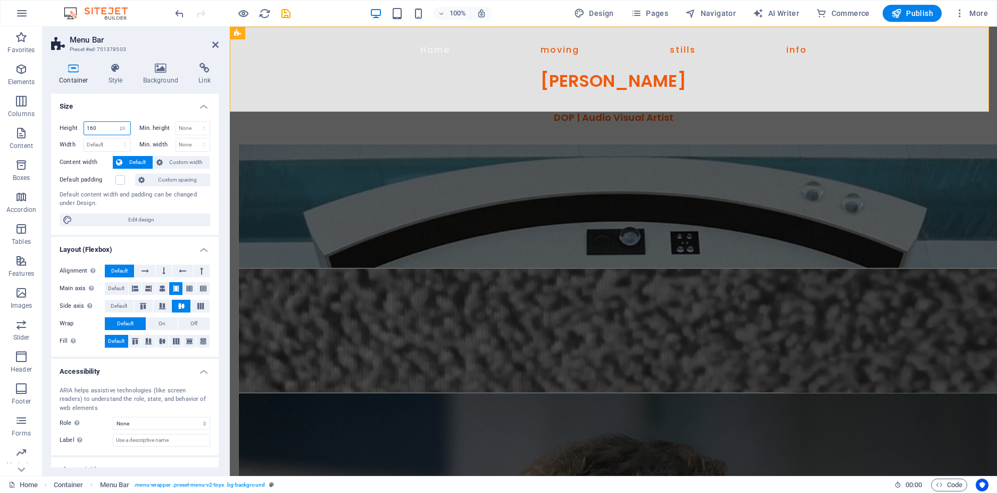
click at [106, 129] on input "160" at bounding box center [107, 128] width 46 height 13
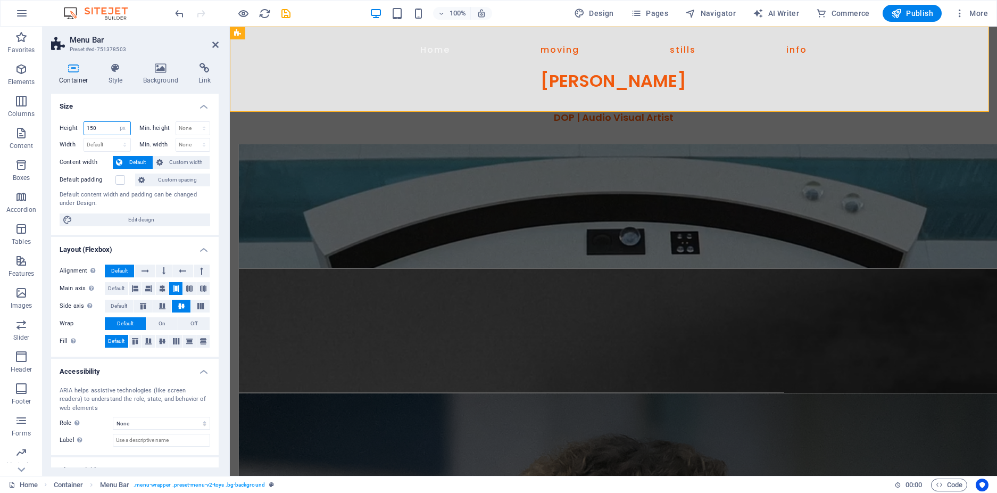
type input "150"
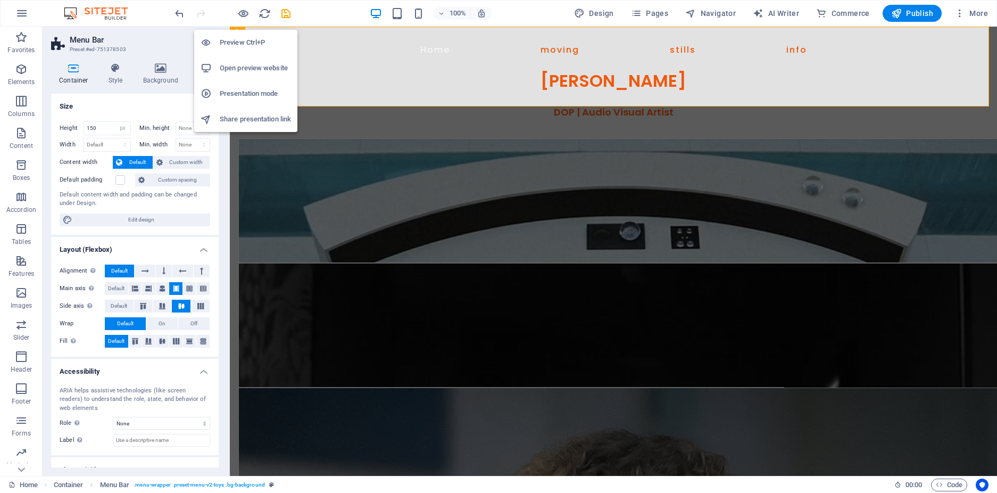
click at [247, 37] on h6 "Preview Ctrl+P" at bounding box center [255, 42] width 71 height 13
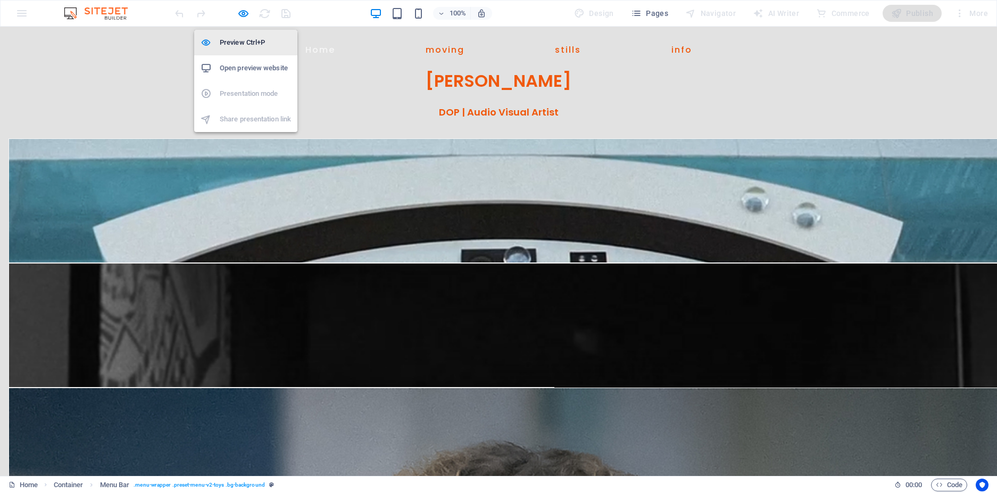
click at [241, 38] on h6 "Preview Ctrl+P" at bounding box center [255, 42] width 71 height 13
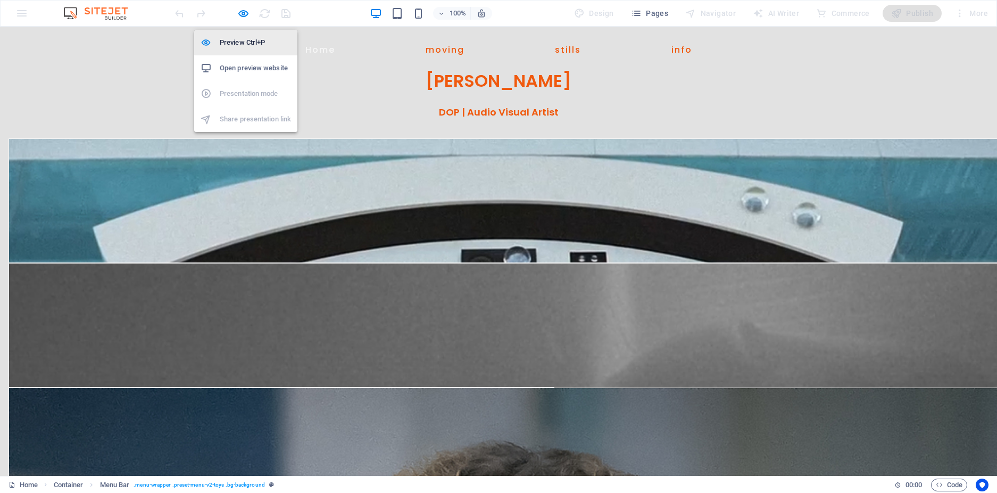
select select "px"
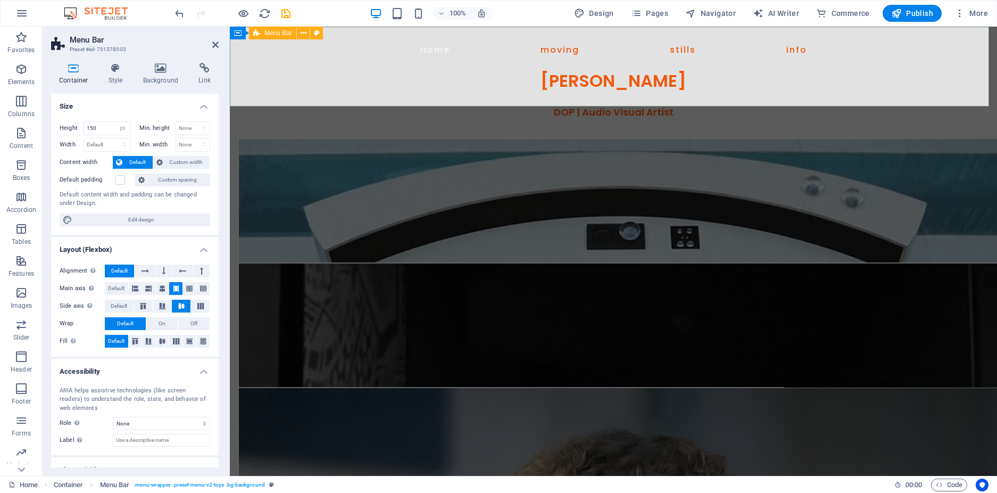
click at [270, 33] on span "Menu Bar" at bounding box center [278, 33] width 28 height 6
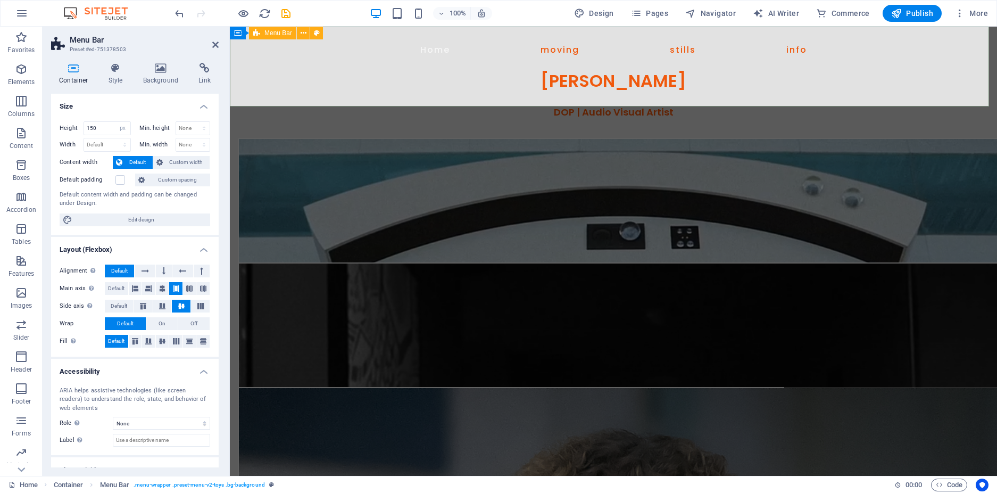
click at [270, 33] on span "Menu Bar" at bounding box center [278, 33] width 28 height 6
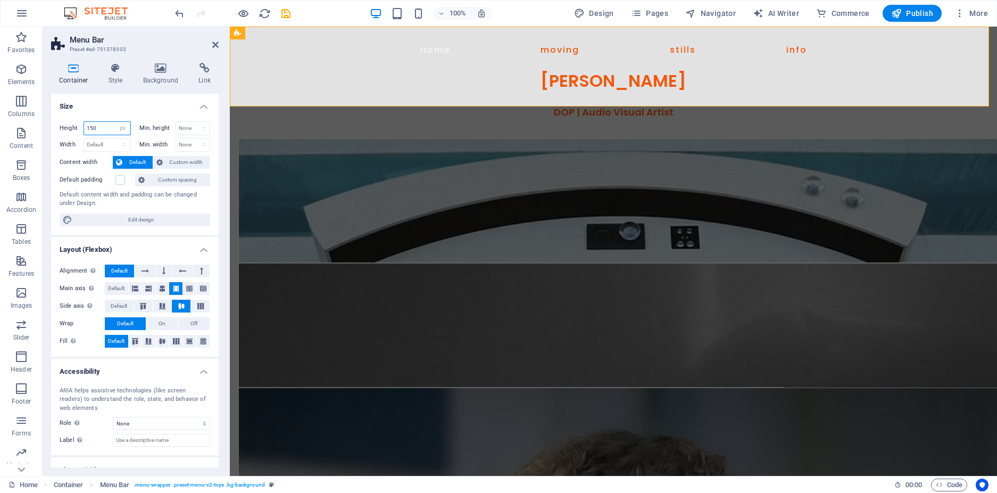
click at [113, 128] on input "150" at bounding box center [107, 128] width 46 height 13
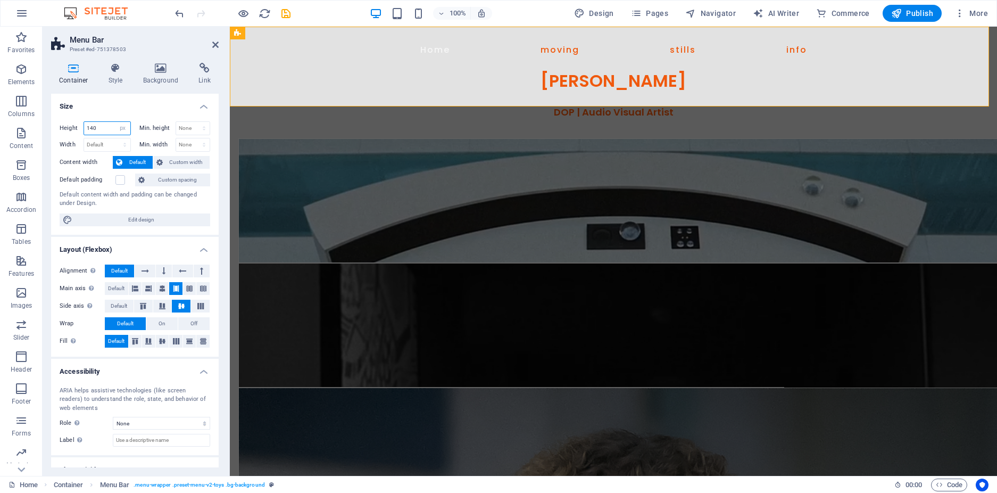
type input "140"
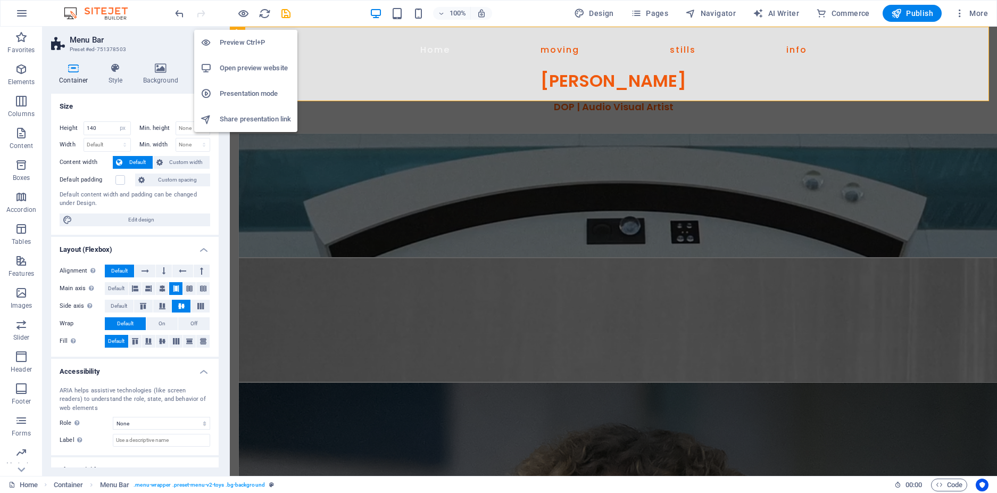
click at [245, 39] on h6 "Preview Ctrl+P" at bounding box center [255, 42] width 71 height 13
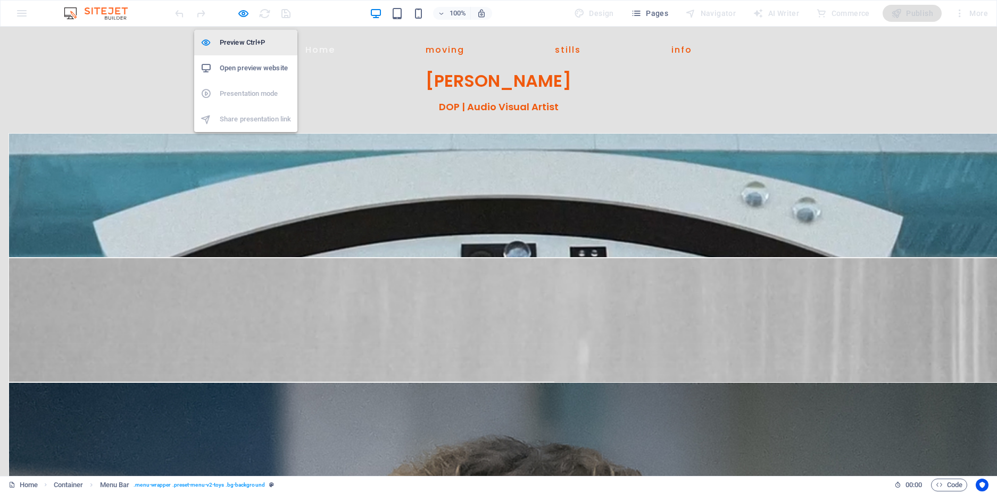
click at [241, 39] on h6 "Preview Ctrl+P" at bounding box center [255, 42] width 71 height 13
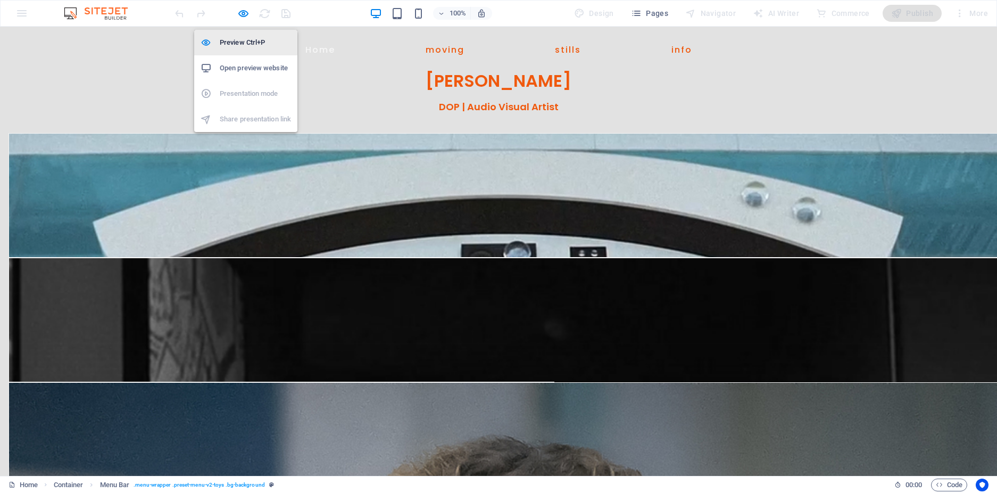
select select "px"
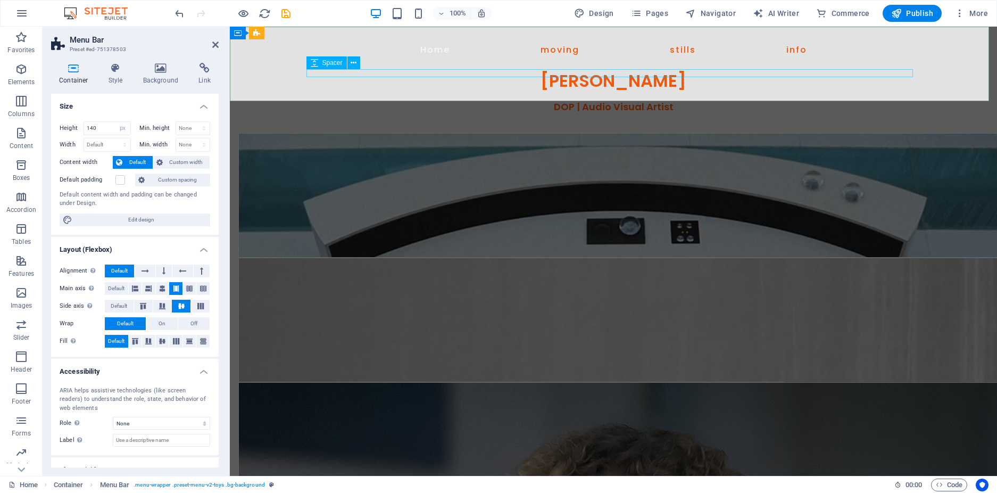
click at [329, 61] on span "Spacer" at bounding box center [332, 63] width 20 height 6
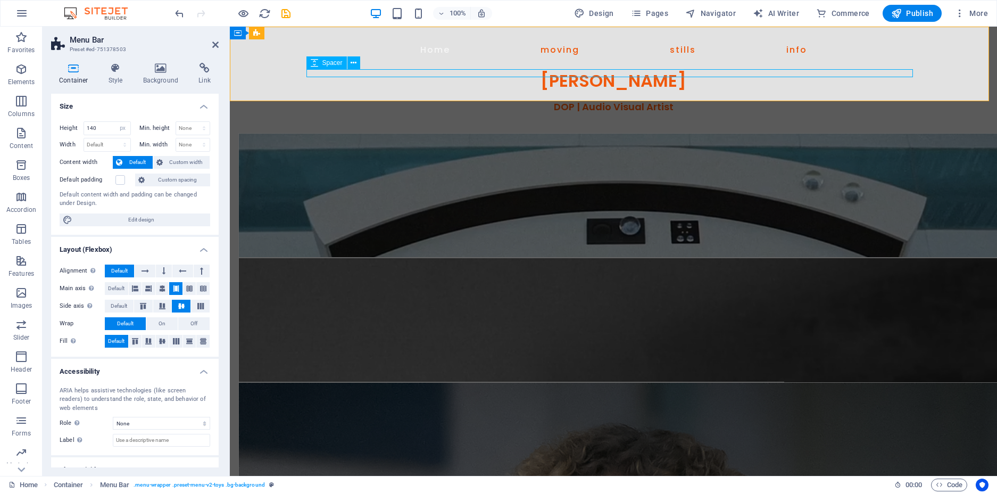
click at [329, 61] on span "Spacer" at bounding box center [332, 63] width 20 height 6
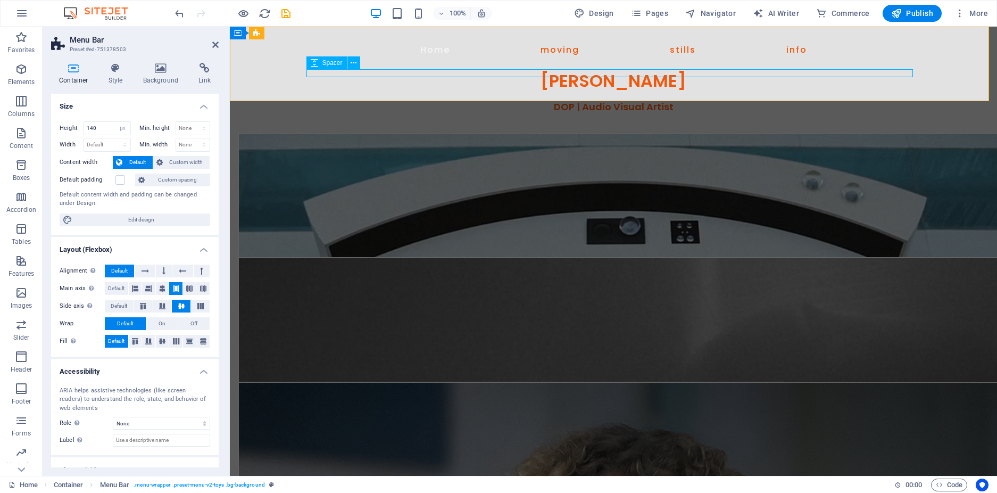
select select "px"
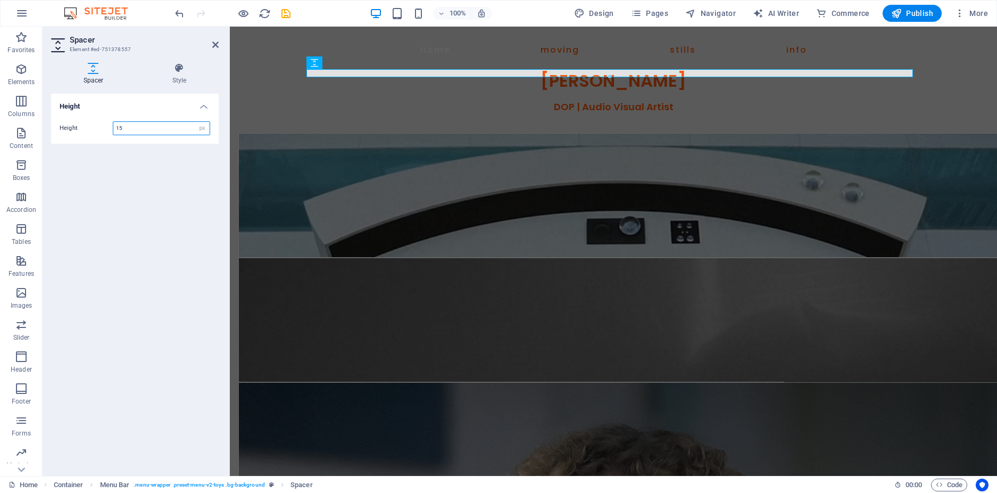
click at [128, 127] on input "15" at bounding box center [161, 128] width 96 height 13
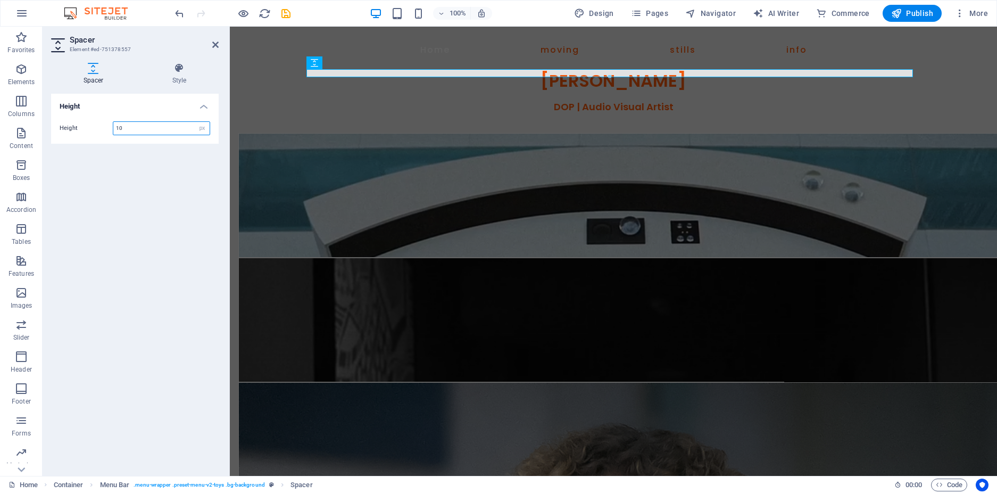
type input "10"
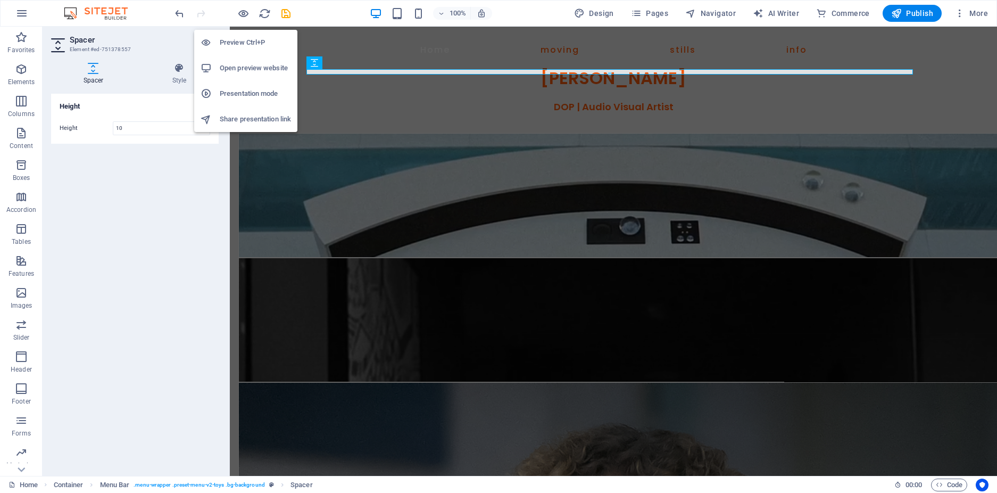
click at [237, 40] on h6 "Preview Ctrl+P" at bounding box center [255, 42] width 71 height 13
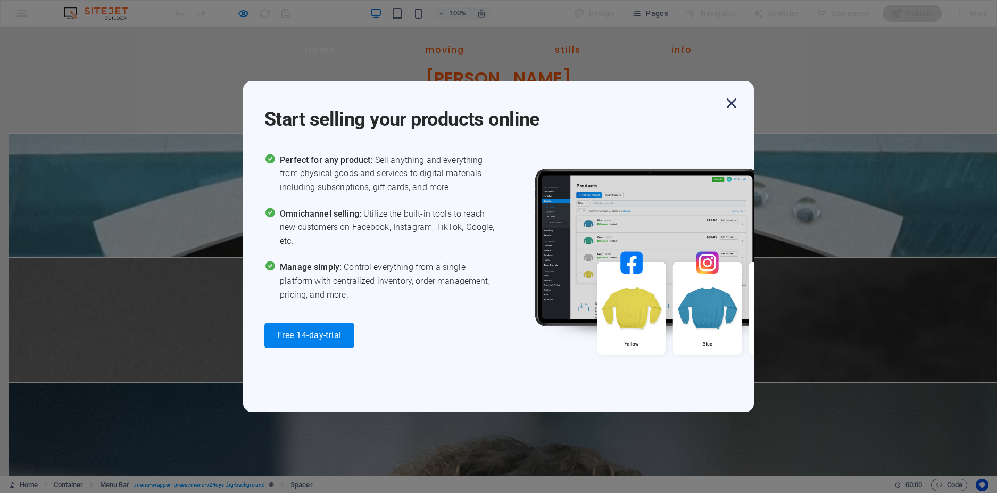
click at [726, 104] on icon "button" at bounding box center [731, 103] width 19 height 19
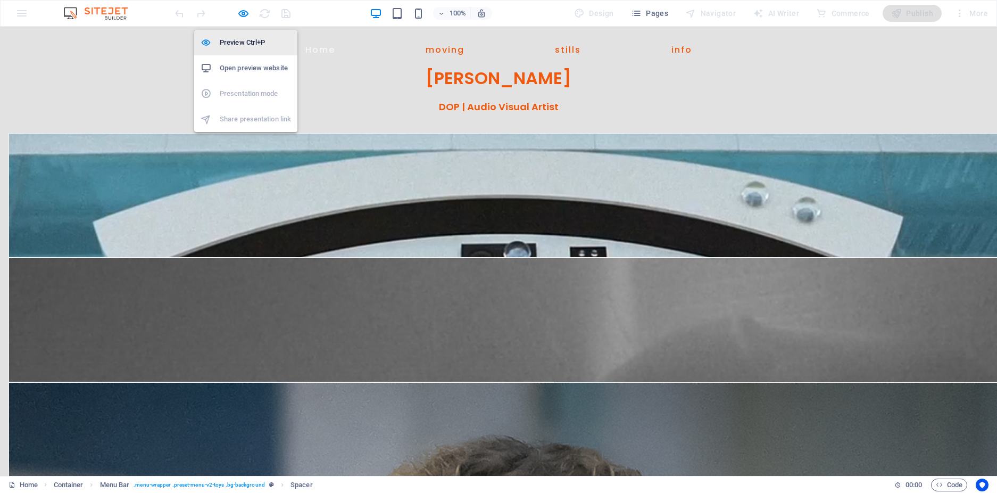
click at [243, 39] on h6 "Preview Ctrl+P" at bounding box center [255, 42] width 71 height 13
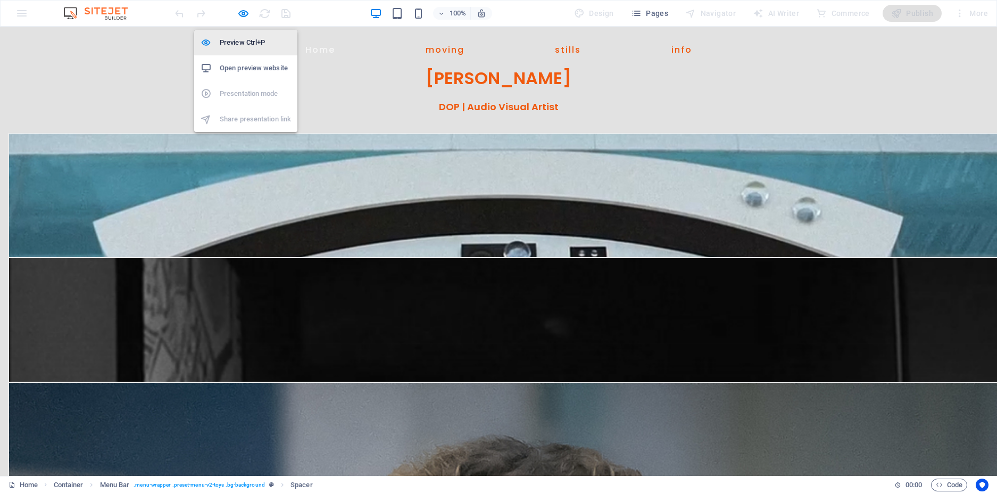
select select "px"
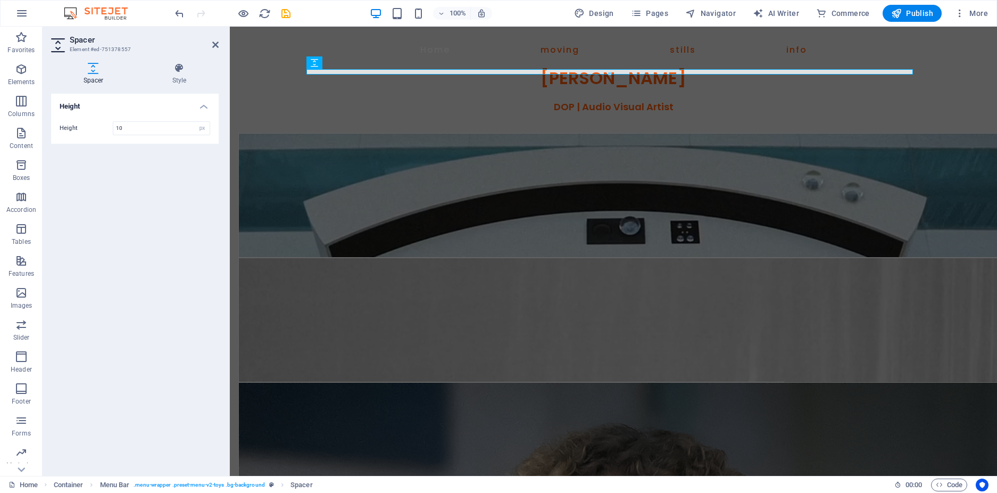
click at [210, 41] on h2 "Spacer" at bounding box center [144, 40] width 149 height 10
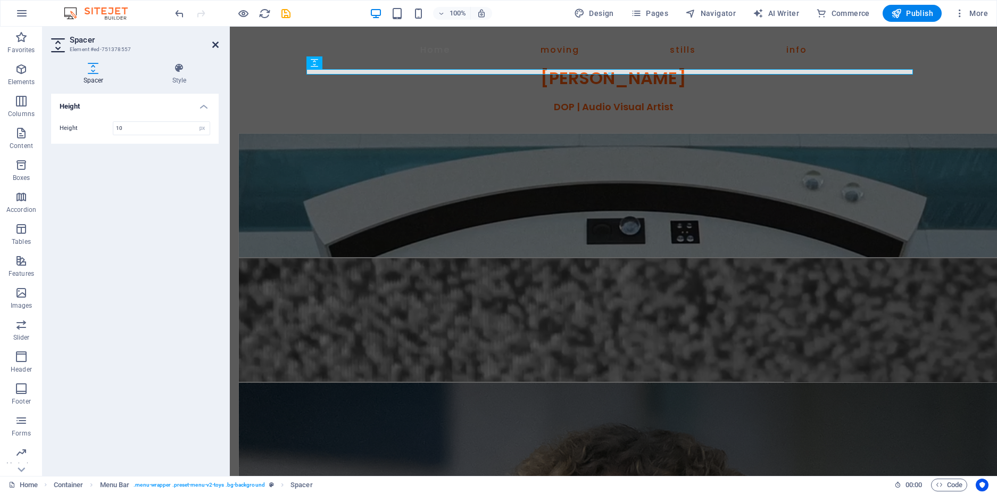
click at [214, 43] on icon at bounding box center [215, 44] width 6 height 9
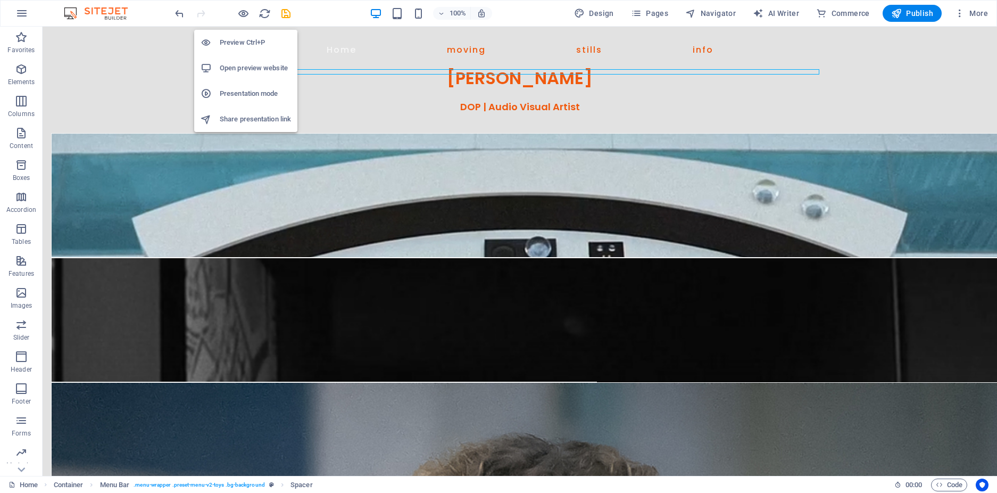
click at [243, 40] on h6 "Preview Ctrl+P" at bounding box center [255, 42] width 71 height 13
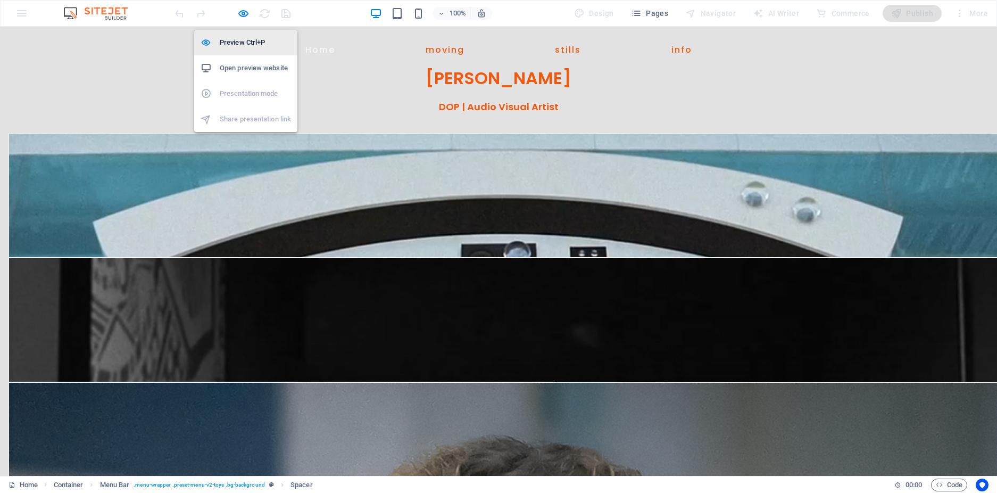
click at [239, 43] on h6 "Preview Ctrl+P" at bounding box center [255, 42] width 71 height 13
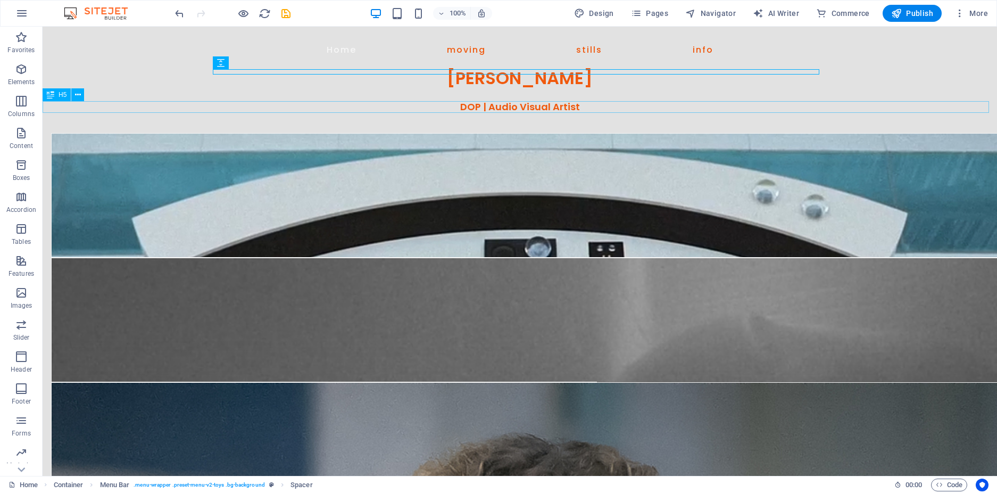
click at [453, 105] on div "DOP | Audio Visual Artist" at bounding box center [520, 107] width 954 height 12
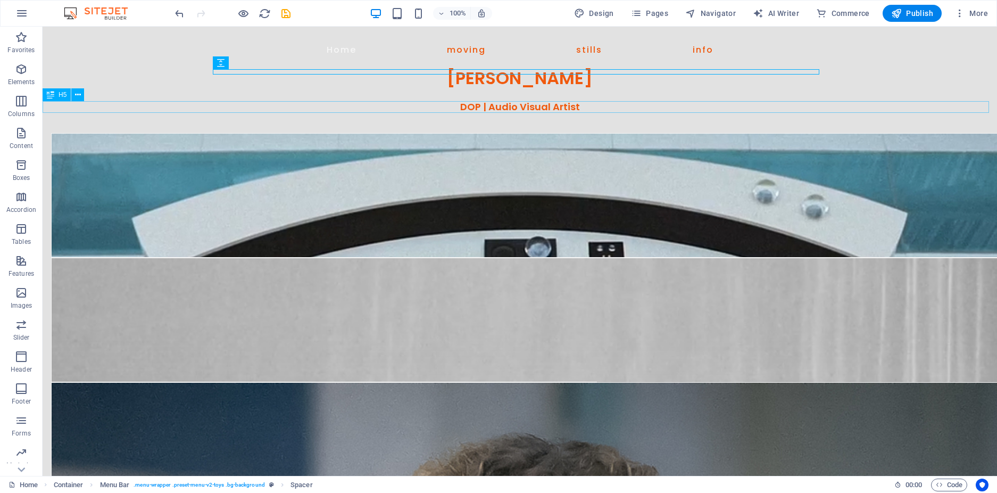
click at [453, 105] on div "DOP | Audio Visual Artist" at bounding box center [520, 107] width 954 height 12
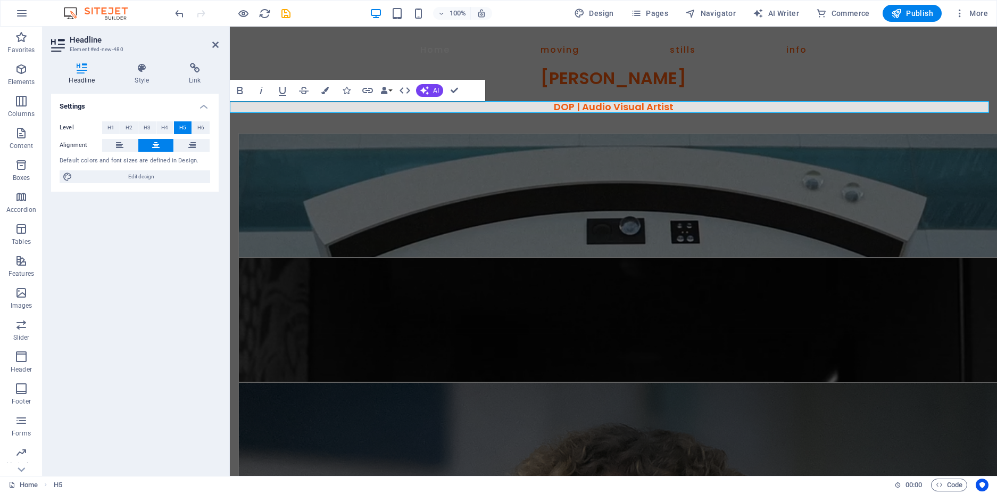
click at [570, 107] on h5 "DOP | Audio Visual Artist" at bounding box center [613, 107] width 767 height 12
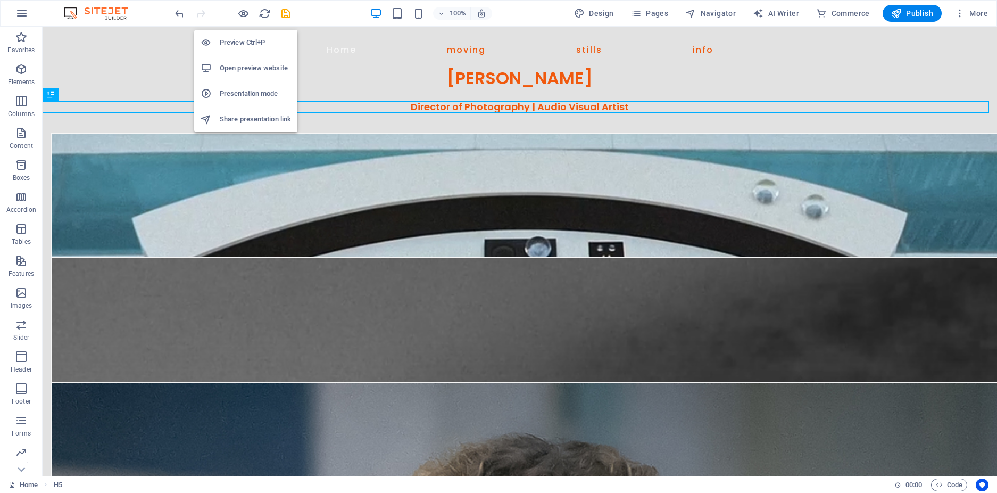
click at [246, 43] on h6 "Preview Ctrl+P" at bounding box center [255, 42] width 71 height 13
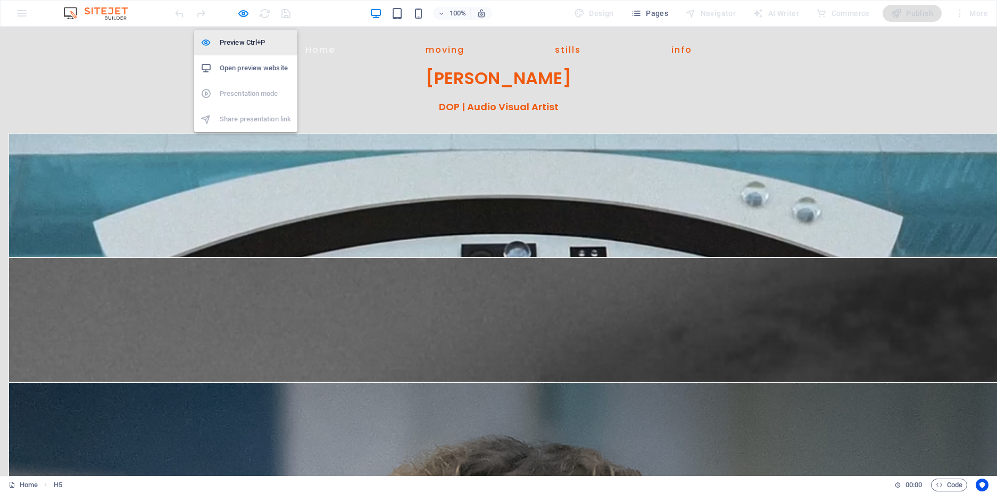
click at [246, 38] on h6 "Preview Ctrl+P" at bounding box center [255, 42] width 71 height 13
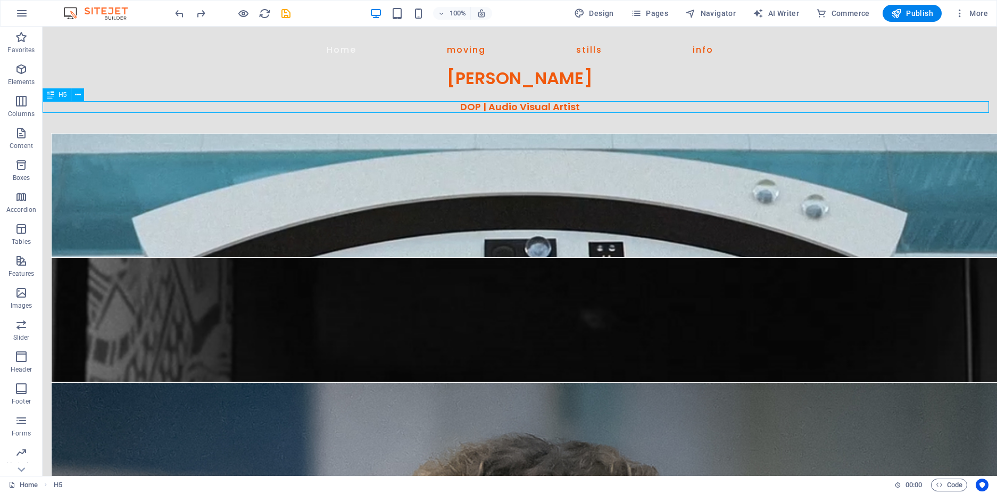
click at [570, 106] on div "DOP | Audio Visual Artist" at bounding box center [520, 107] width 954 height 12
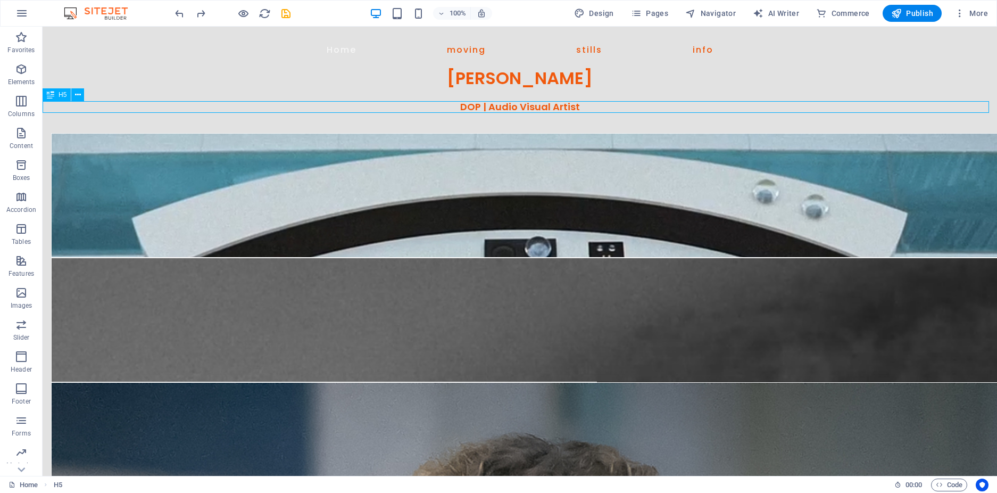
click at [570, 106] on div "DOP | Audio Visual Artist" at bounding box center [520, 107] width 954 height 12
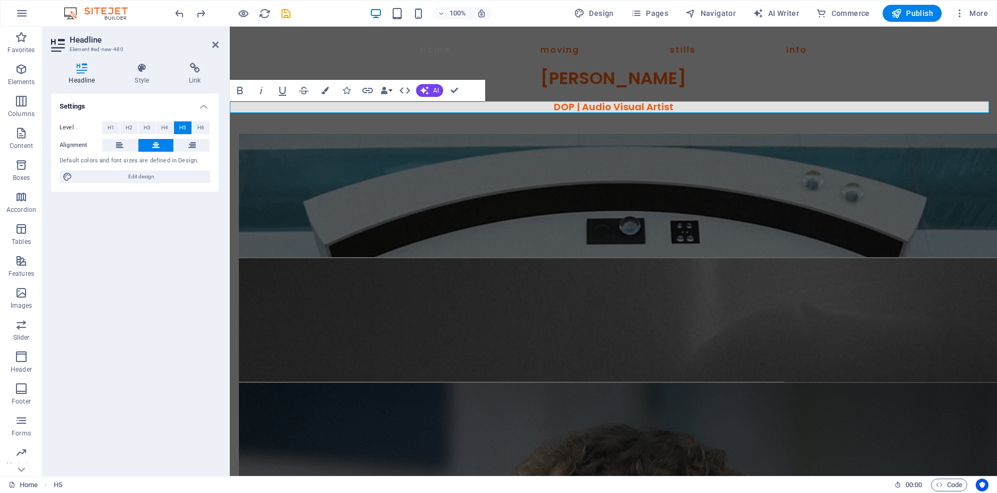
click at [655, 105] on h5 "DOP | Audio Visual Artist" at bounding box center [613, 107] width 767 height 12
drag, startPoint x: 674, startPoint y: 107, endPoint x: 533, endPoint y: 112, distance: 140.5
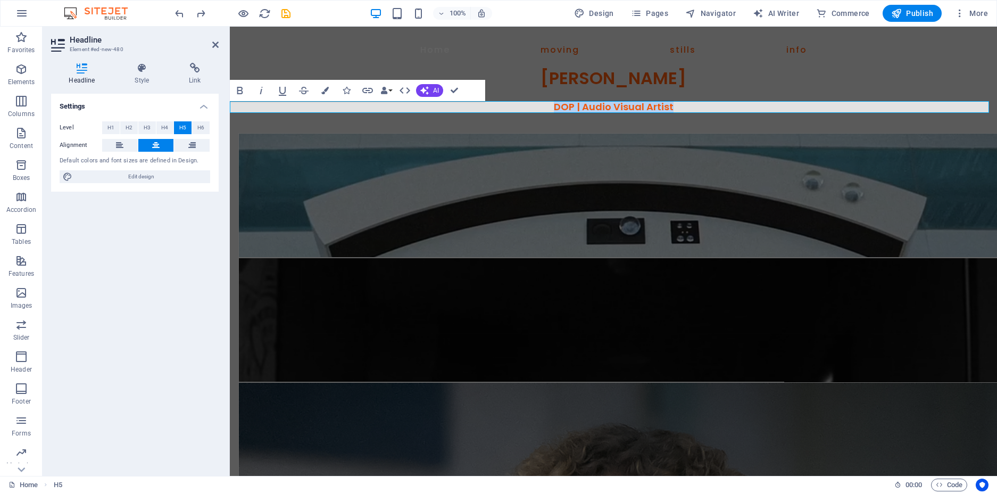
click at [533, 112] on h5 "DOP | Audio Visual Artist" at bounding box center [613, 107] width 767 height 12
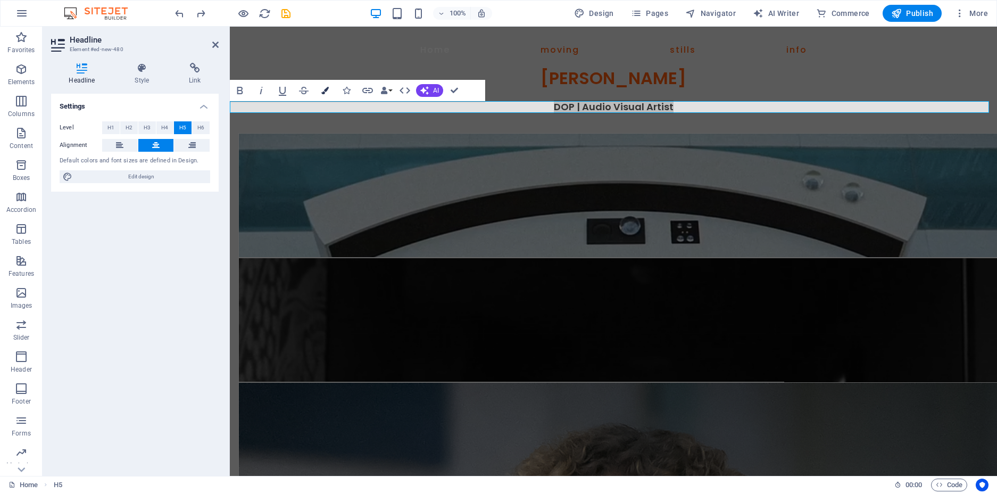
click at [327, 88] on icon "button" at bounding box center [324, 90] width 7 height 7
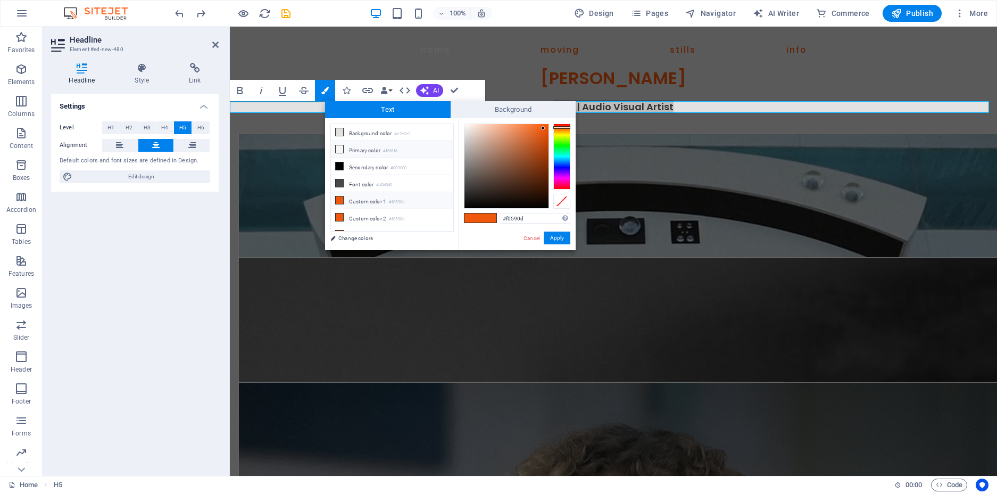
click at [365, 149] on li "Primary color #f6f6f6" at bounding box center [392, 149] width 122 height 17
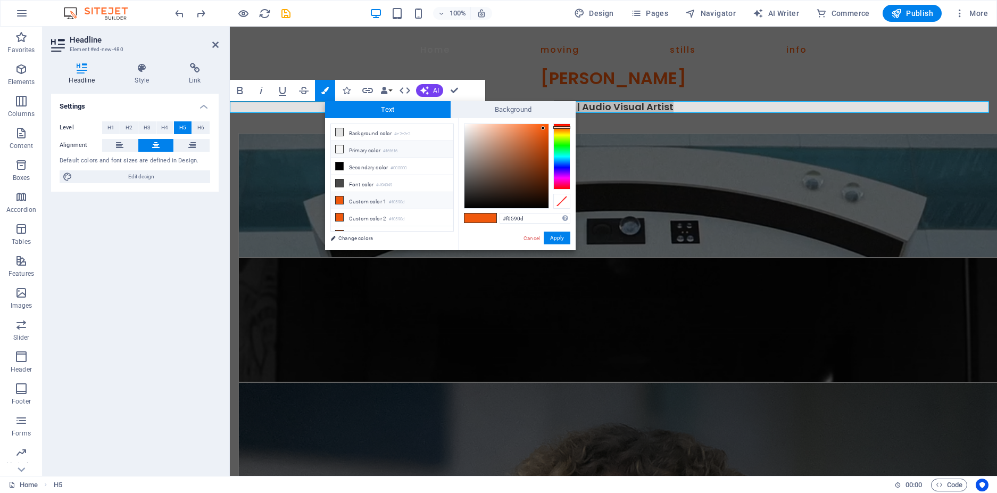
type input "#f6f6f6"
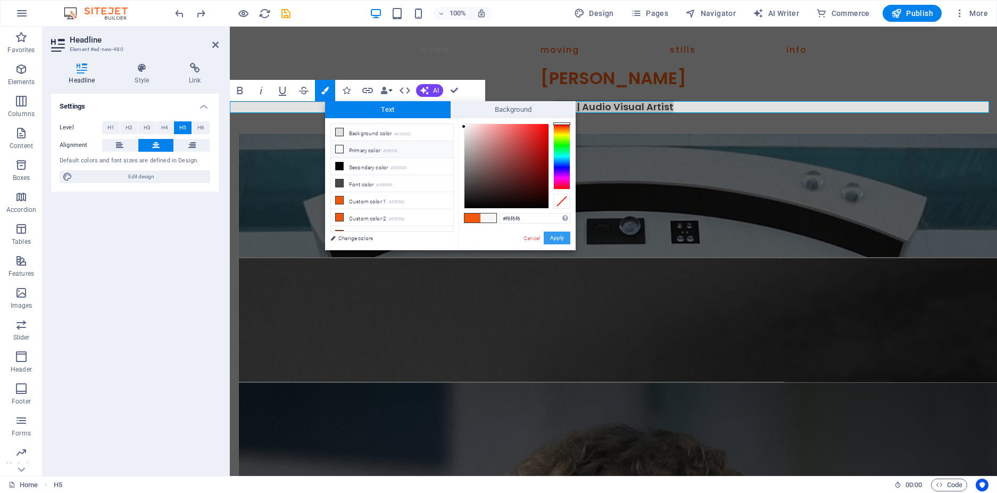
click at [553, 236] on button "Apply" at bounding box center [557, 237] width 27 height 13
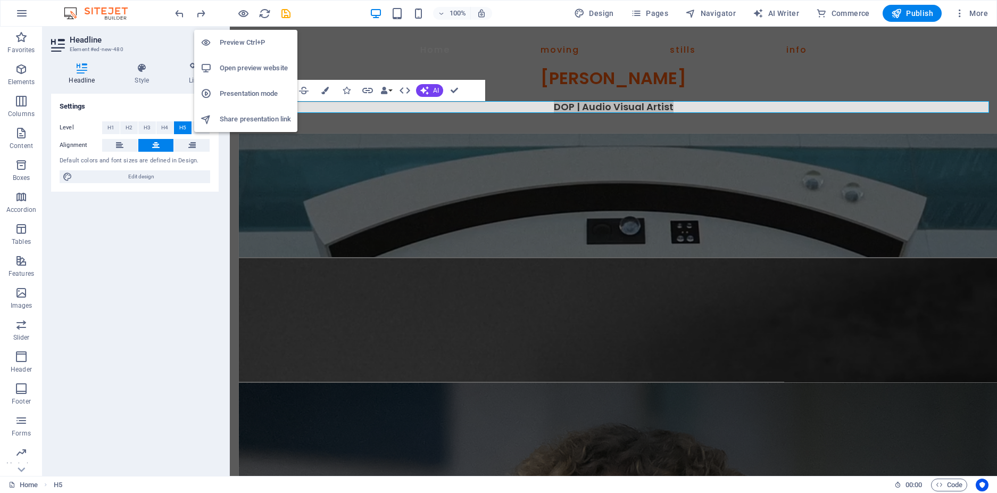
click at [249, 39] on h6 "Preview Ctrl+P" at bounding box center [255, 42] width 71 height 13
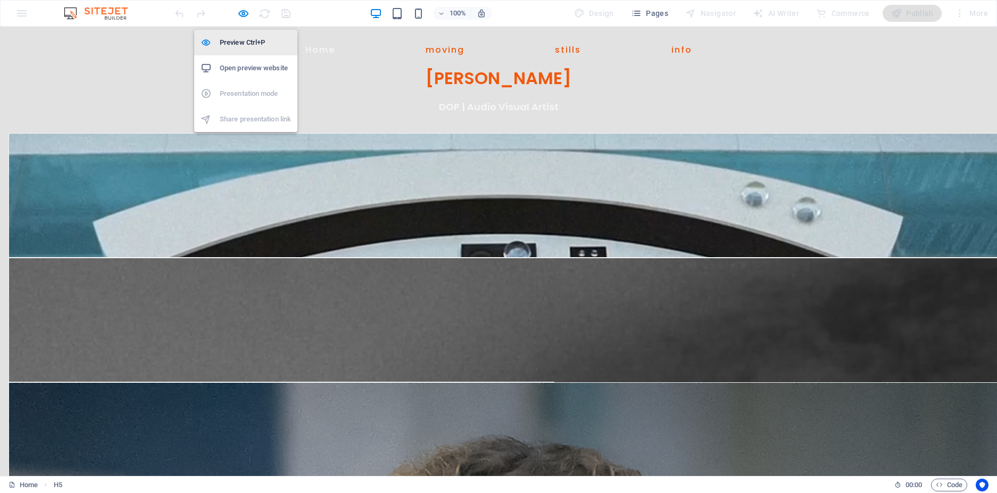
click at [246, 35] on li "Preview Ctrl+P" at bounding box center [245, 43] width 103 height 26
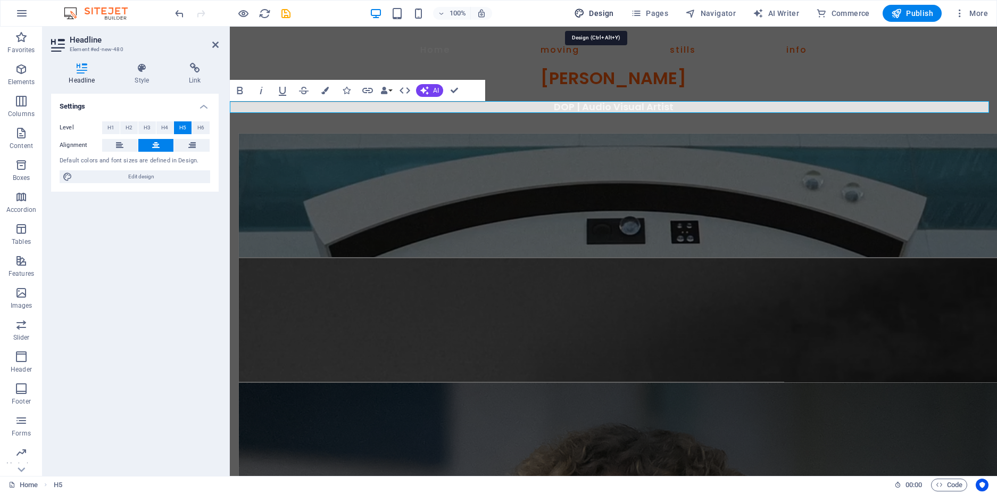
click at [602, 10] on span "Design" at bounding box center [594, 13] width 40 height 11
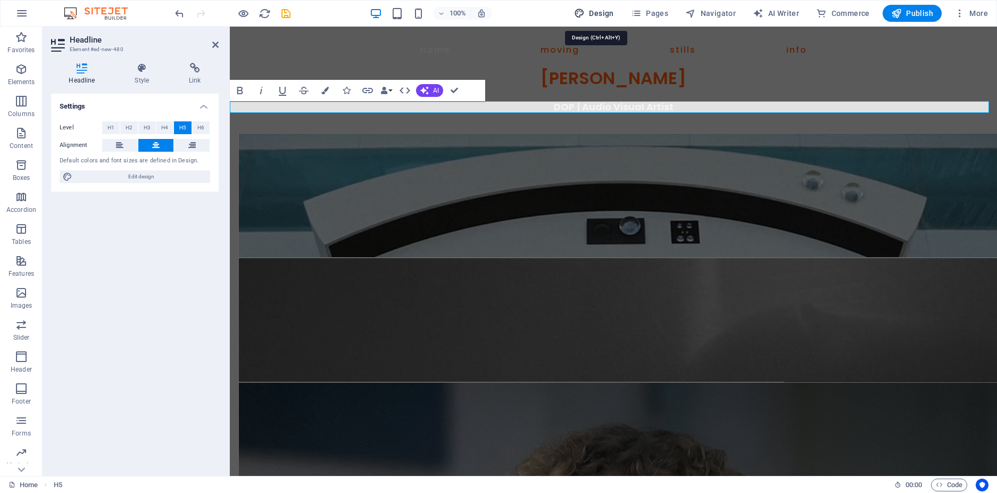
select select "px"
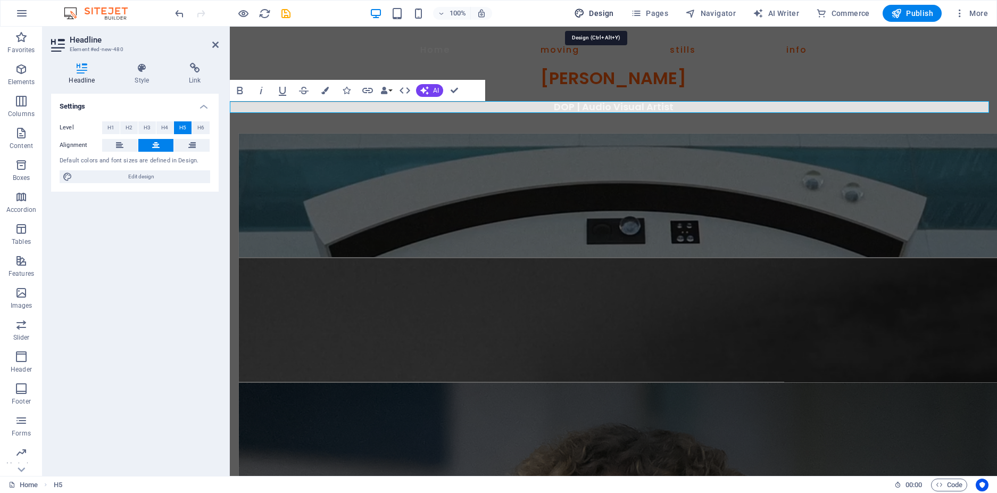
select select "400"
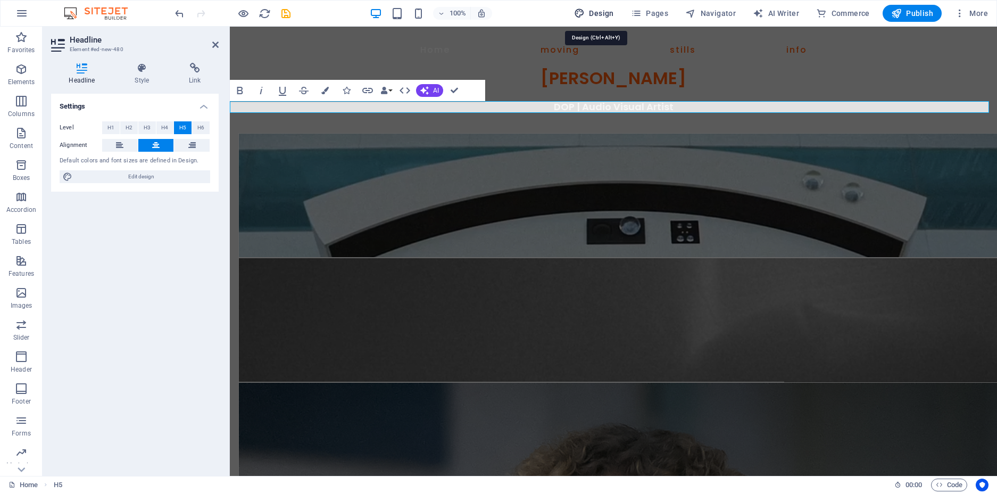
select select "px"
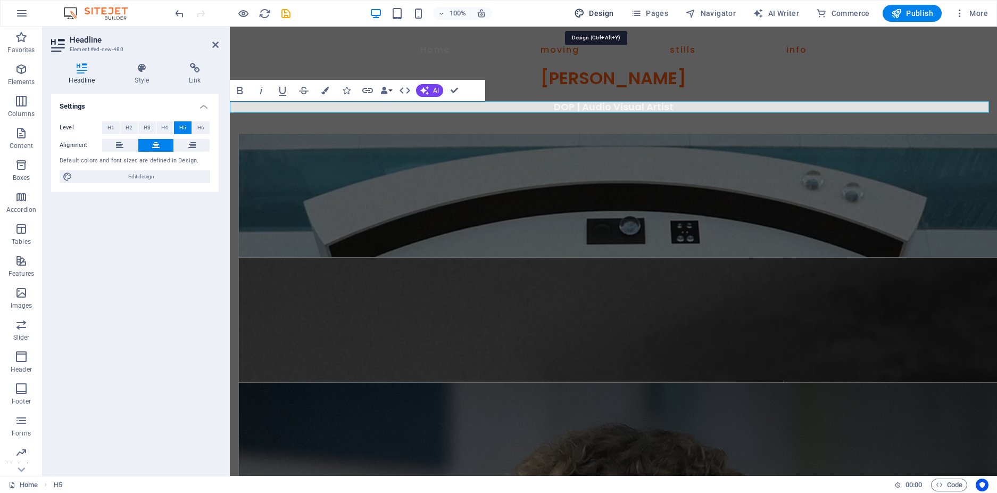
select select "px"
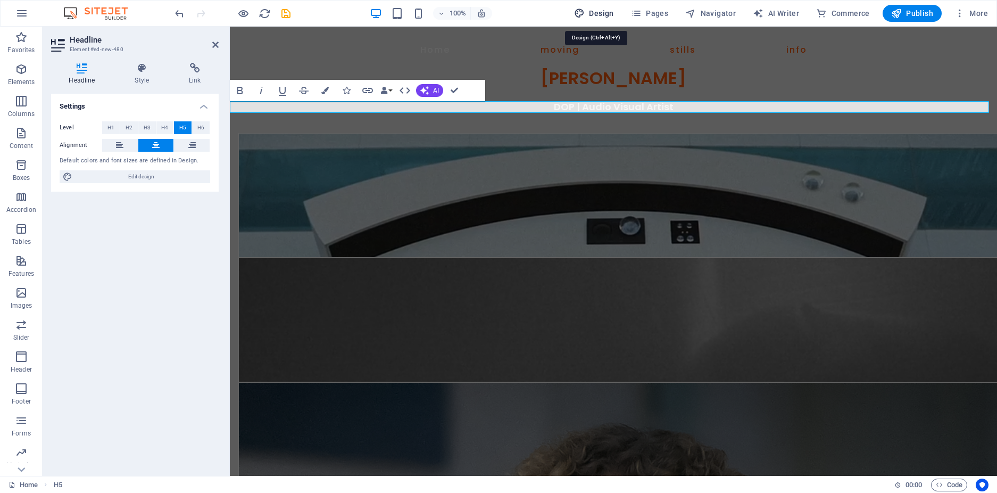
select select "600"
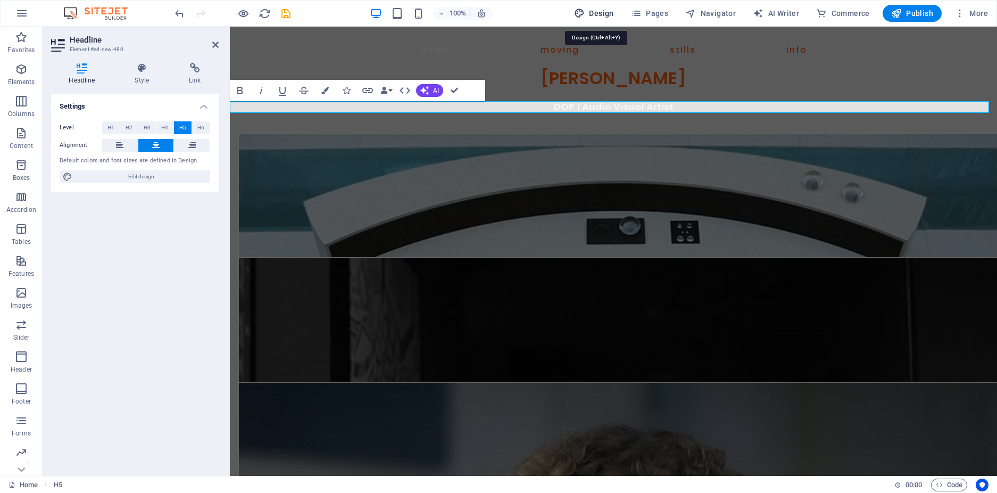
select select "px"
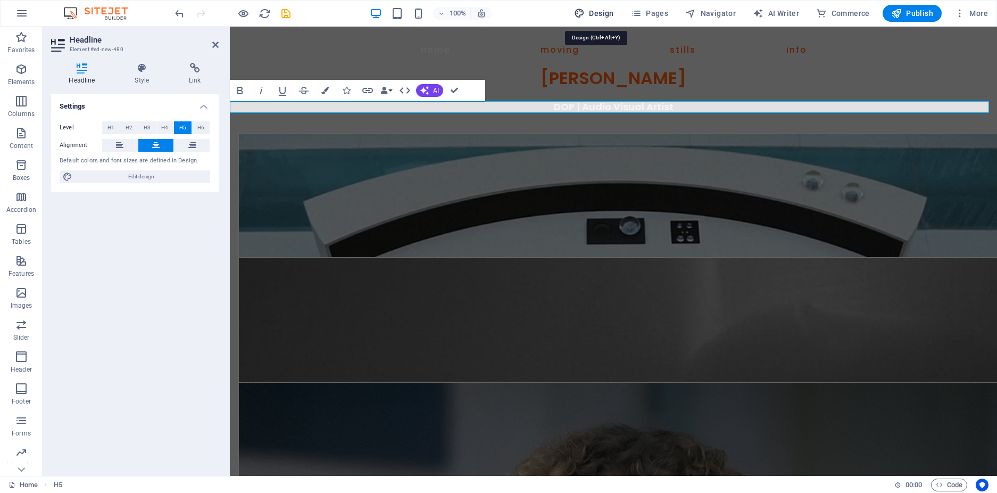
select select "rem"
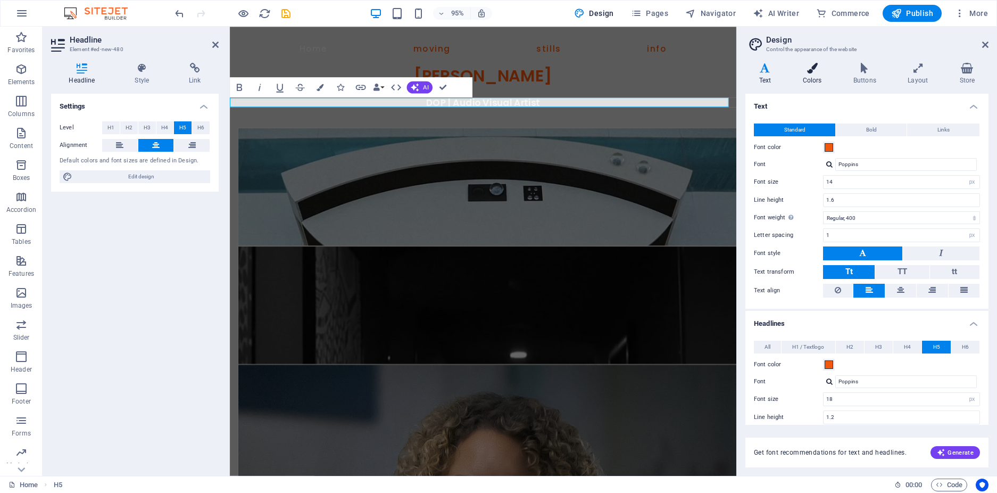
click at [817, 69] on icon at bounding box center [812, 68] width 46 height 11
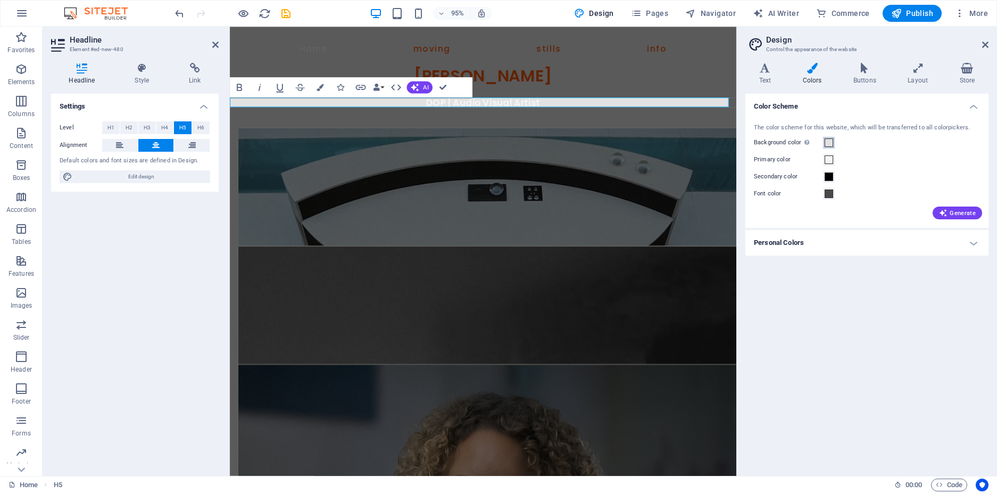
click at [827, 142] on span at bounding box center [828, 142] width 9 height 9
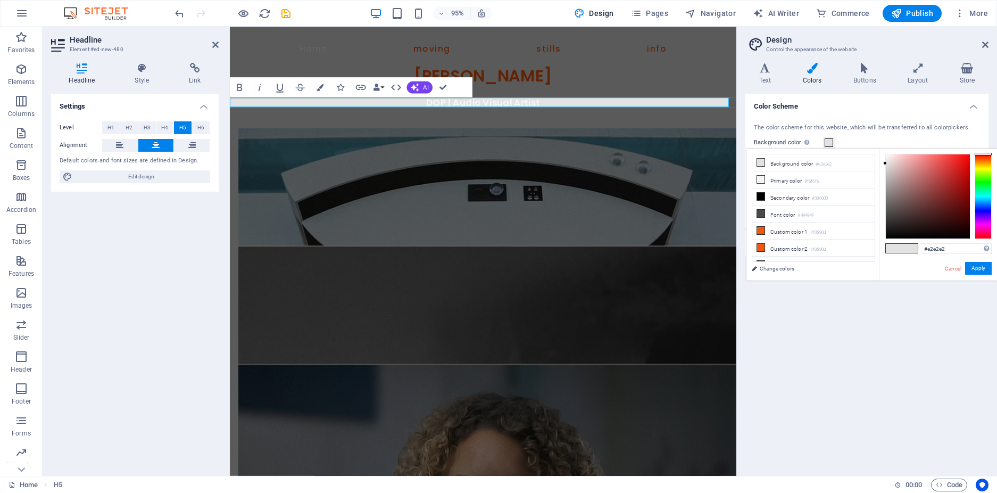
click at [827, 142] on span at bounding box center [828, 142] width 9 height 9
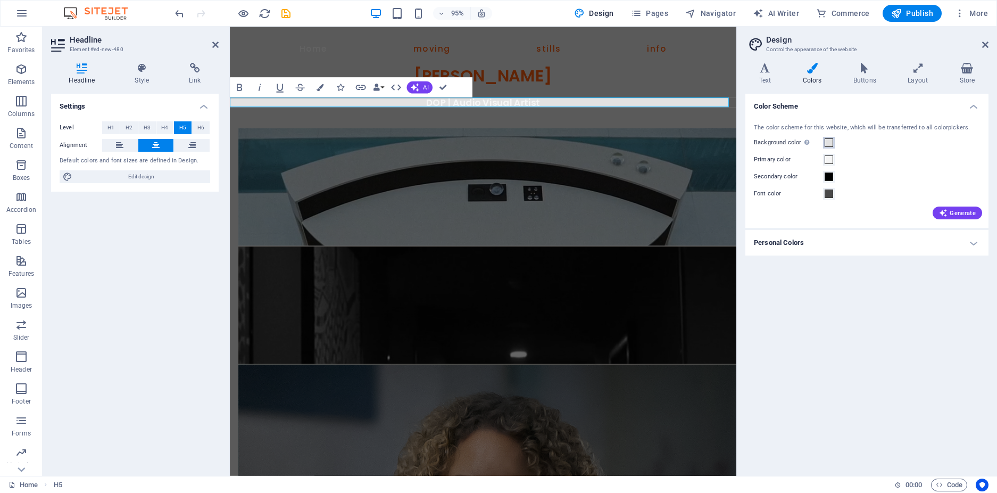
click at [827, 141] on span at bounding box center [828, 142] width 9 height 9
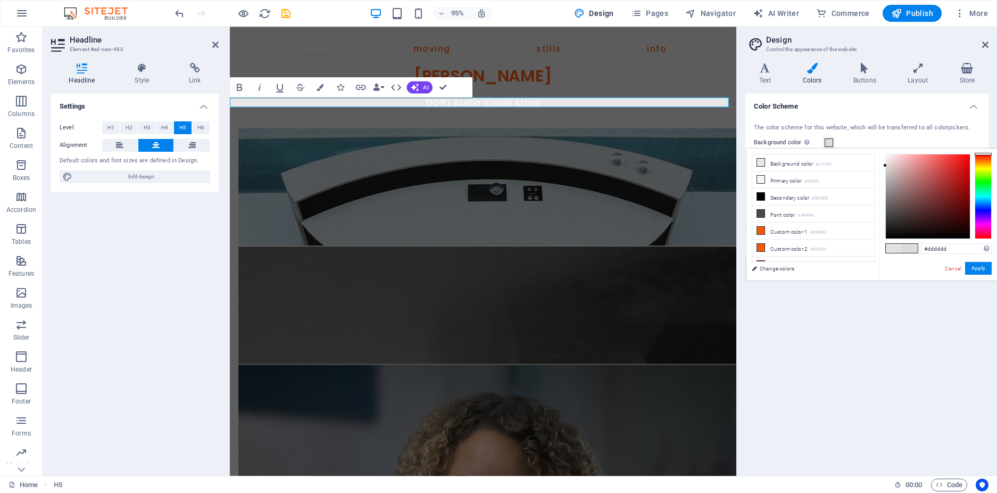
type input "#dadada"
click at [882, 166] on div "#dadada Supported formats #0852ed rgb(8, 82, 237) rgba(8, 82, 237, 90%) hsv(221…" at bounding box center [938, 291] width 118 height 286
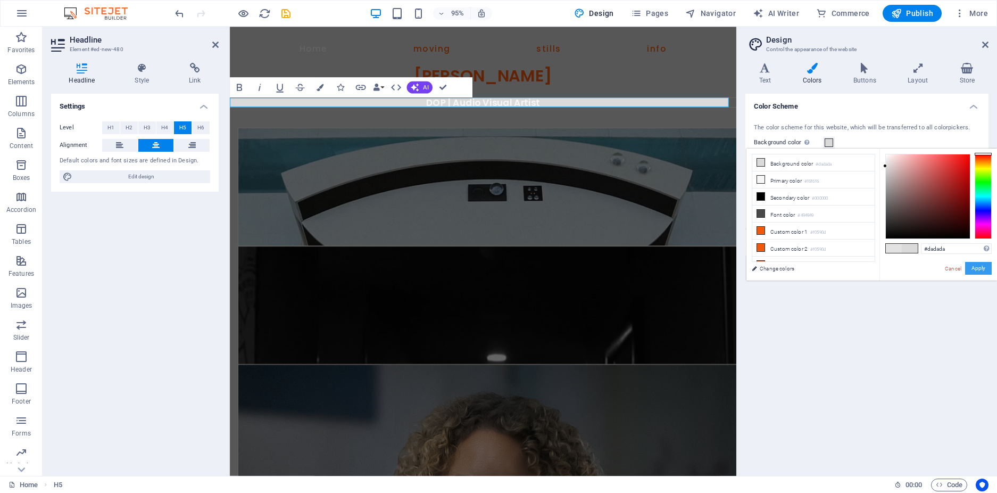
click at [977, 268] on button "Apply" at bounding box center [978, 268] width 27 height 13
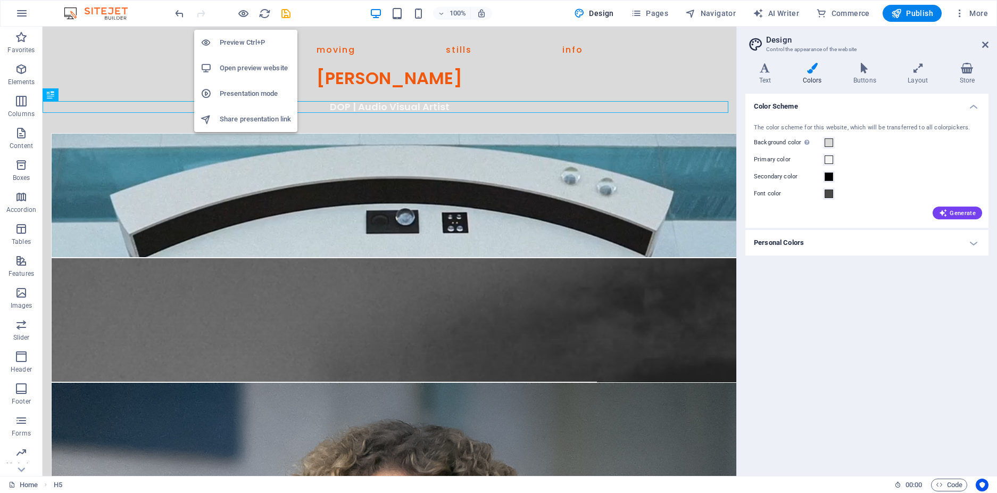
click at [243, 43] on h6 "Preview Ctrl+P" at bounding box center [255, 42] width 71 height 13
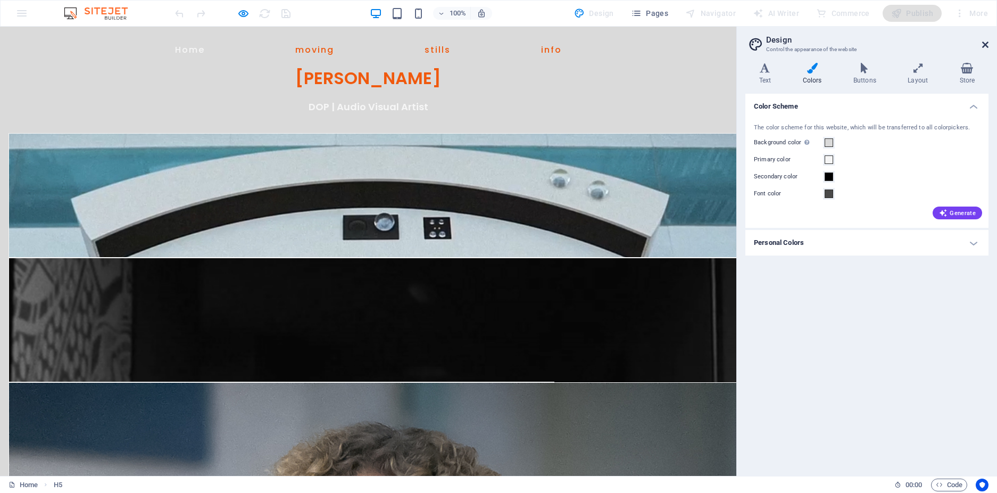
drag, startPoint x: 984, startPoint y: 44, endPoint x: 871, endPoint y: 104, distance: 128.0
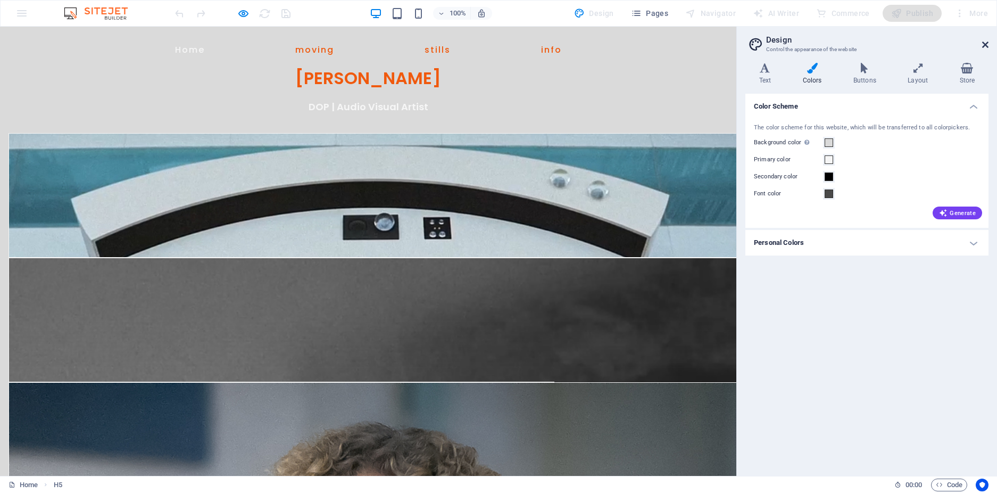
click at [984, 44] on icon at bounding box center [985, 44] width 6 height 9
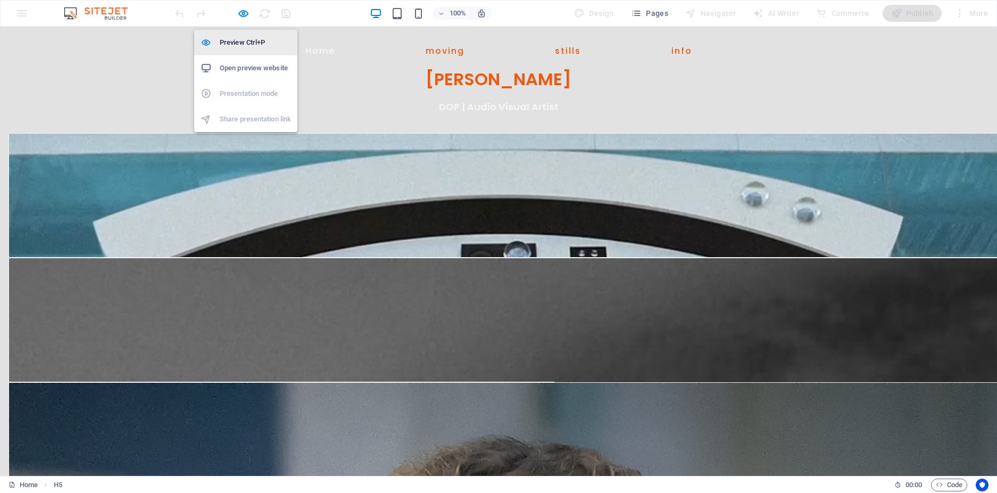
click at [245, 44] on h6 "Preview Ctrl+P" at bounding box center [255, 42] width 71 height 13
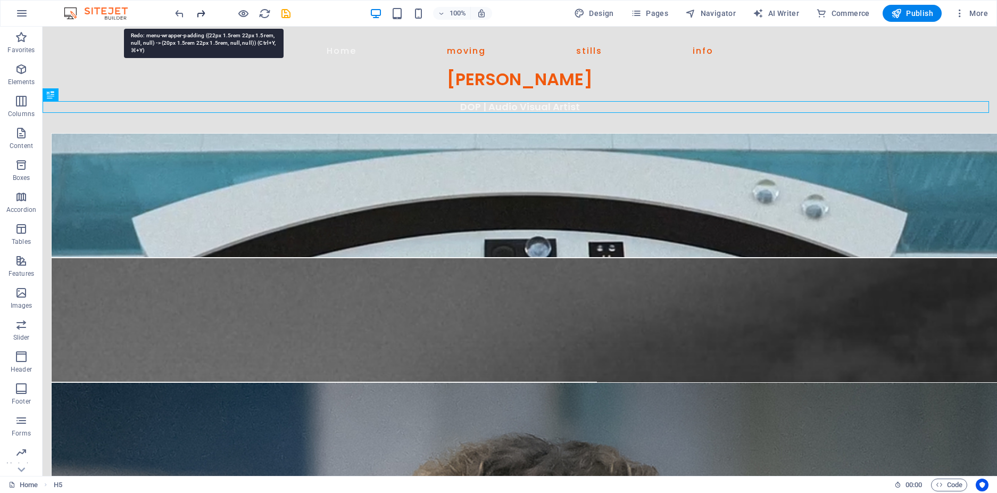
click at [206, 13] on icon "redo" at bounding box center [201, 13] width 12 height 12
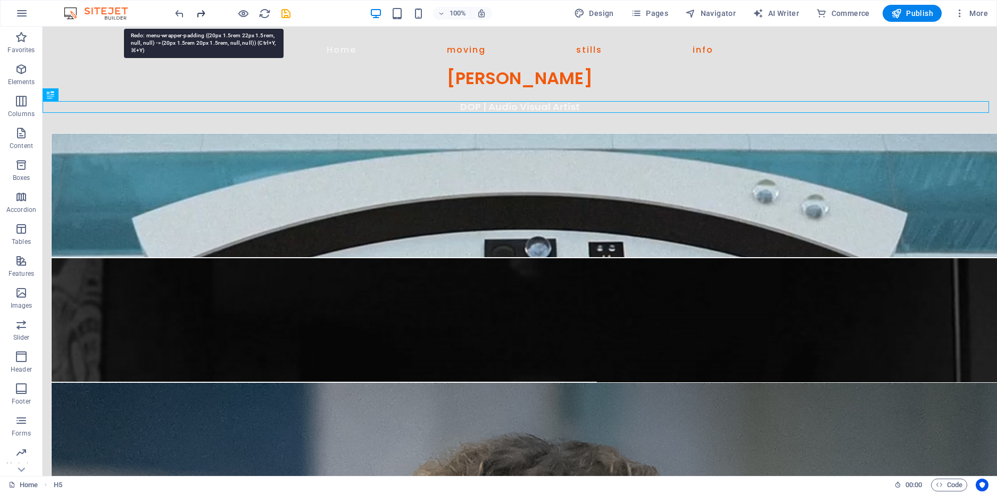
click at [206, 13] on icon "redo" at bounding box center [201, 13] width 12 height 12
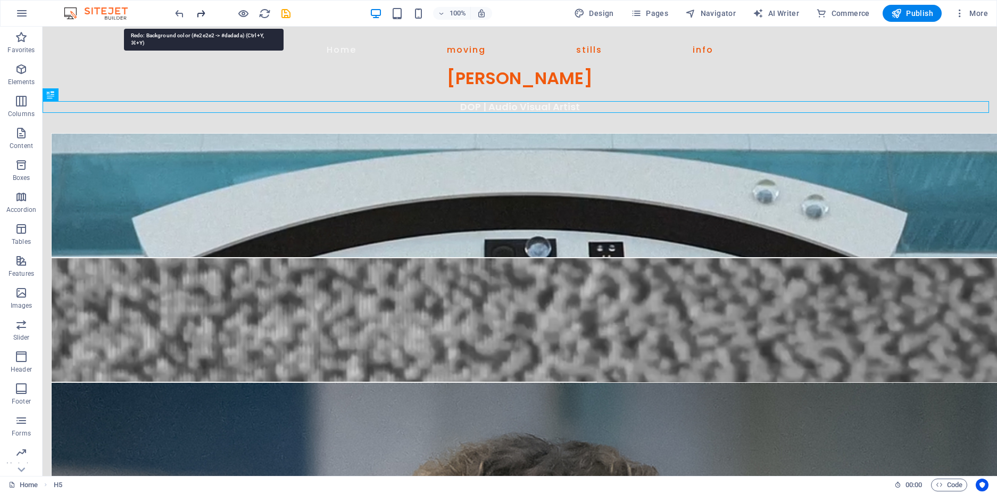
click at [205, 13] on icon "redo" at bounding box center [201, 13] width 12 height 12
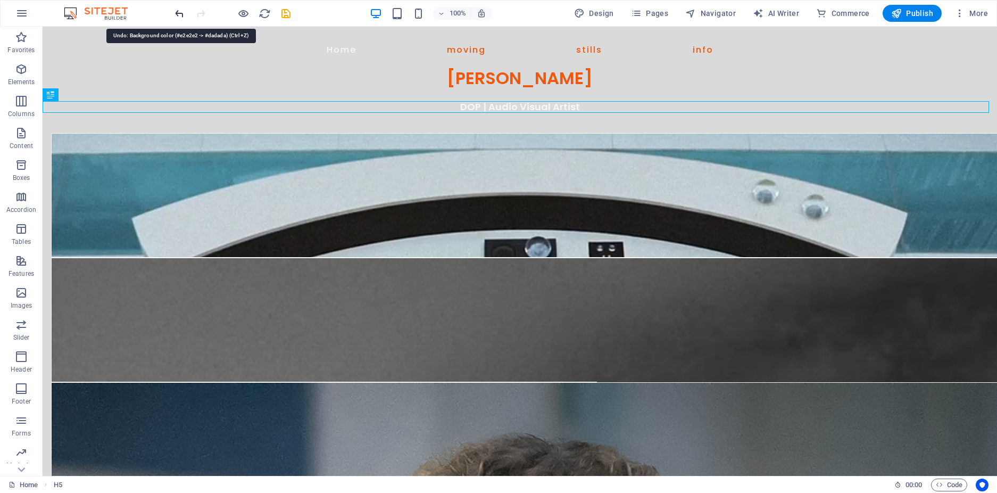
click at [185, 13] on icon "undo" at bounding box center [179, 13] width 12 height 12
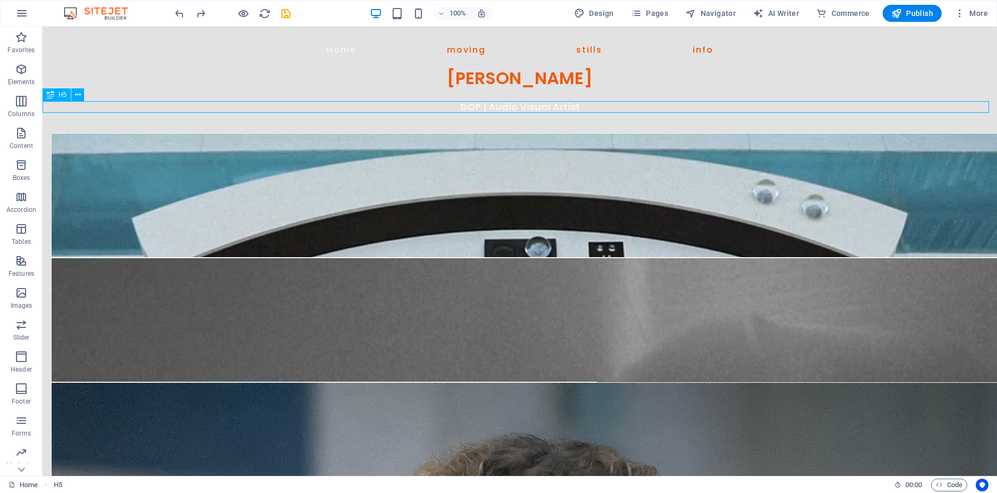
click at [460, 104] on div "DOP | Audio Visual Artist" at bounding box center [520, 107] width 954 height 12
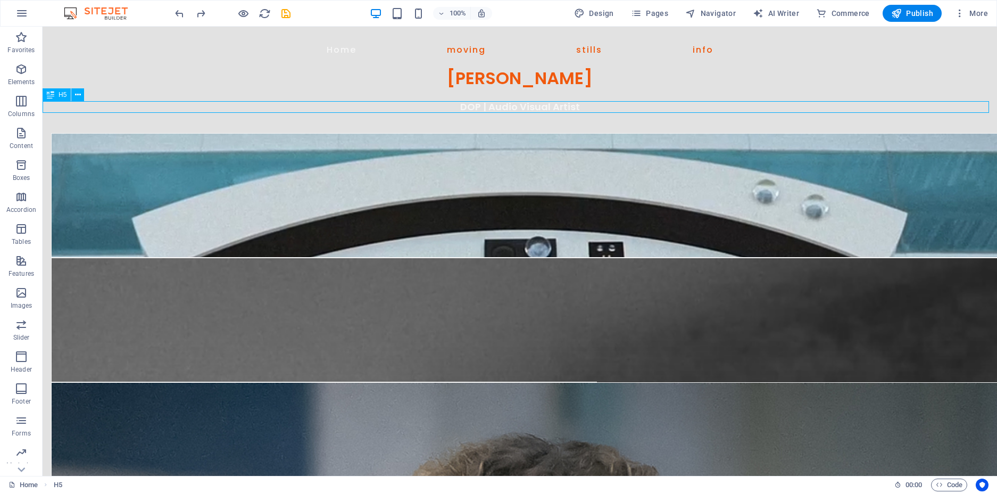
click at [460, 104] on div "DOP | Audio Visual Artist" at bounding box center [520, 107] width 954 height 12
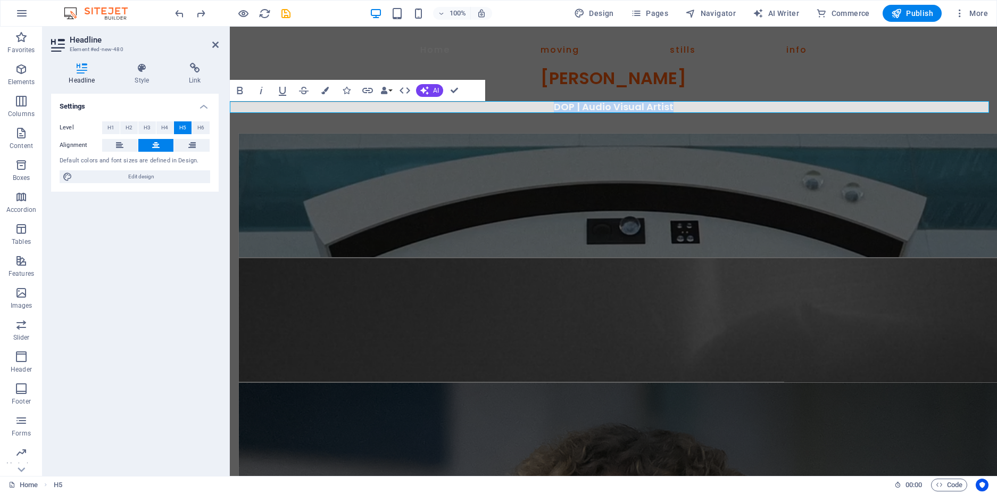
click at [675, 111] on h5 "DOP | Audio Visual Artist" at bounding box center [613, 107] width 767 height 12
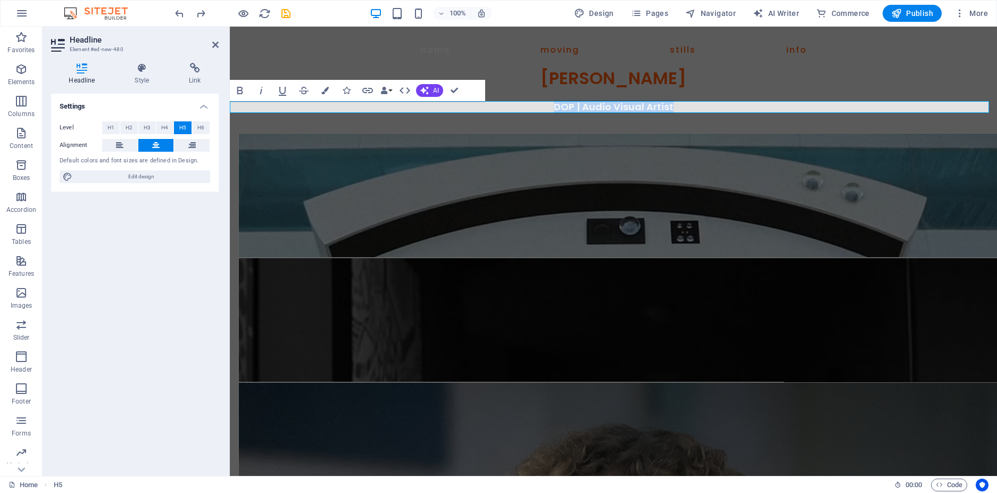
drag, startPoint x: 674, startPoint y: 110, endPoint x: 533, endPoint y: 107, distance: 141.5
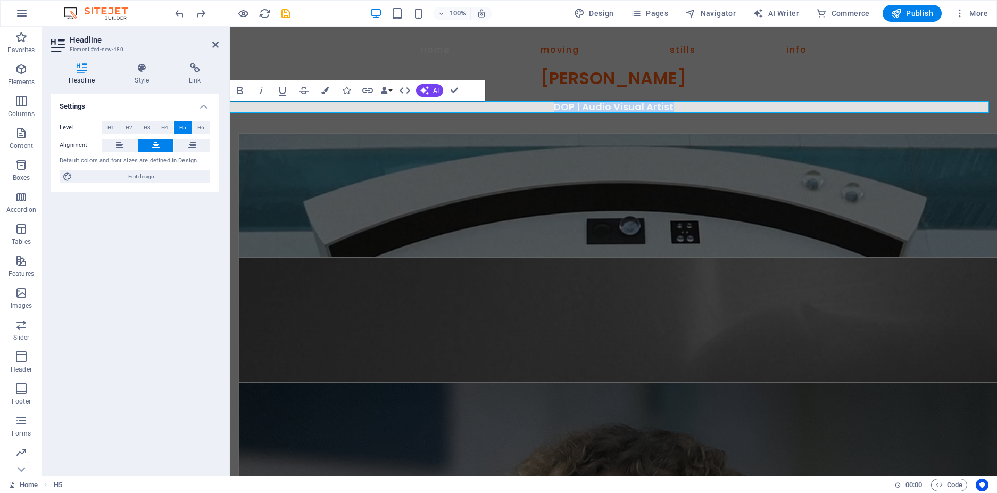
click at [533, 107] on h5 "DOP | Audio Visual Artist" at bounding box center [613, 107] width 767 height 12
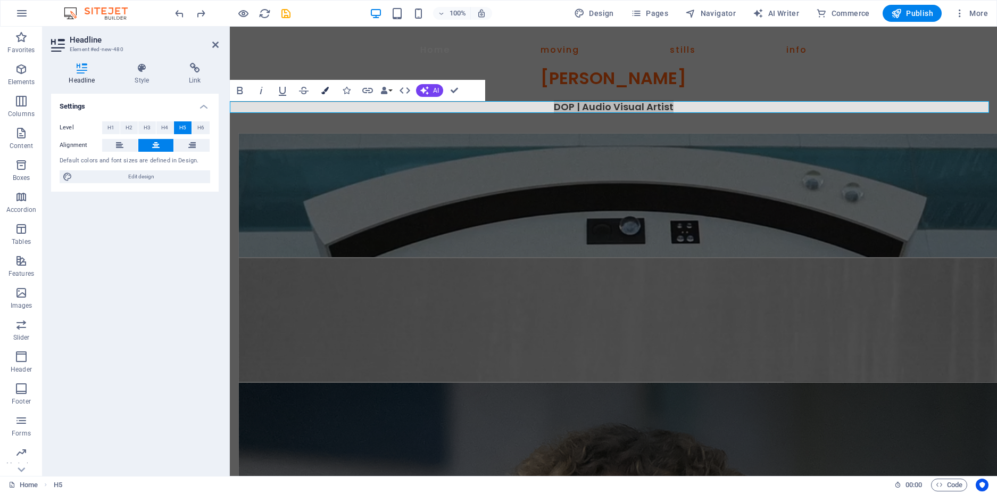
click at [323, 89] on icon "button" at bounding box center [324, 90] width 7 height 7
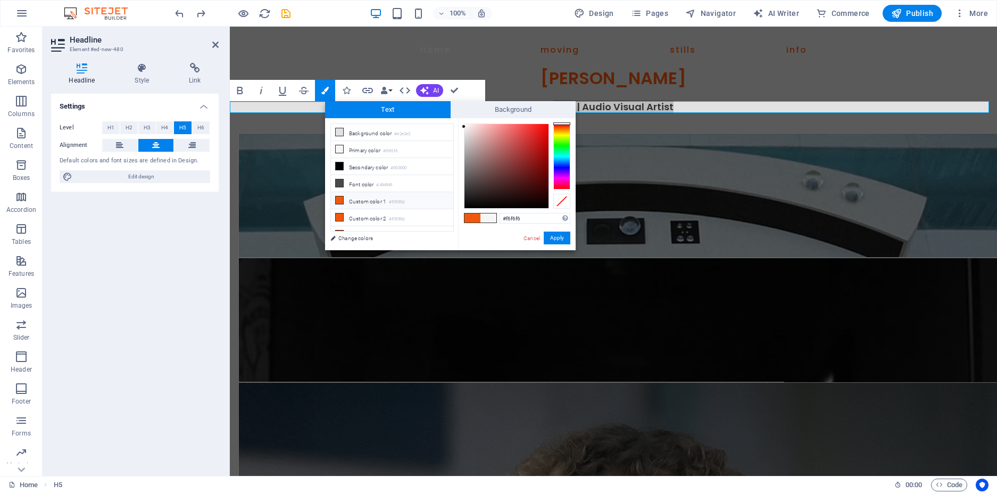
click at [362, 199] on li "Custom color 1 #f0590d" at bounding box center [392, 200] width 122 height 17
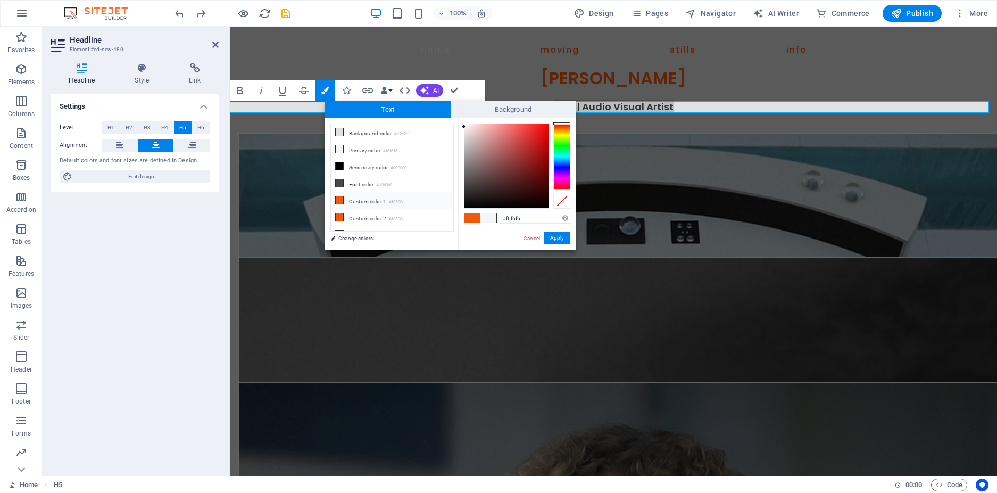
type input "#f0590d"
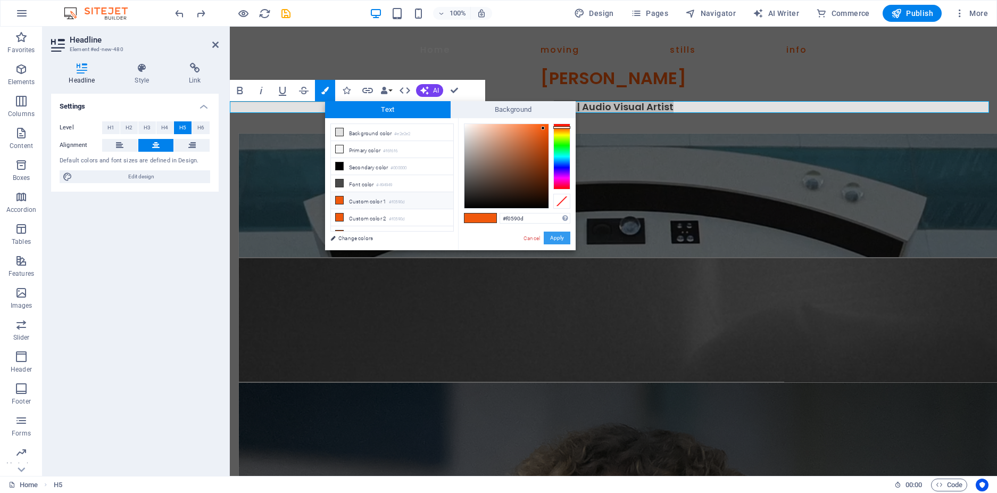
click at [554, 236] on button "Apply" at bounding box center [557, 237] width 27 height 13
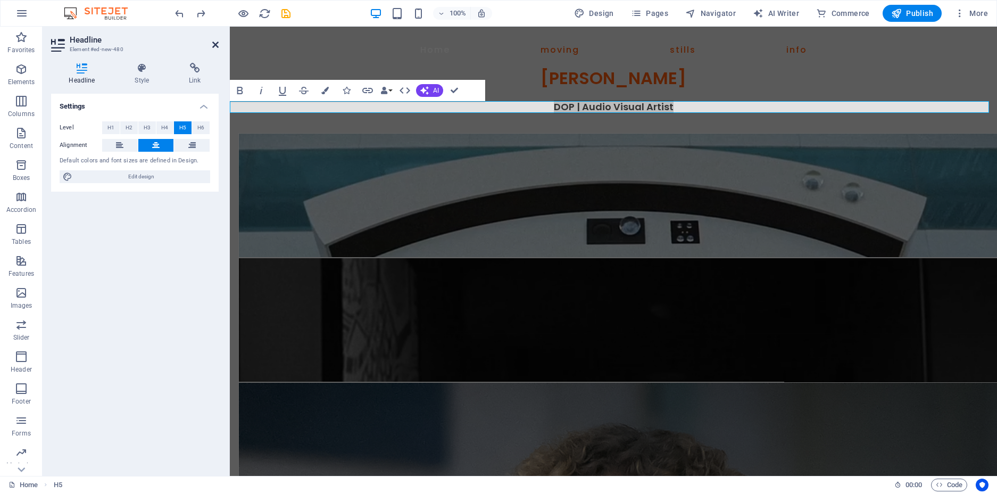
drag, startPoint x: 215, startPoint y: 43, endPoint x: 178, endPoint y: 15, distance: 46.7
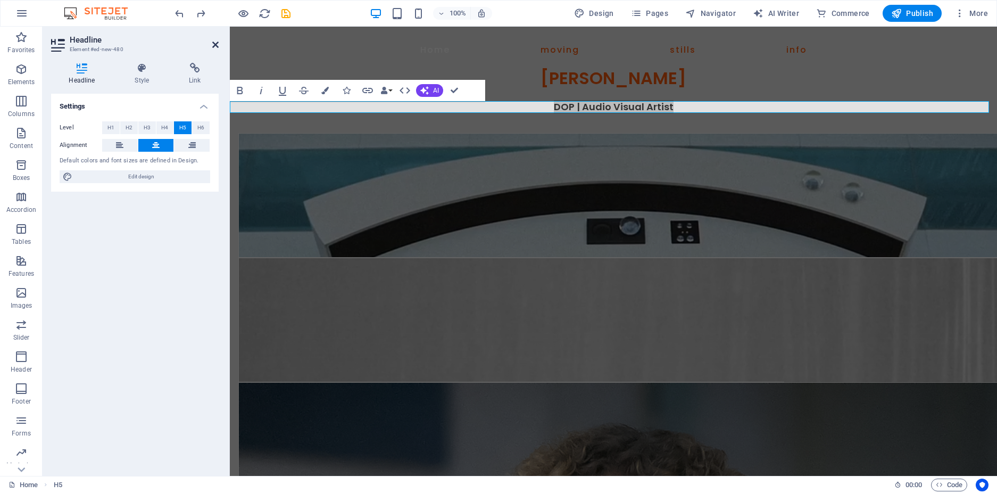
click at [215, 43] on icon at bounding box center [215, 44] width 6 height 9
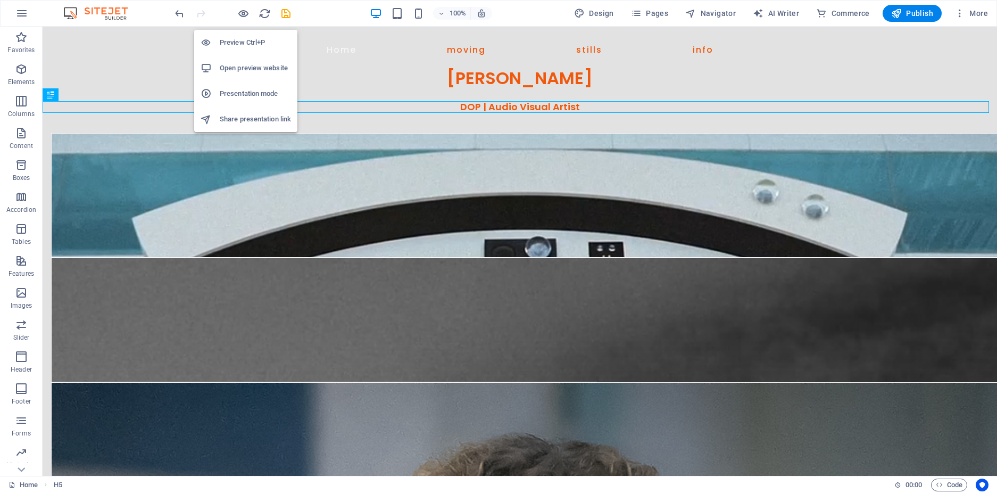
click at [247, 40] on h6 "Preview Ctrl+P" at bounding box center [255, 42] width 71 height 13
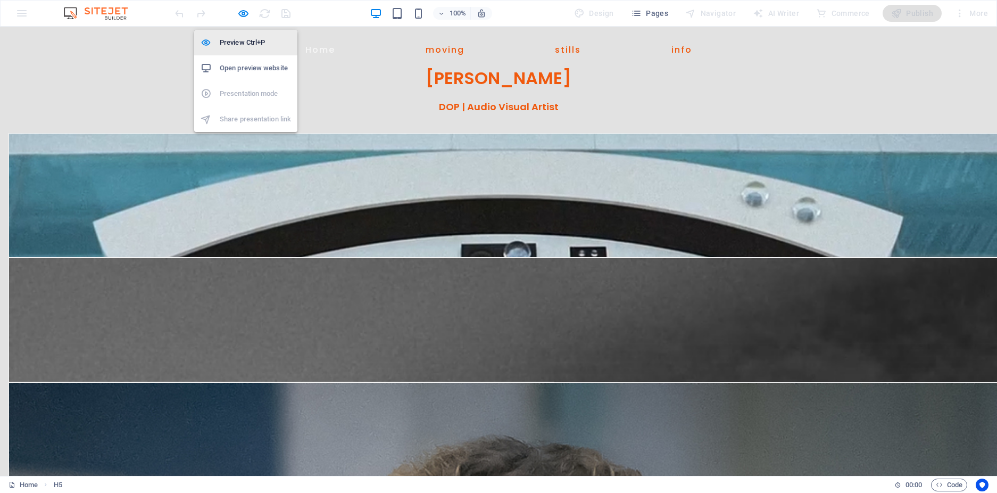
click at [247, 37] on h6 "Preview Ctrl+P" at bounding box center [255, 42] width 71 height 13
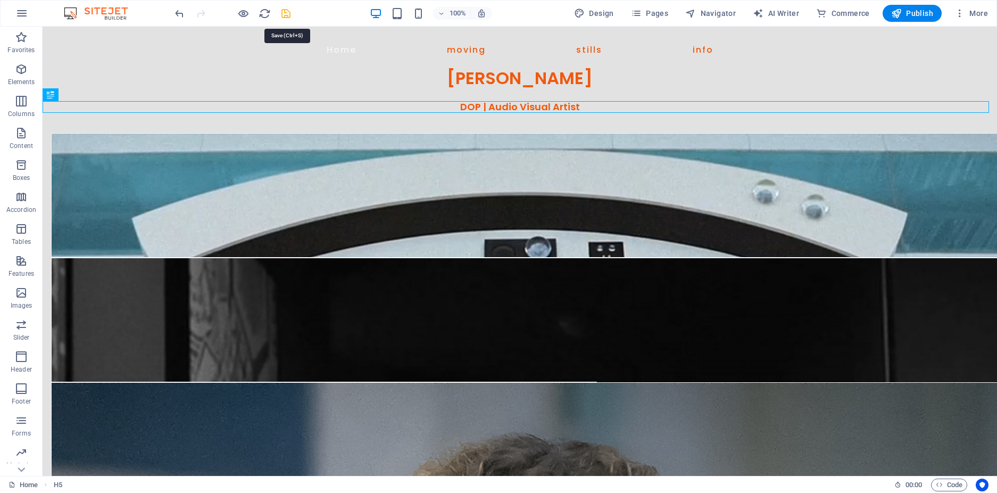
click at [289, 16] on icon "save" at bounding box center [286, 13] width 12 height 12
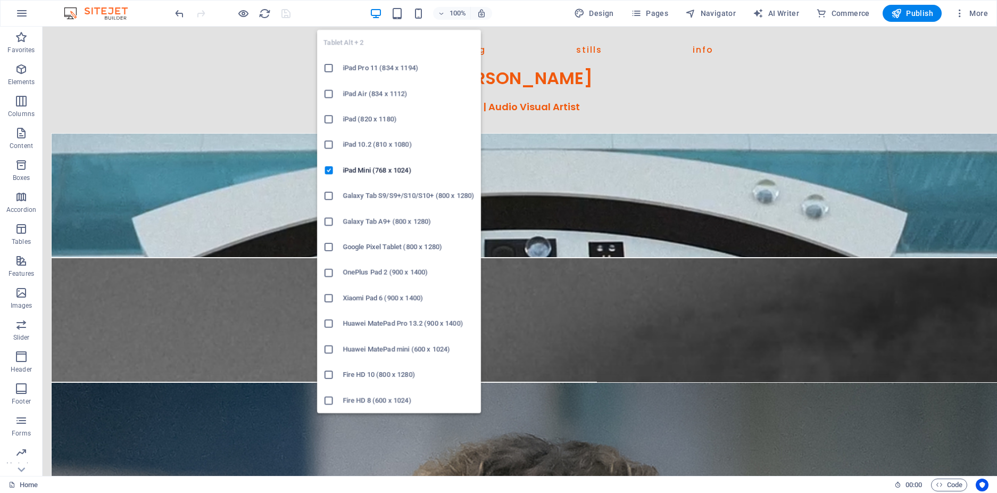
click at [387, 60] on li "iPad Pro 11 (834 x 1194)" at bounding box center [399, 68] width 164 height 26
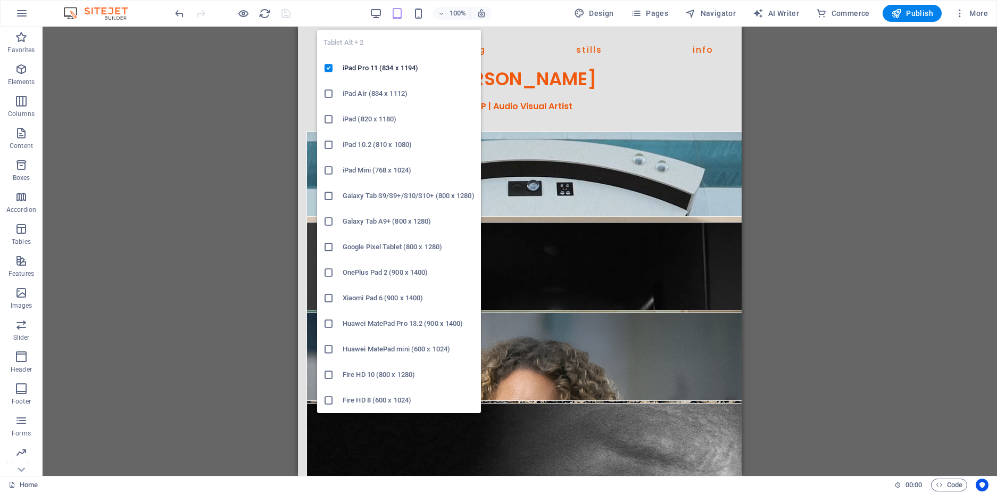
click at [391, 171] on h6 "iPad Mini (768 x 1024)" at bounding box center [409, 170] width 132 height 13
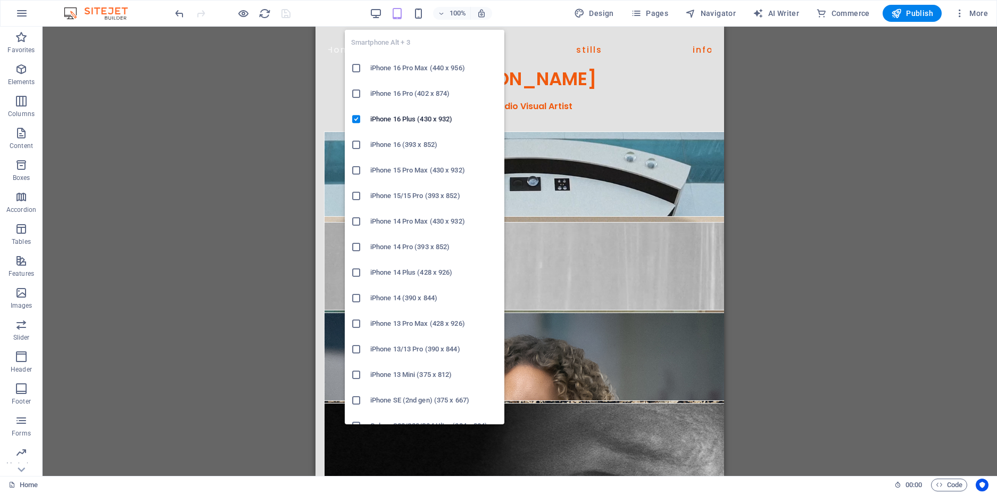
click at [419, 59] on li "iPhone 16 Pro Max (440 x 956)" at bounding box center [425, 68] width 160 height 26
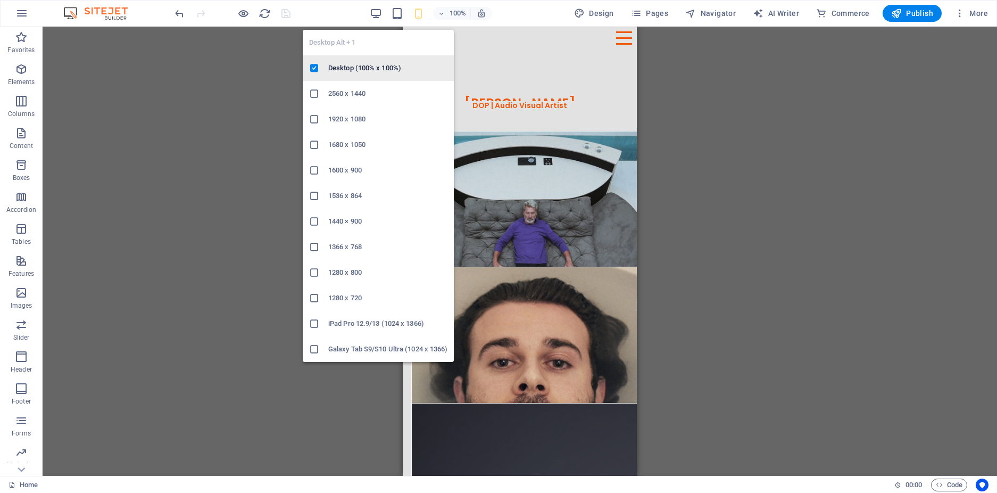
click at [369, 66] on h6 "Desktop (100% x 100%)" at bounding box center [387, 68] width 119 height 13
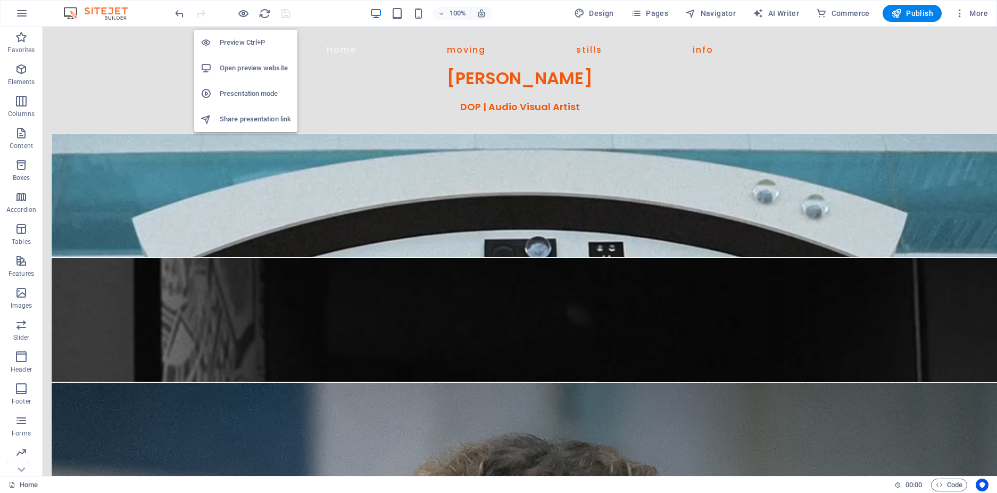
click at [247, 37] on h6 "Preview Ctrl+P" at bounding box center [255, 42] width 71 height 13
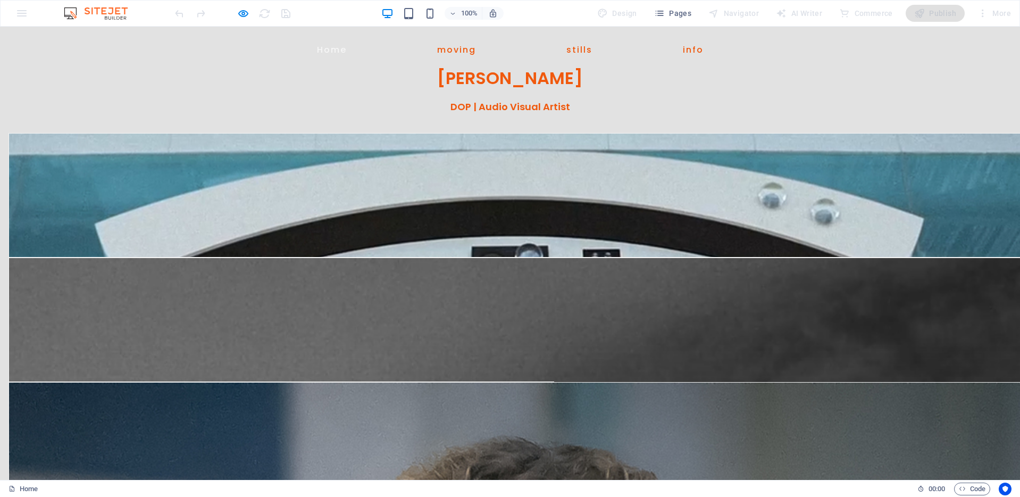
click at [180, 281] on div "Cin'e'scape 03:45 A [PERSON_NAME] Notebook Amnesty International Hidden Plates …" at bounding box center [510, 311] width 1020 height 124
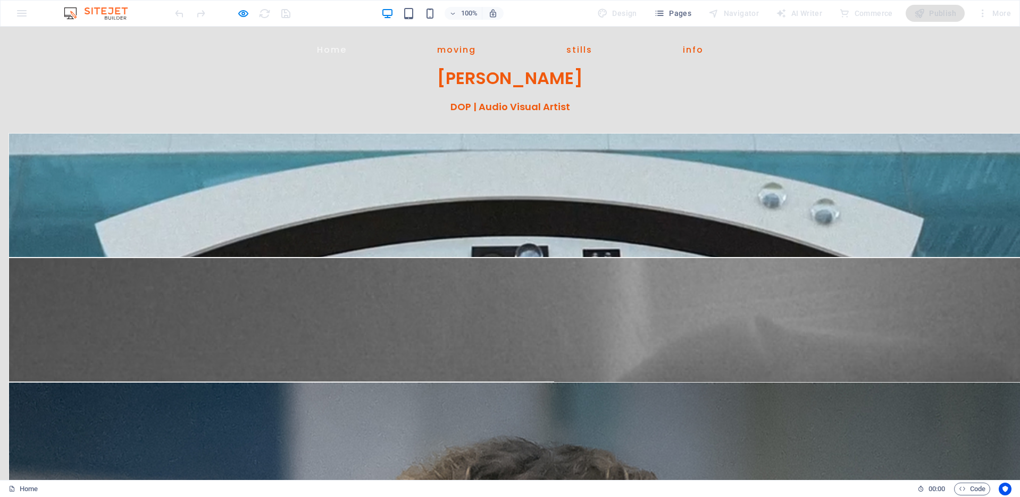
scroll to position [280, 0]
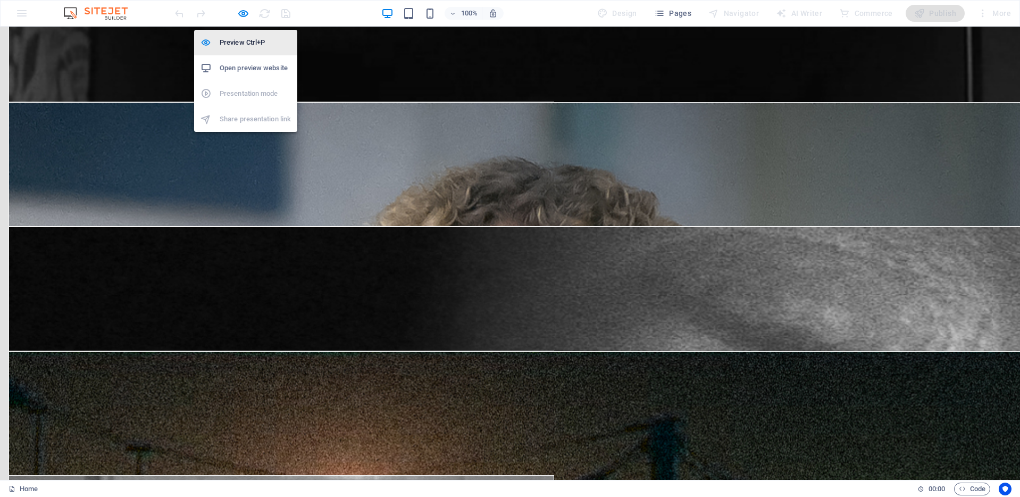
click at [244, 39] on h6 "Preview Ctrl+P" at bounding box center [255, 42] width 71 height 13
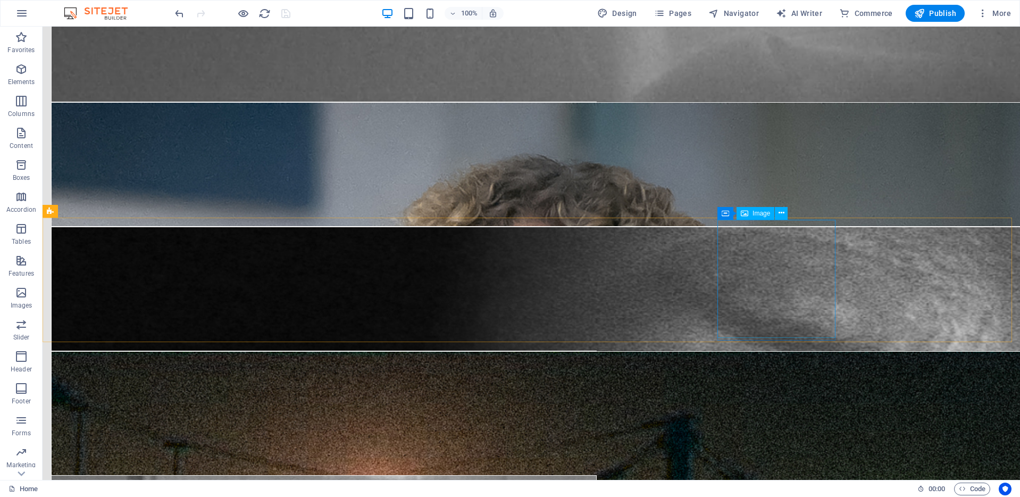
click at [755, 212] on span "Image" at bounding box center [762, 213] width 18 height 6
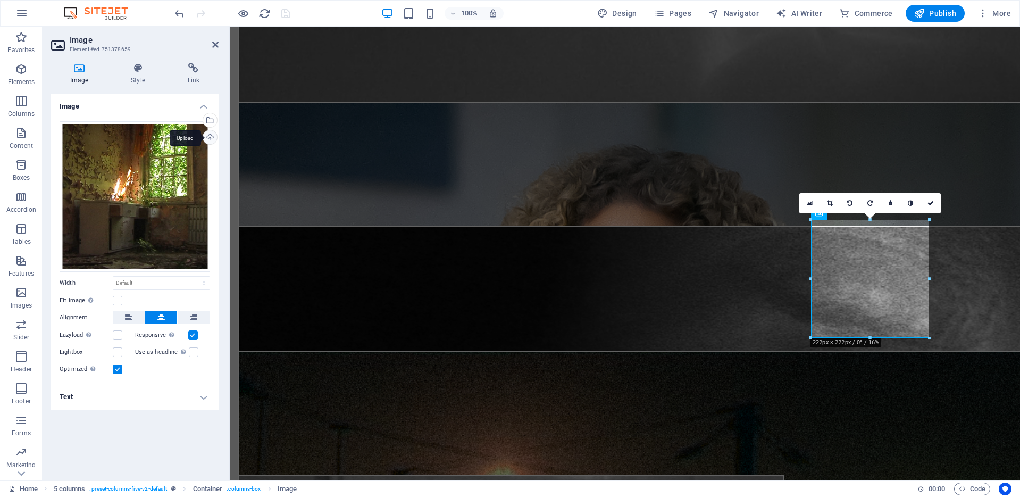
click at [210, 134] on div "Upload" at bounding box center [209, 138] width 16 height 16
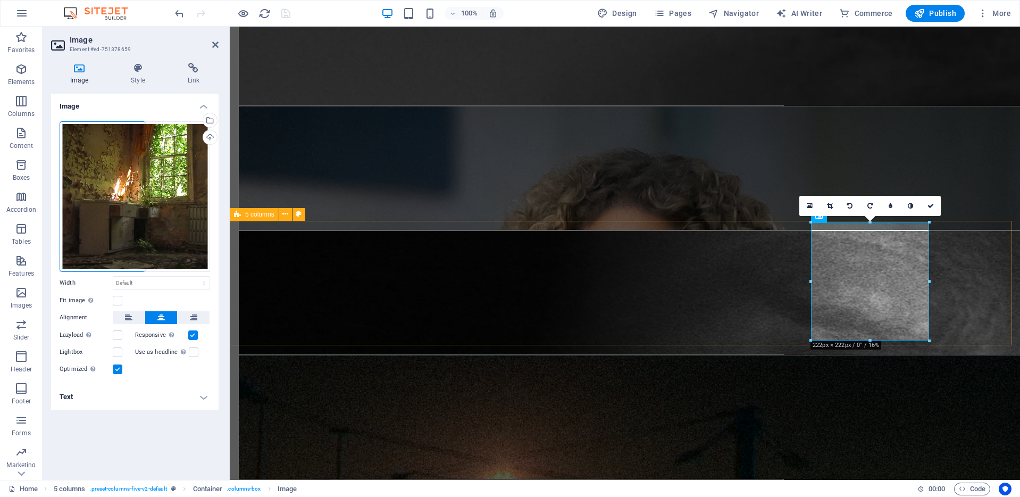
scroll to position [278, 0]
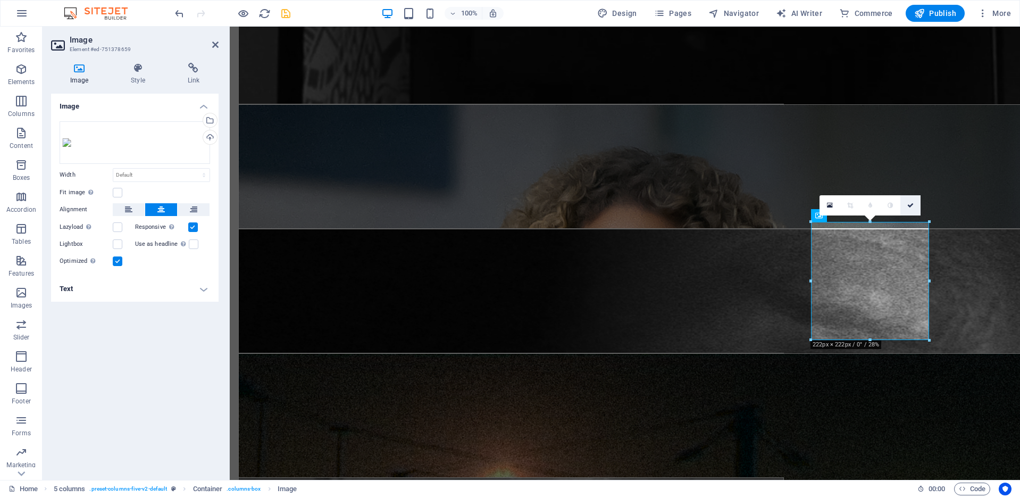
click at [911, 203] on icon at bounding box center [910, 205] width 6 height 6
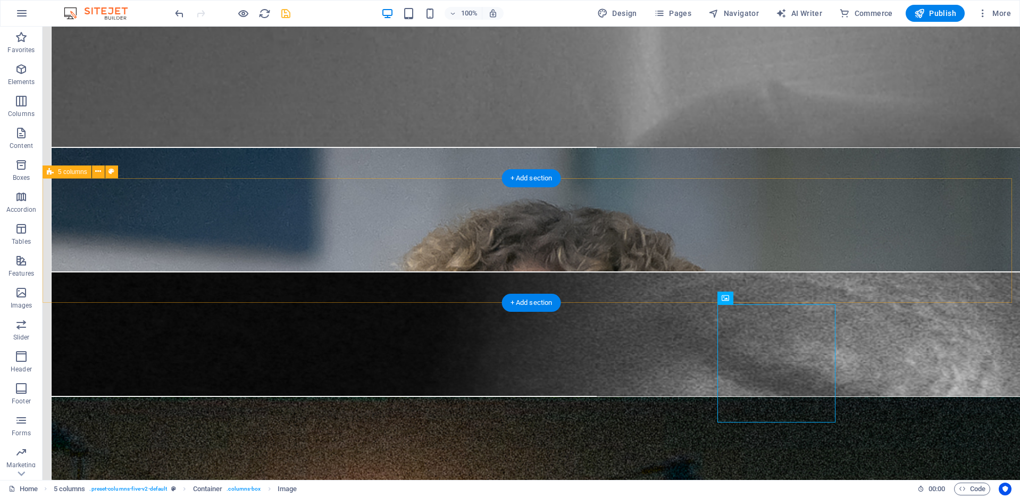
scroll to position [154, 0]
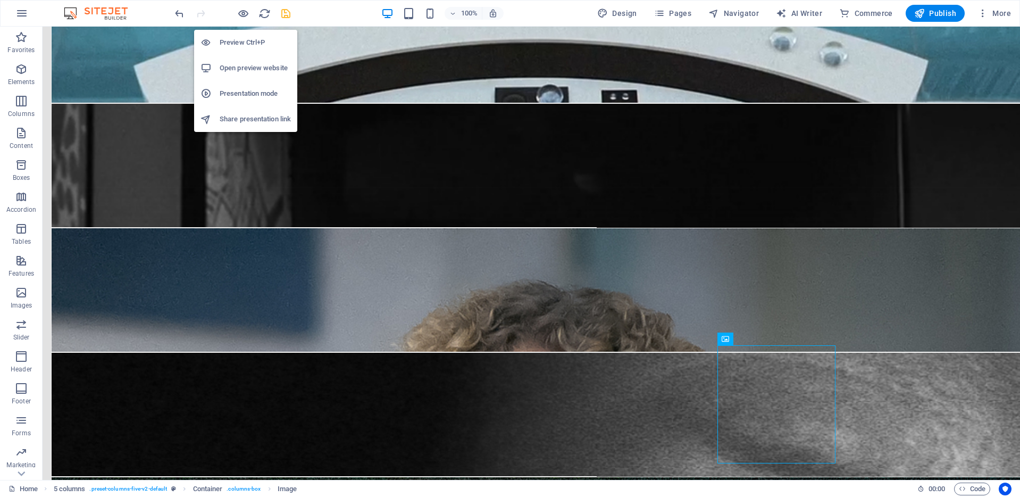
click at [247, 42] on h6 "Preview Ctrl+P" at bounding box center [255, 42] width 71 height 13
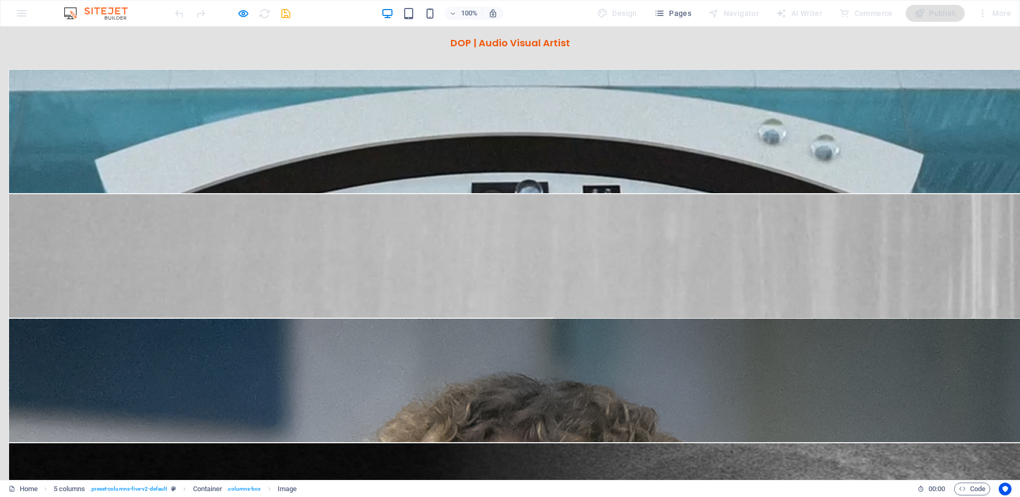
scroll to position [0, 0]
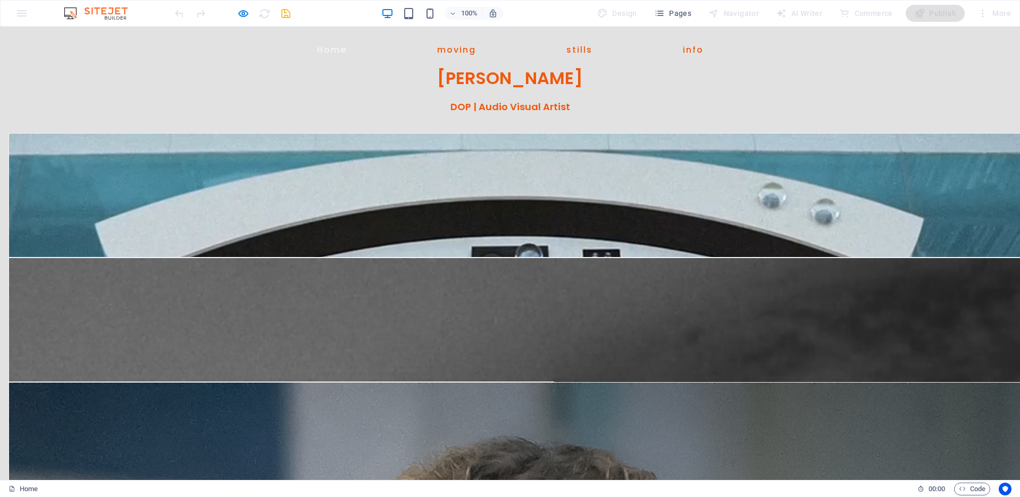
click at [247, 14] on icon "button" at bounding box center [243, 13] width 12 height 12
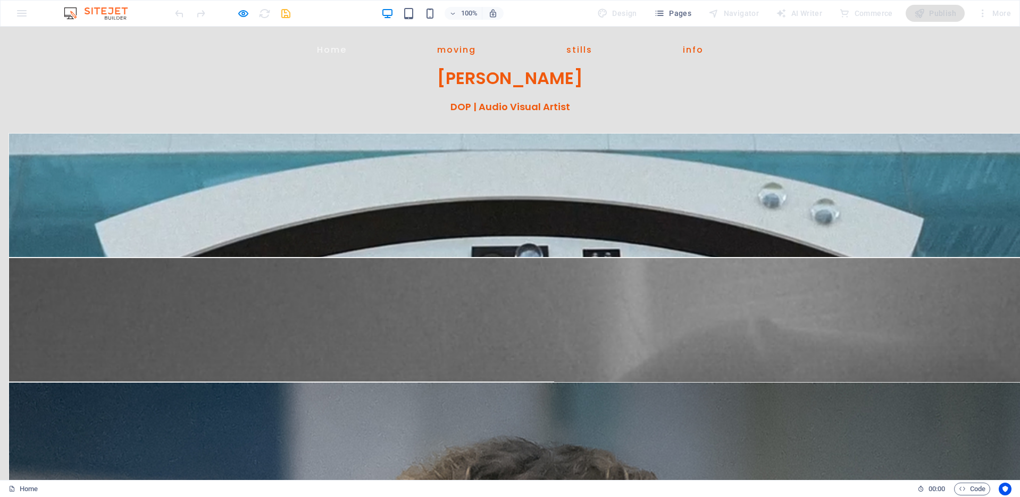
click at [109, 53] on div "Home moving stills info [PERSON_NAME]" at bounding box center [510, 64] width 1020 height 74
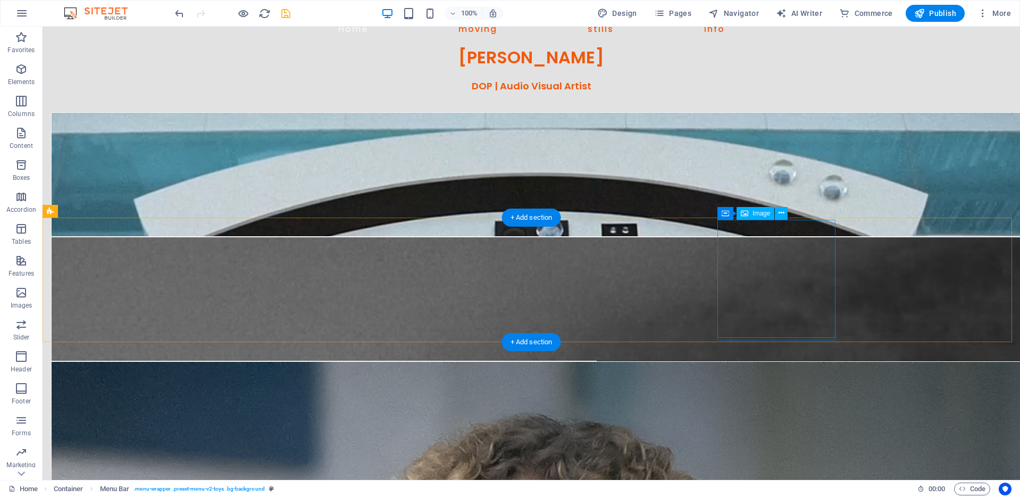
scroll to position [280, 0]
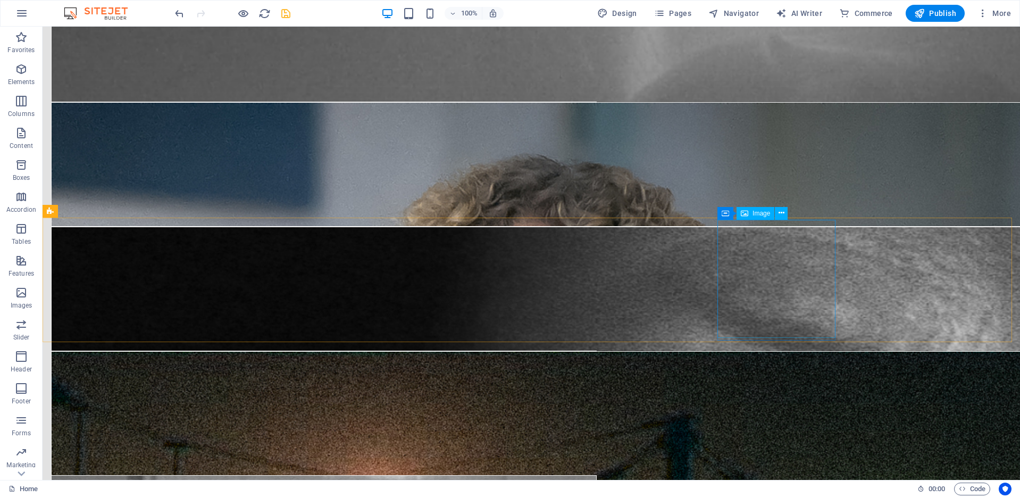
click at [751, 212] on div "Image" at bounding box center [756, 213] width 38 height 13
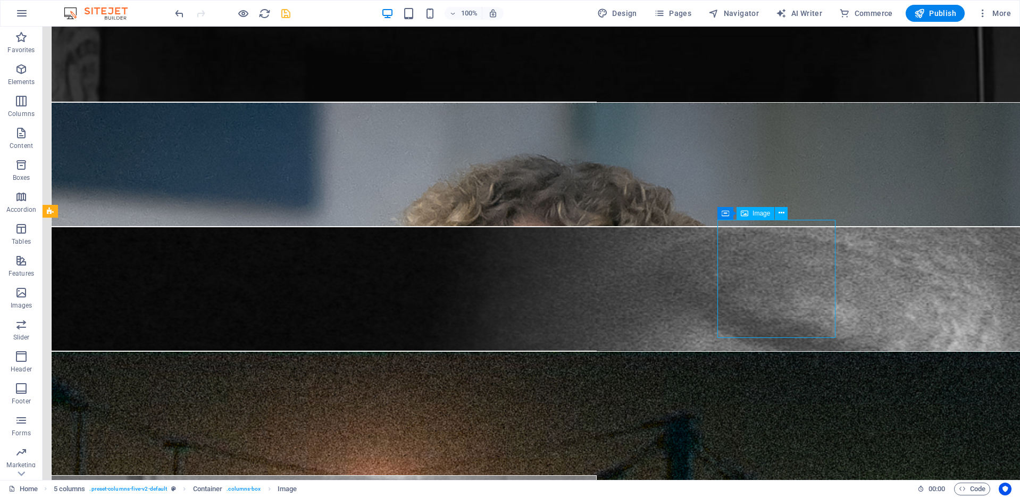
click at [751, 212] on div "Image" at bounding box center [756, 213] width 38 height 13
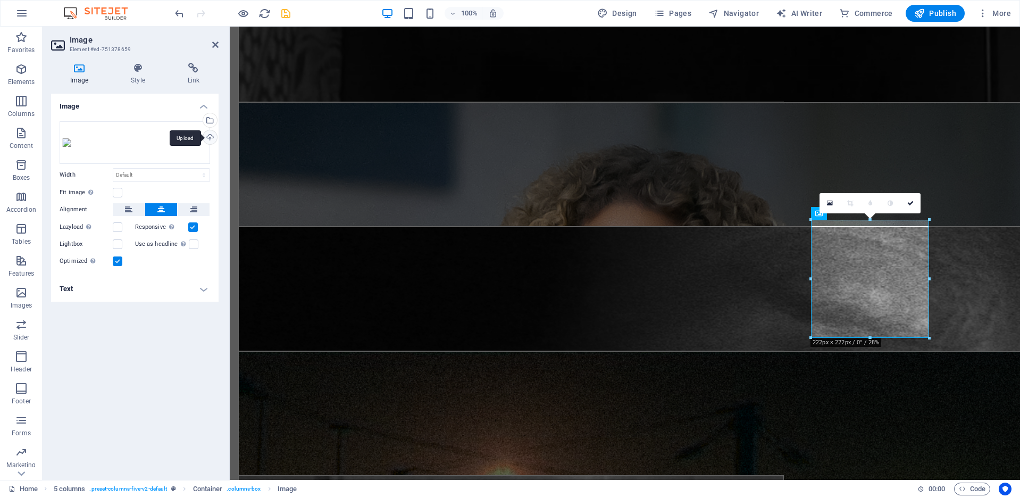
click at [208, 137] on div "Upload" at bounding box center [209, 138] width 16 height 16
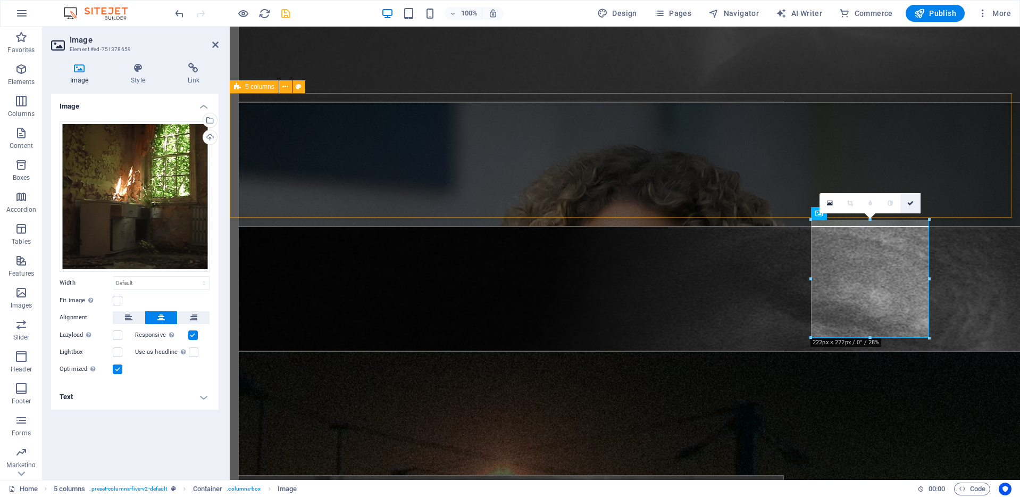
click at [913, 203] on icon at bounding box center [910, 203] width 6 height 6
click at [996, 203] on div "Interviews Underground Forgotten Scapes N0-5" at bounding box center [625, 156] width 790 height 124
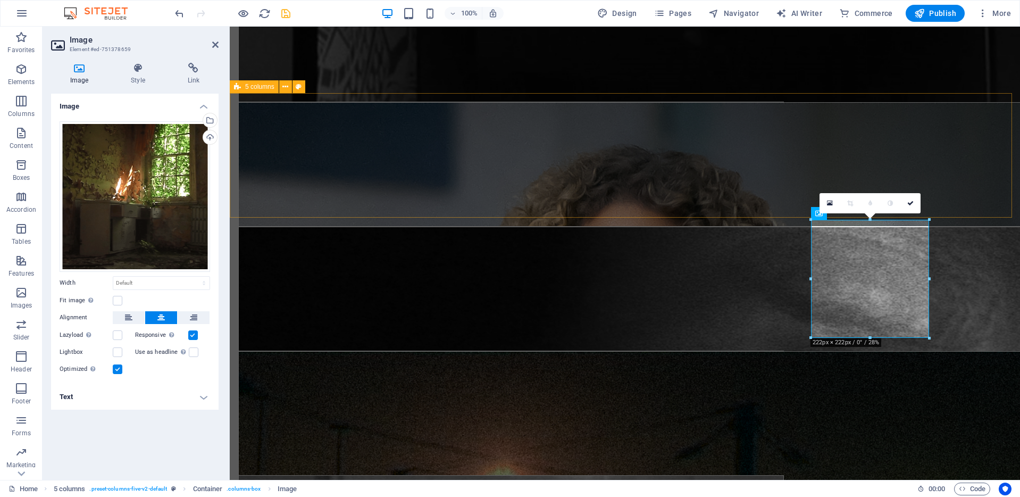
click at [996, 203] on div "Interviews Underground Forgotten Scapes N0-5" at bounding box center [625, 156] width 790 height 124
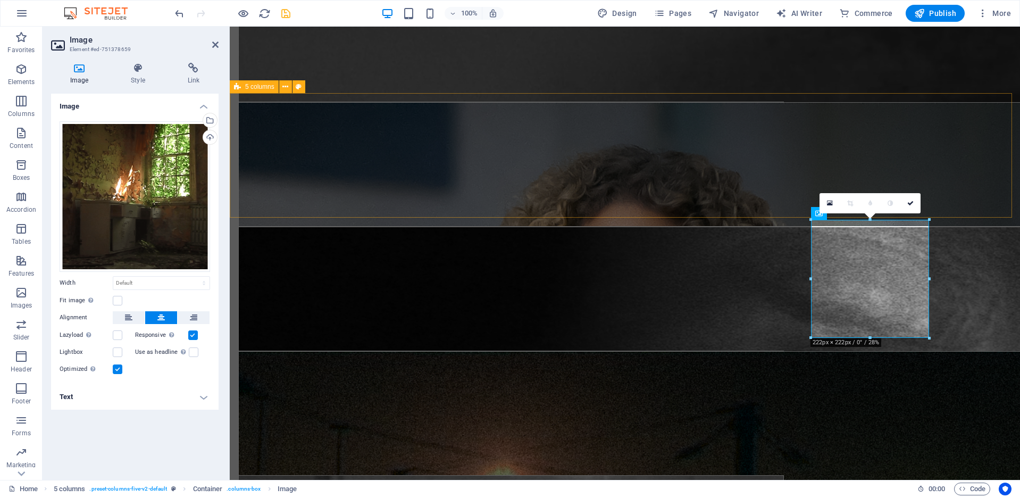
click at [996, 202] on div "Interviews Underground Forgotten Scapes N0-5" at bounding box center [625, 156] width 790 height 124
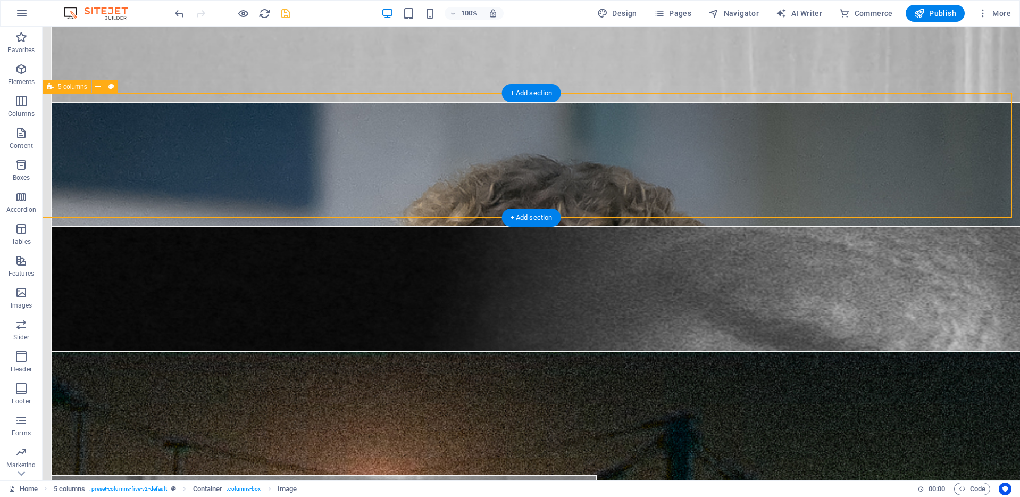
click at [911, 202] on div "Interviews Underground Forgotten Scapes N0-5" at bounding box center [532, 156] width 978 height 124
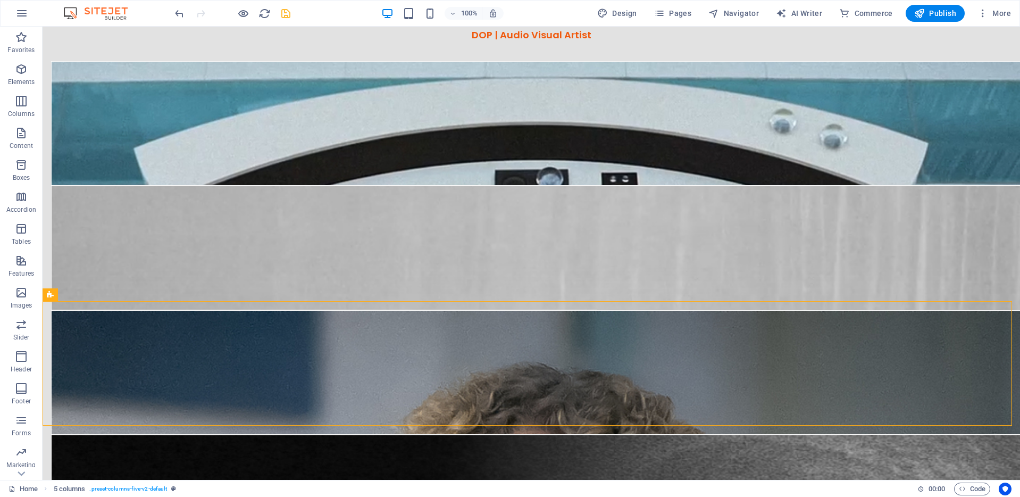
scroll to position [0, 0]
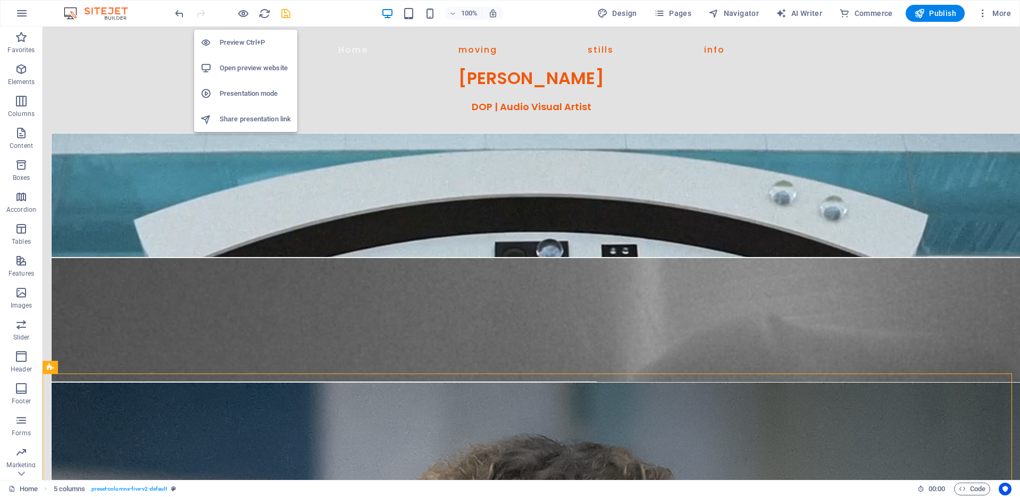
click at [245, 37] on h6 "Preview Ctrl+P" at bounding box center [255, 42] width 71 height 13
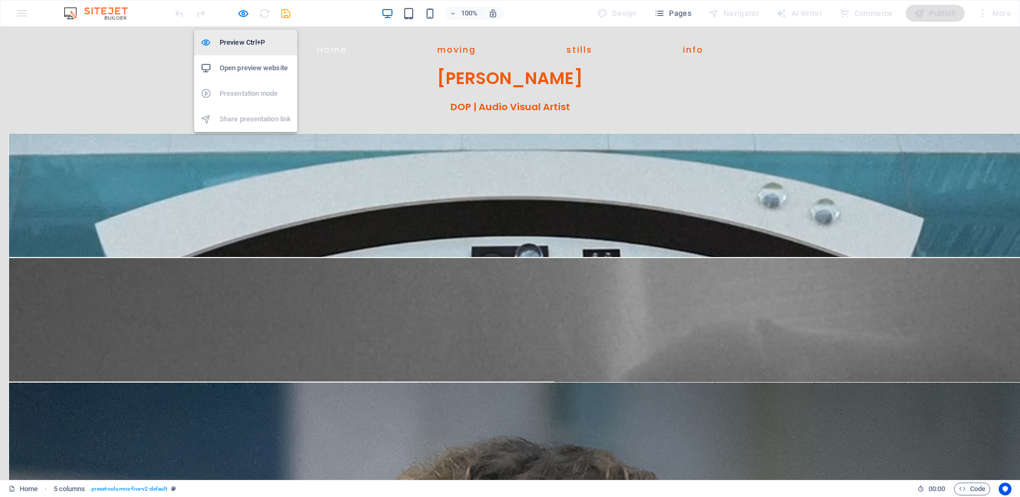
click at [239, 36] on li "Preview Ctrl+P" at bounding box center [245, 43] width 103 height 26
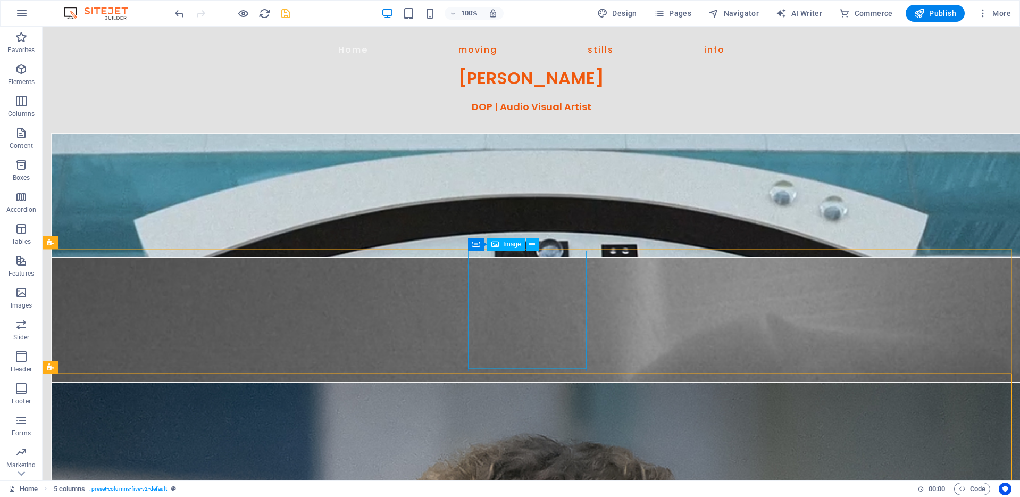
click at [504, 246] on span "Image" at bounding box center [512, 244] width 18 height 6
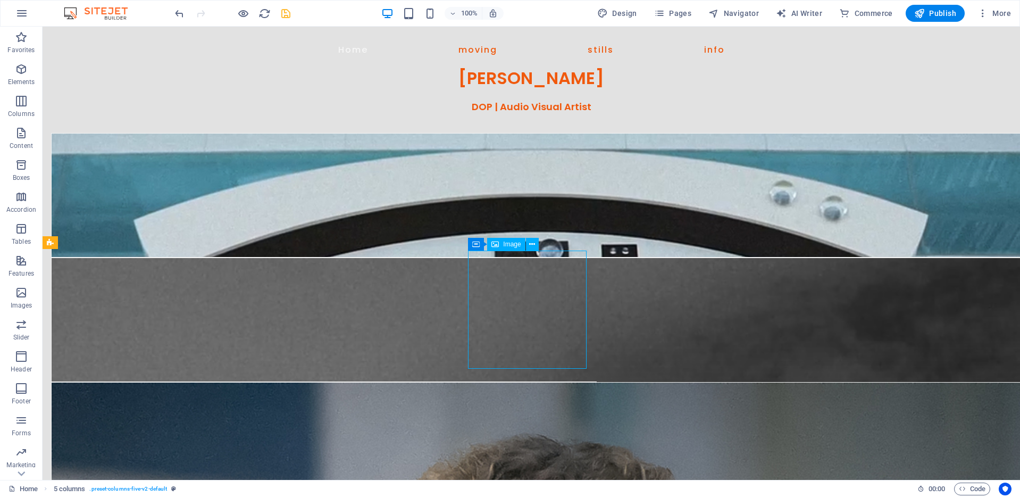
click at [504, 246] on span "Image" at bounding box center [512, 244] width 18 height 6
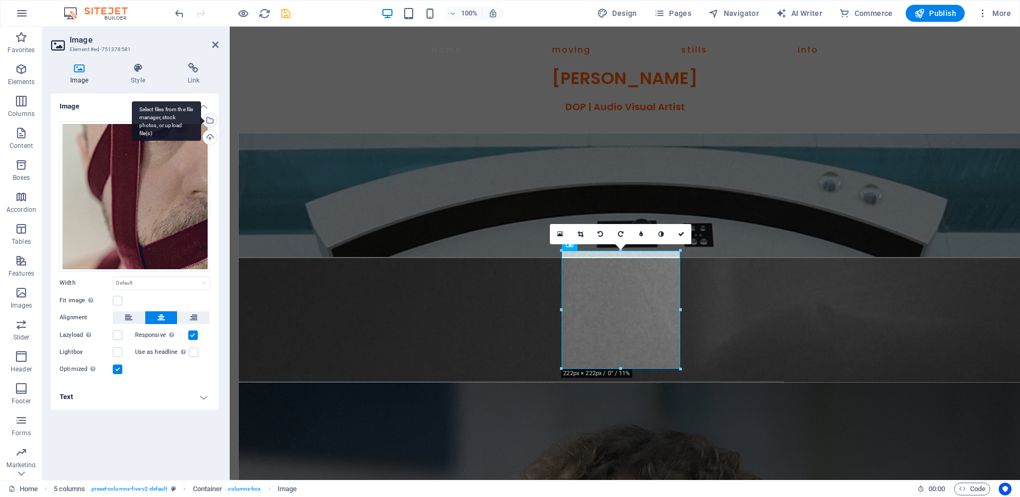
click at [201, 119] on div "Select files from the file manager, stock photos, or upload file(s)" at bounding box center [166, 121] width 69 height 40
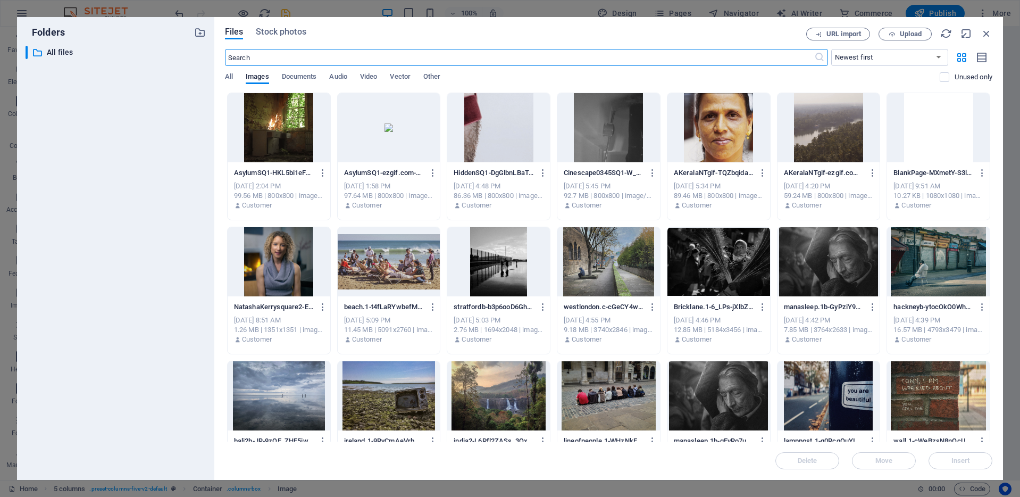
click at [485, 126] on div at bounding box center [498, 127] width 103 height 69
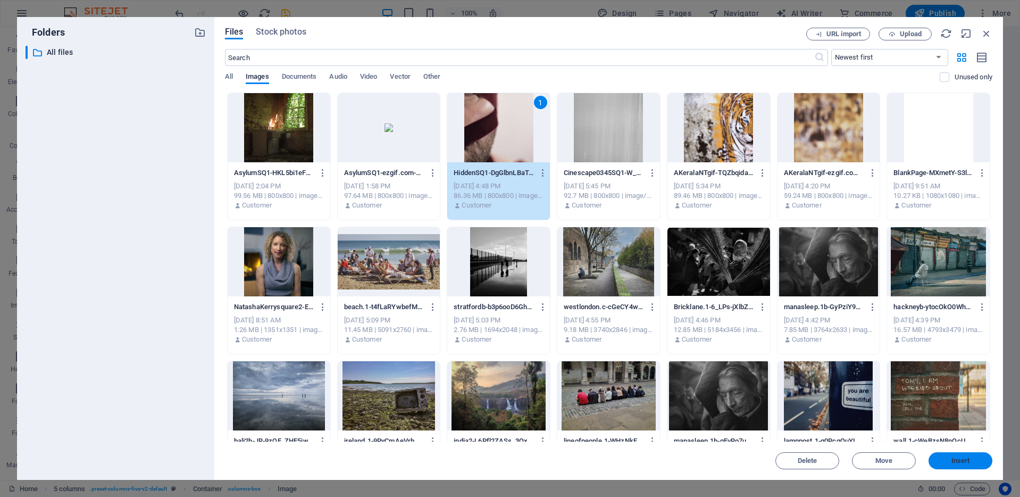
click at [953, 457] on span "Insert" at bounding box center [961, 460] width 19 height 6
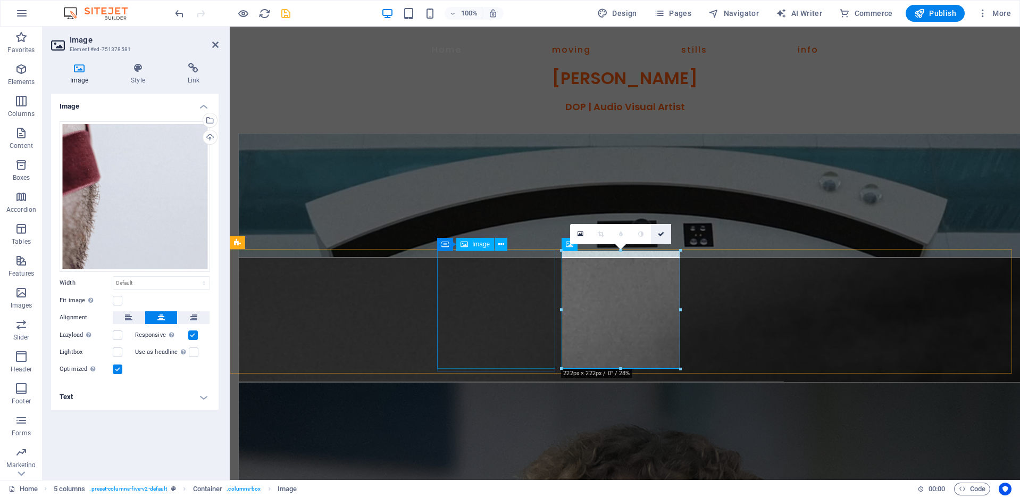
click at [660, 235] on icon at bounding box center [661, 234] width 6 height 6
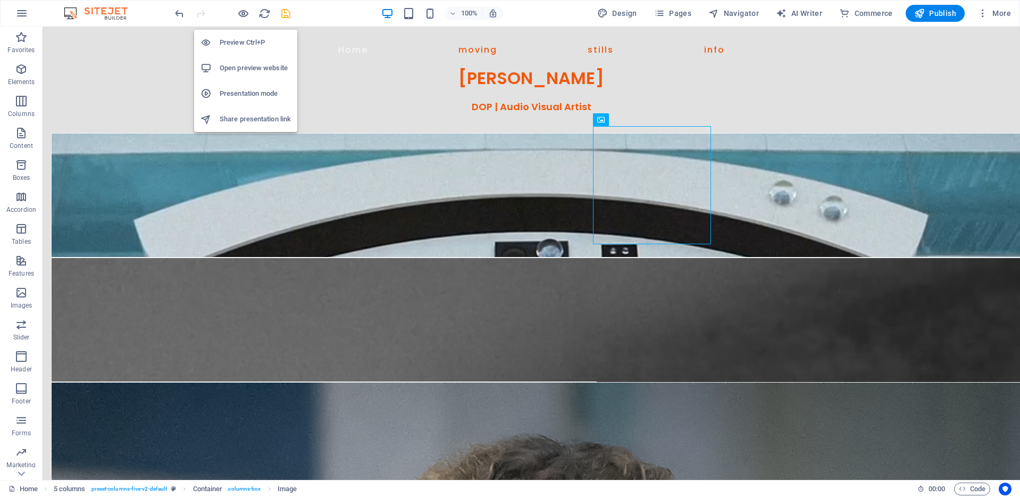
click at [243, 41] on h6 "Preview Ctrl+P" at bounding box center [255, 42] width 71 height 13
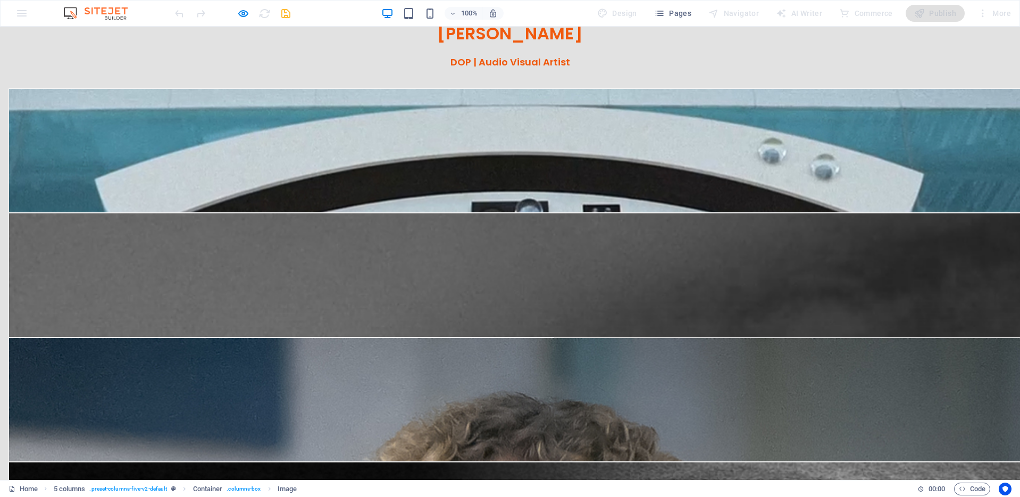
scroll to position [45, 0]
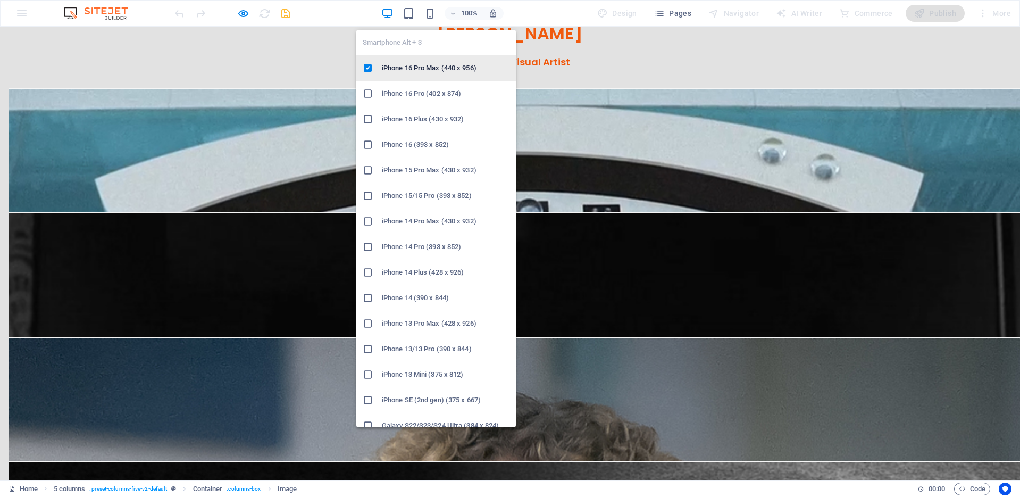
click at [428, 66] on h6 "iPhone 16 Pro Max (440 x 956)" at bounding box center [446, 68] width 128 height 13
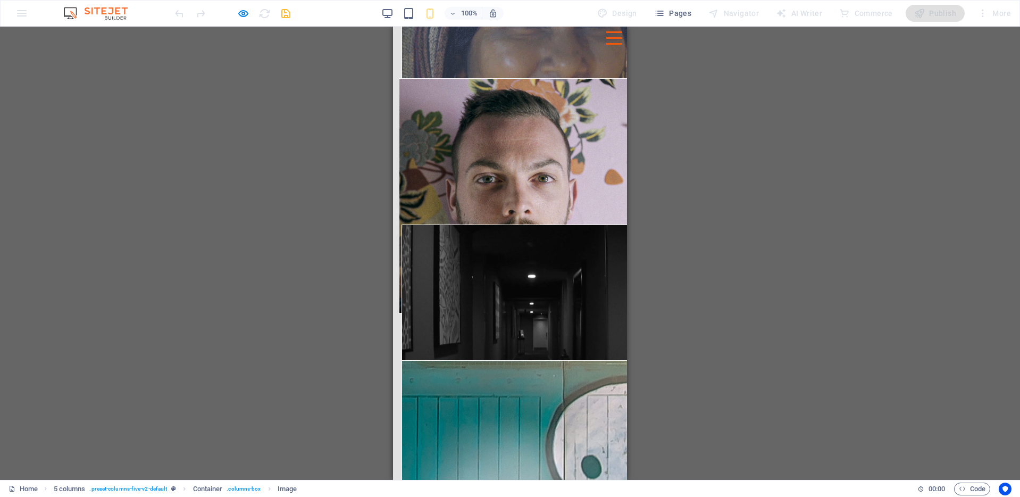
scroll to position [619, 0]
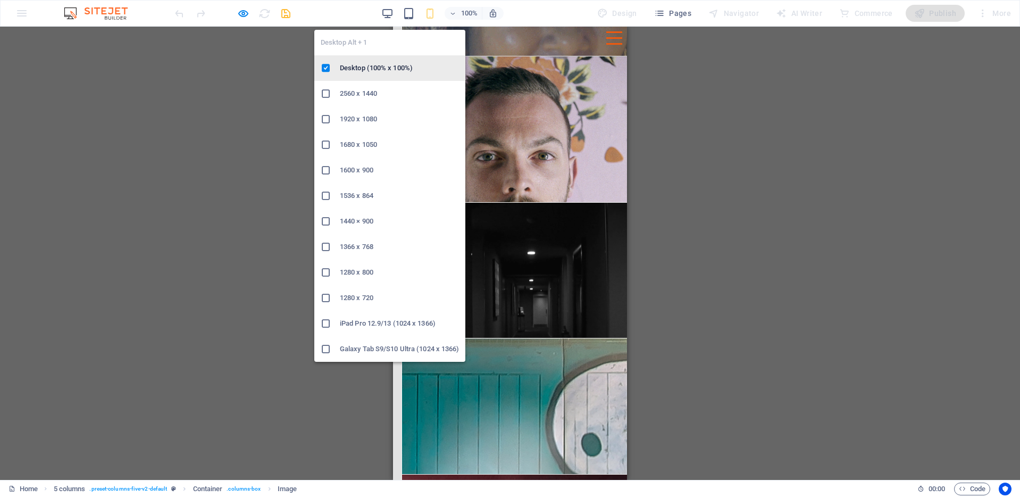
click at [375, 69] on h6 "Desktop (100% x 100%)" at bounding box center [399, 68] width 119 height 13
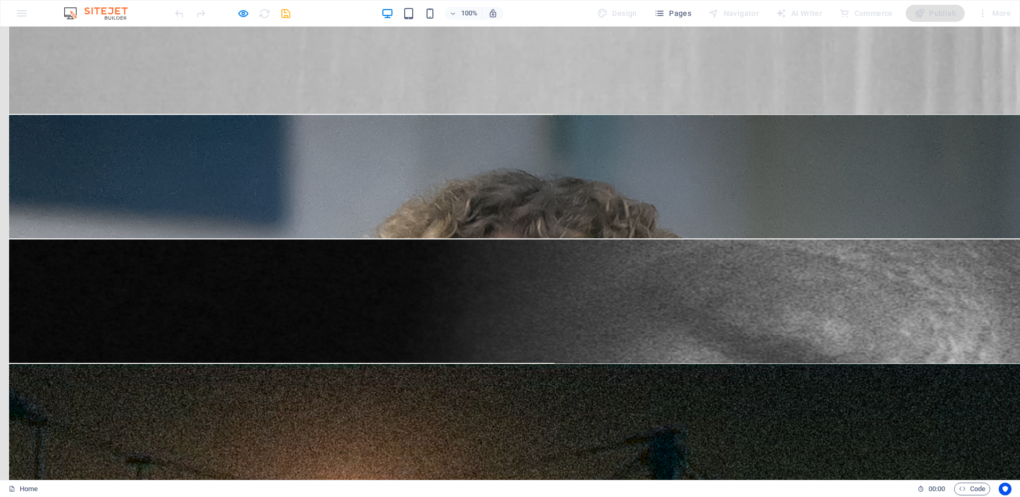
scroll to position [280, 0]
